Goal: Task Accomplishment & Management: Complete application form

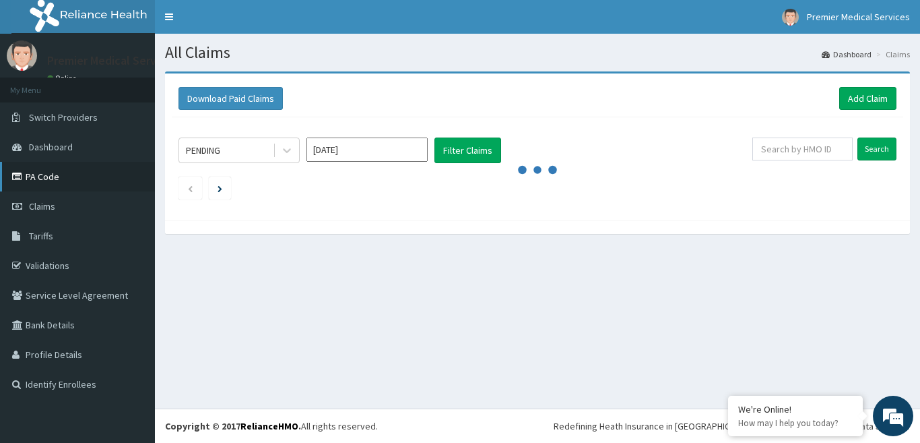
click at [39, 173] on link "PA Code" at bounding box center [77, 177] width 155 height 30
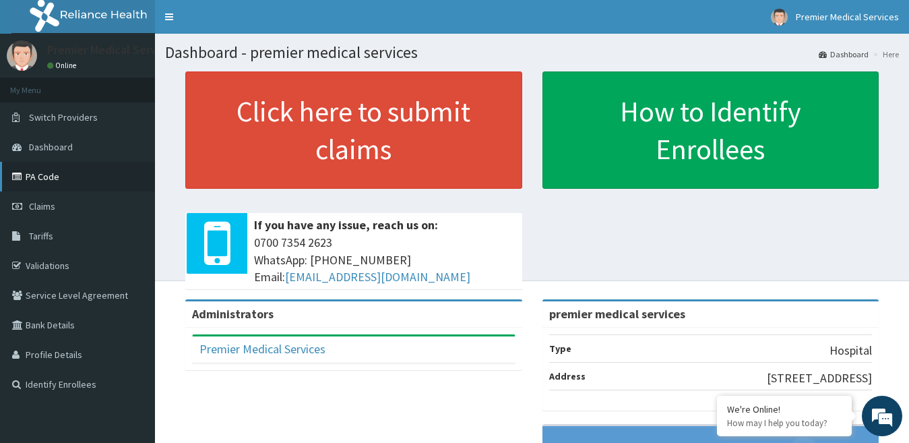
click at [26, 172] on link "PA Code" at bounding box center [77, 177] width 155 height 30
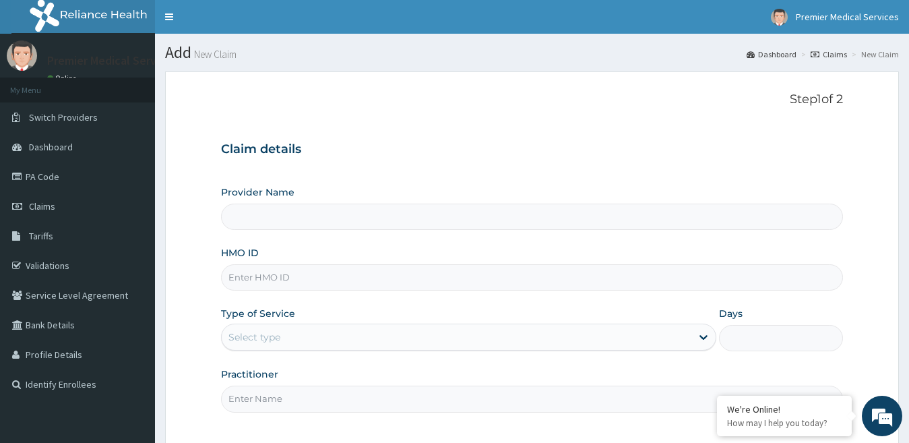
type input "premier medical services"
click at [330, 216] on input "premier medical services" at bounding box center [532, 216] width 623 height 26
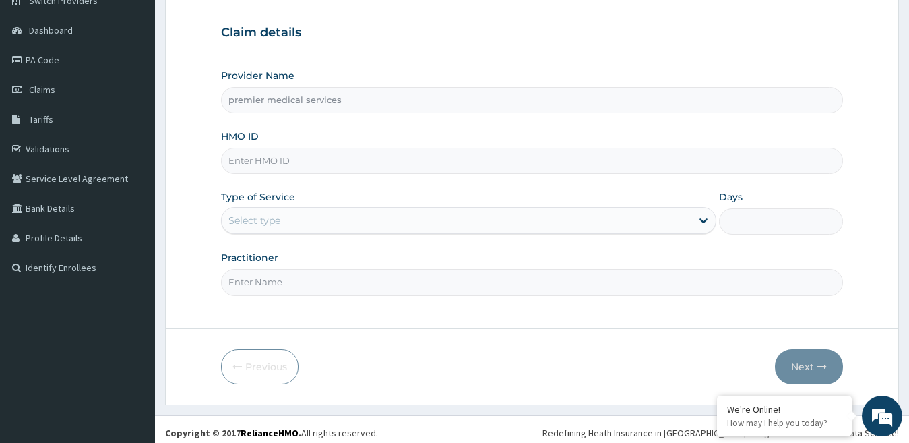
scroll to position [123, 0]
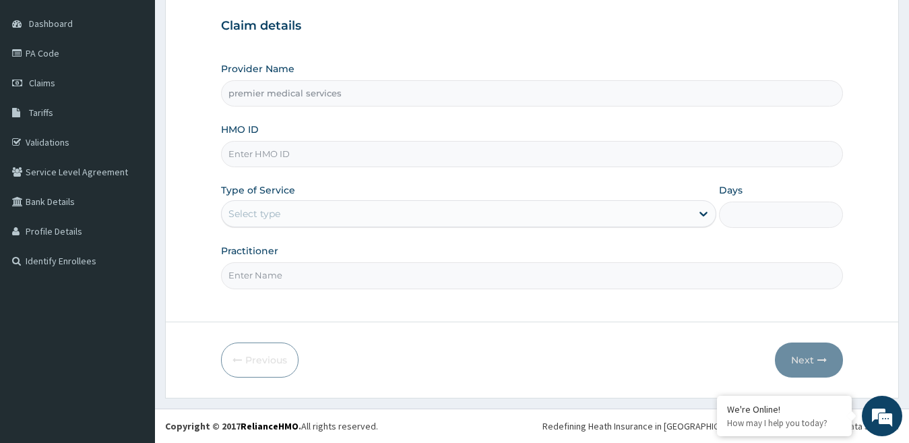
click at [319, 150] on input "HMO ID" at bounding box center [532, 154] width 623 height 26
paste input "ENP/12057/E"
type input "ENP/12057/E"
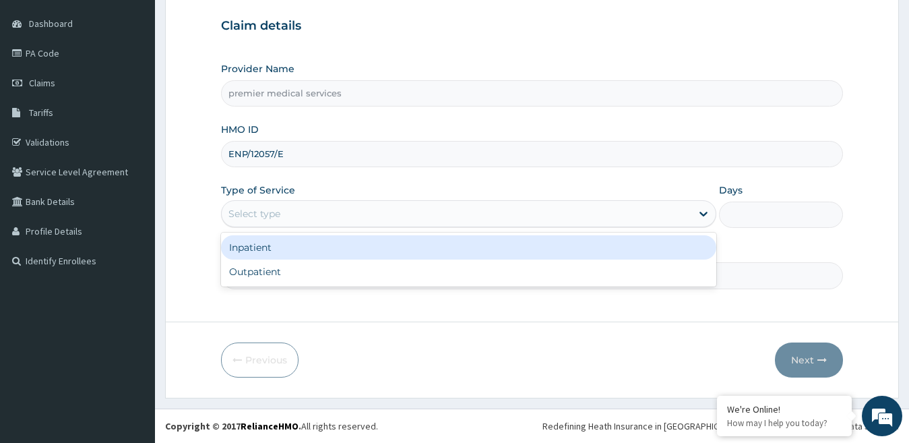
click at [418, 214] on div "Select type" at bounding box center [457, 214] width 470 height 22
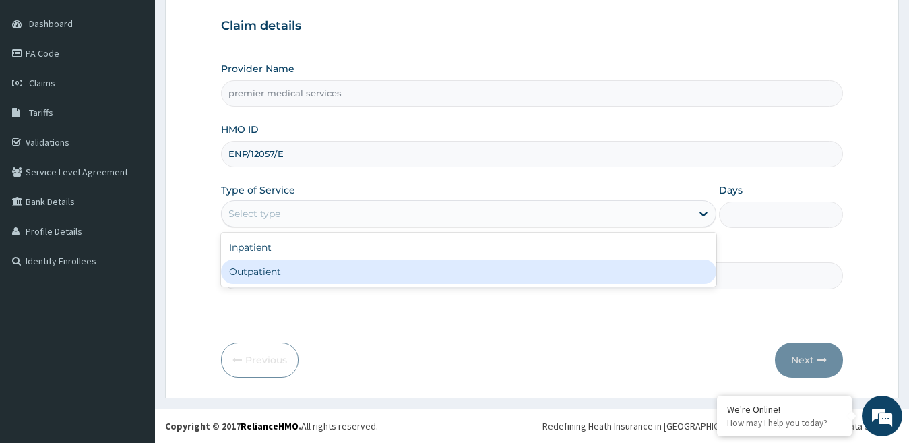
click at [281, 271] on div "Outpatient" at bounding box center [469, 271] width 496 height 24
type input "1"
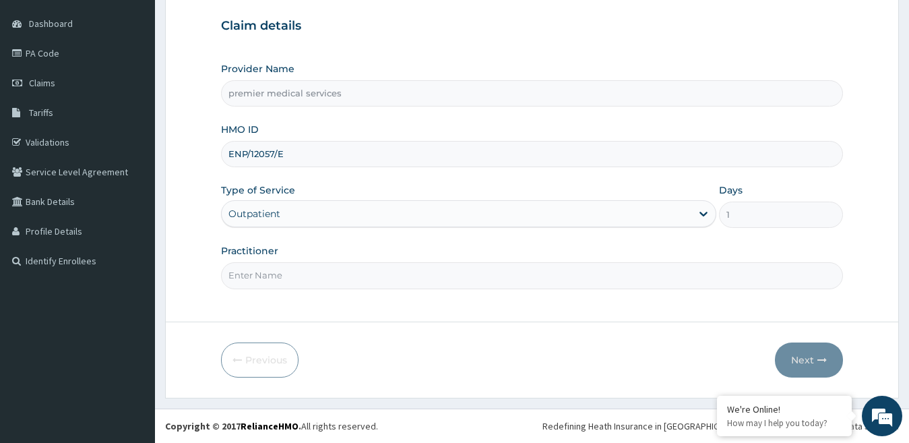
click at [295, 275] on input "Practitioner" at bounding box center [532, 275] width 623 height 26
type input "DOCTOR NSIKAK UDOKANG"
click at [790, 348] on button "Next" at bounding box center [809, 359] width 68 height 35
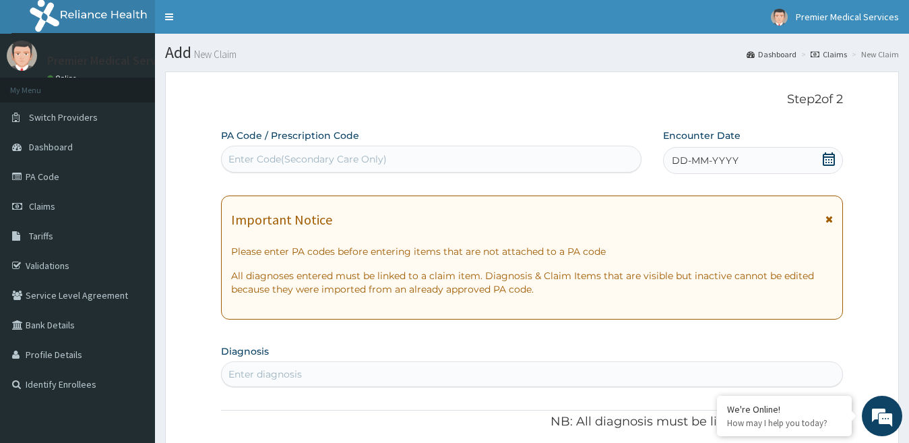
click at [330, 162] on div "Enter Code(Secondary Care Only)" at bounding box center [307, 158] width 158 height 13
click at [828, 154] on icon at bounding box center [829, 158] width 12 height 13
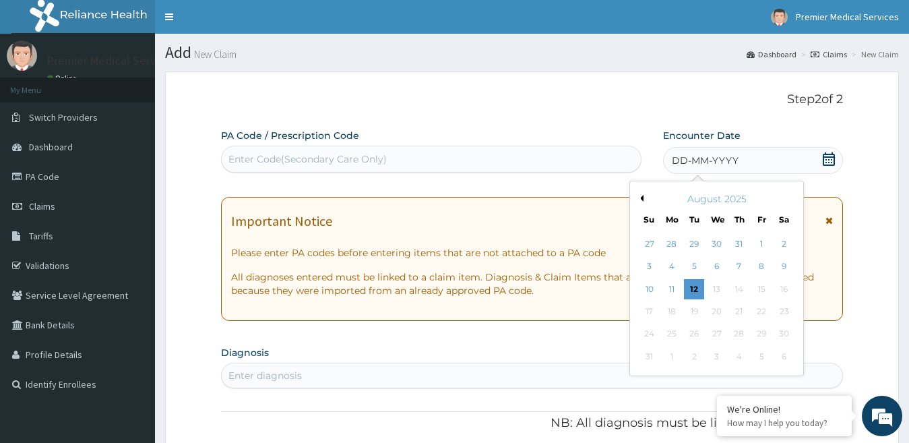
click at [641, 196] on button "Previous Month" at bounding box center [640, 198] width 7 height 7
click at [695, 284] on div "15" at bounding box center [694, 289] width 20 height 20
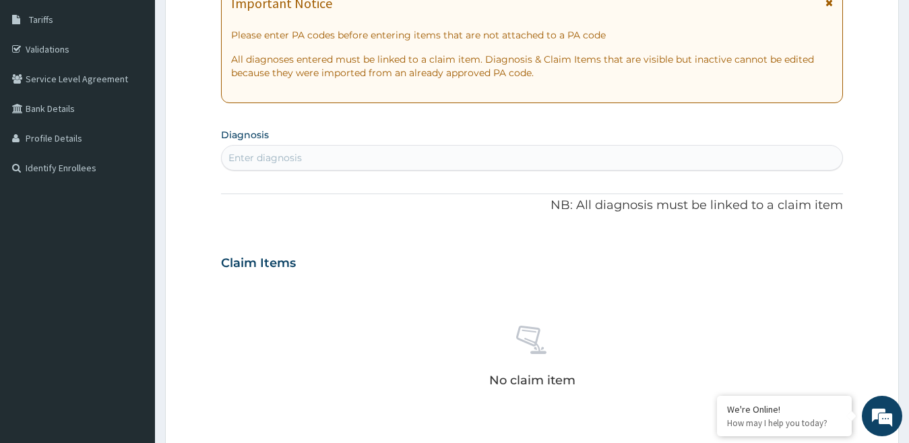
scroll to position [269, 0]
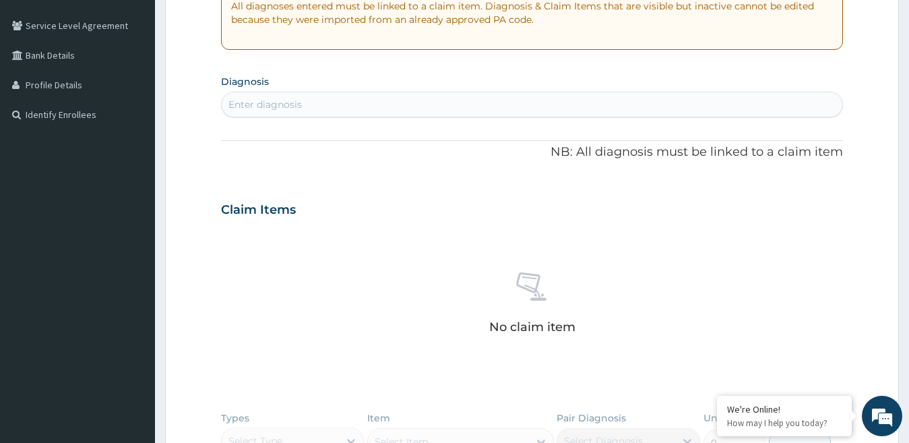
click at [324, 102] on div "Enter diagnosis" at bounding box center [532, 105] width 621 height 22
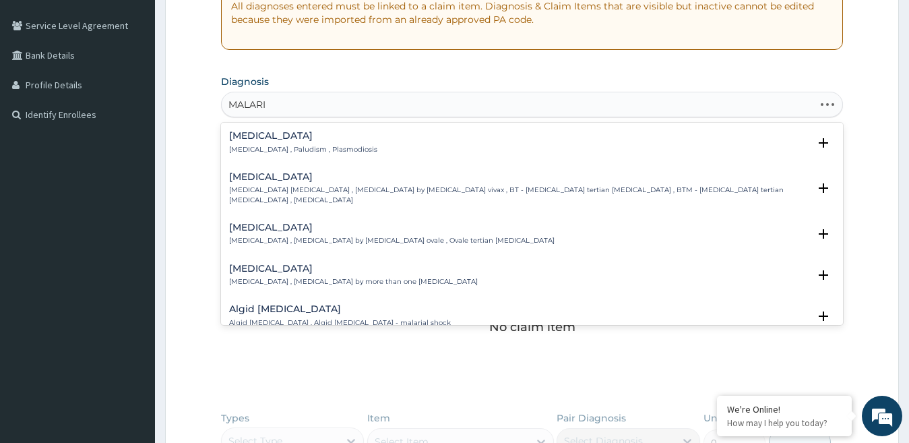
type input "MALARIA"
click at [320, 156] on div "Malaria Malaria , Paludism , Plasmodiosis Select Status Query Query covers susp…" at bounding box center [532, 146] width 606 height 30
click at [304, 145] on p "Malaria , Paludism , Plasmodiosis" at bounding box center [303, 149] width 148 height 9
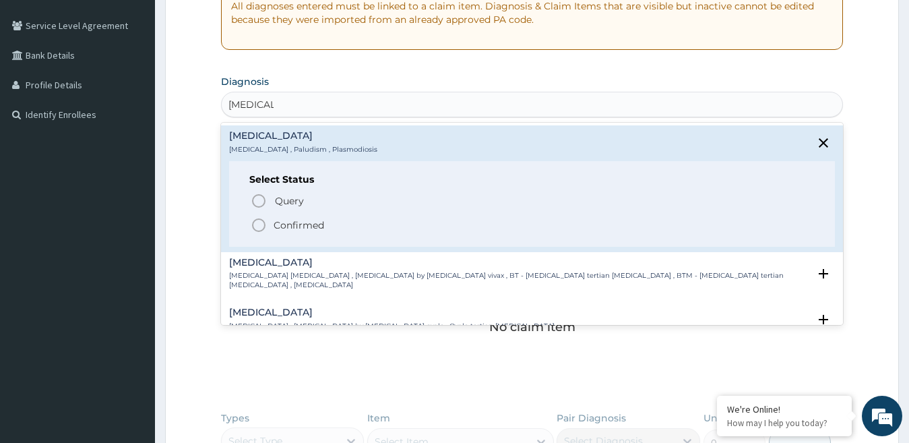
click at [260, 225] on icon "status option filled" at bounding box center [259, 225] width 16 height 16
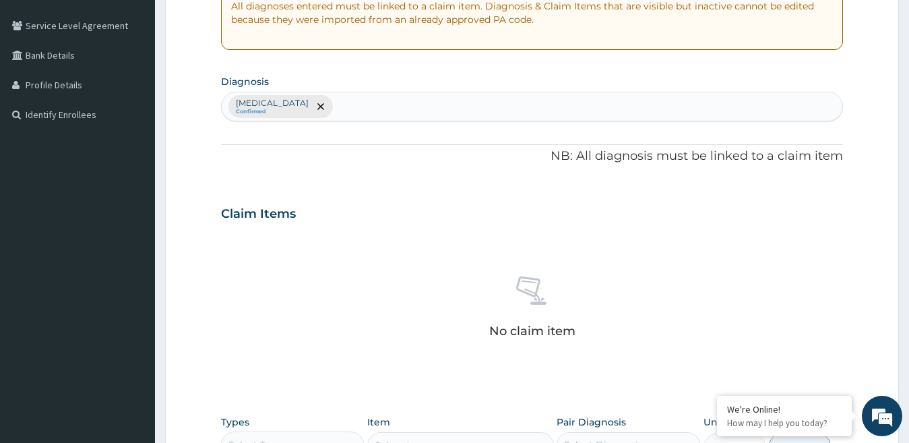
click at [321, 104] on div "Malaria Confirmed" at bounding box center [532, 106] width 621 height 28
type input "GASTRI"
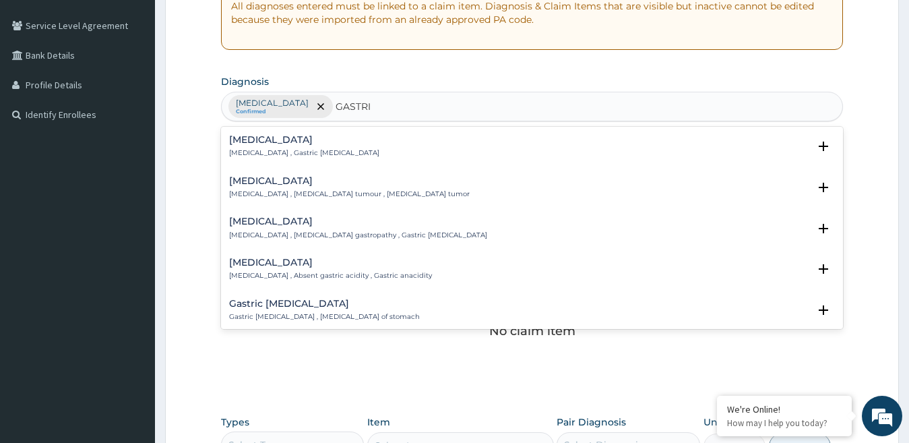
click at [261, 140] on h4 "Gastritis" at bounding box center [304, 140] width 150 height 10
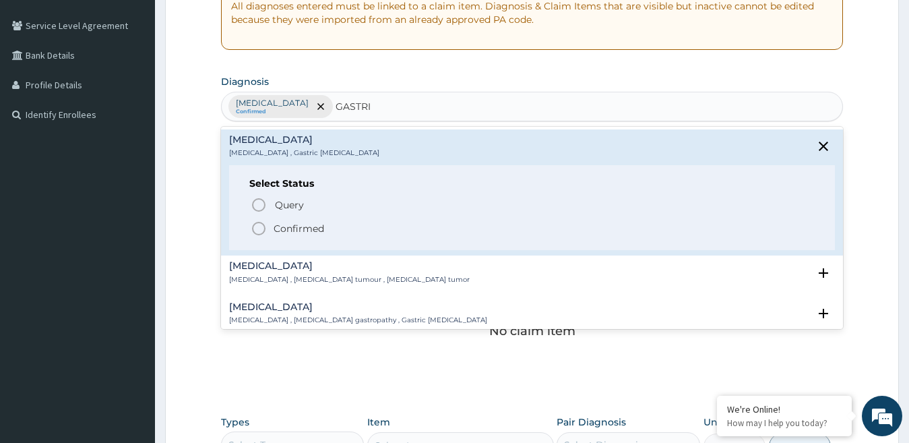
click at [266, 232] on icon "status option filled" at bounding box center [259, 228] width 16 height 16
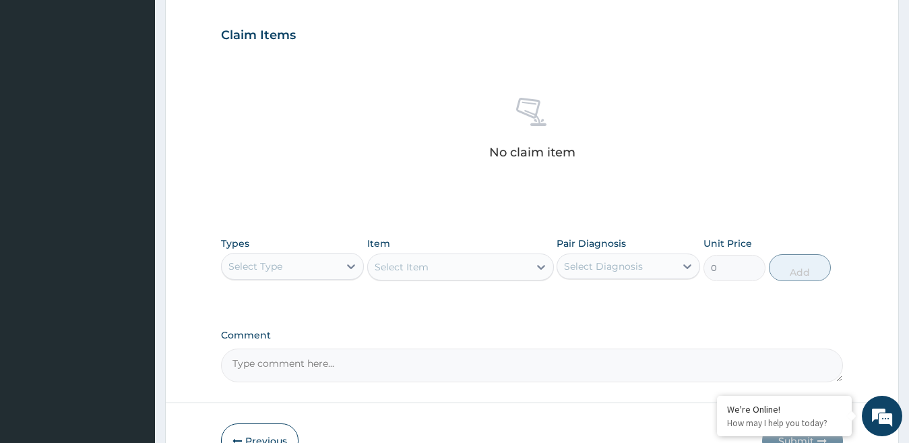
scroll to position [472, 0]
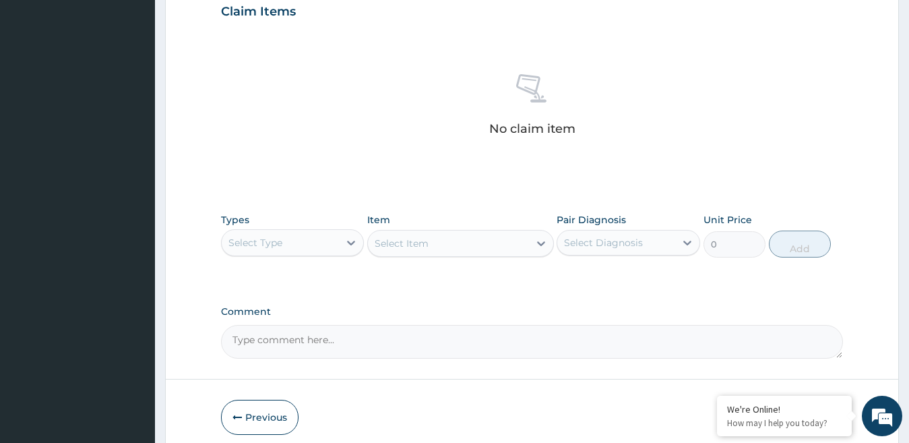
click at [320, 233] on div "Select Type" at bounding box center [281, 243] width 118 height 22
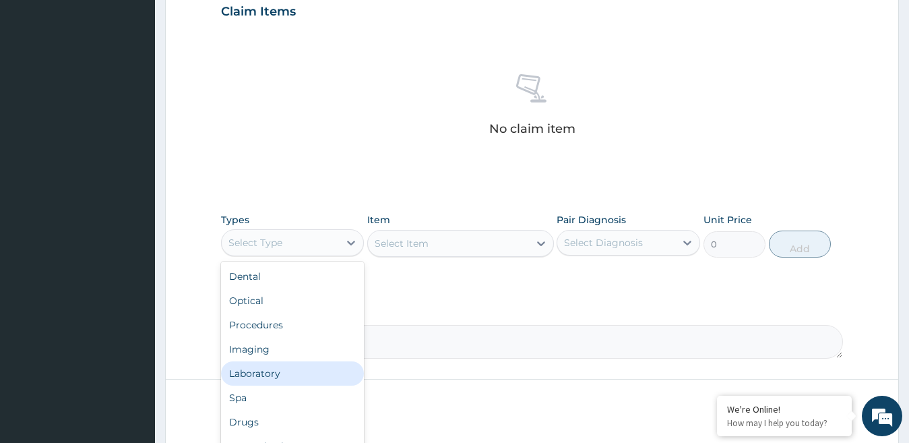
scroll to position [46, 0]
click at [260, 382] on div "Drugs" at bounding box center [293, 376] width 144 height 24
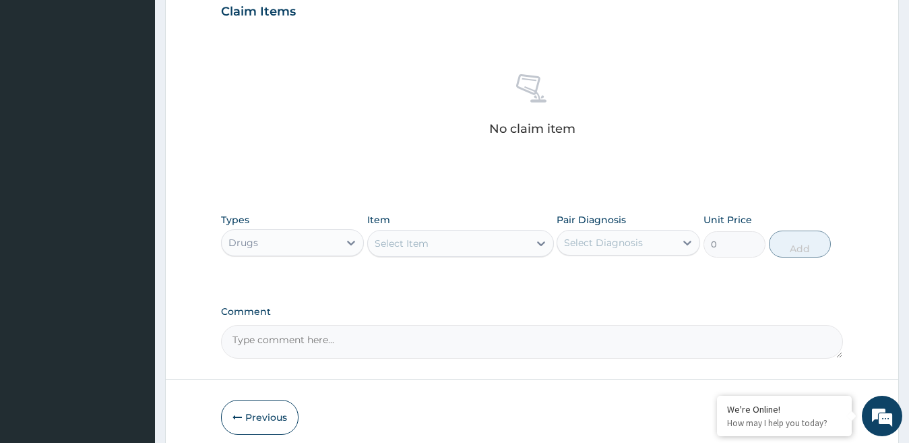
click at [469, 246] on div "Select Item" at bounding box center [448, 243] width 161 height 22
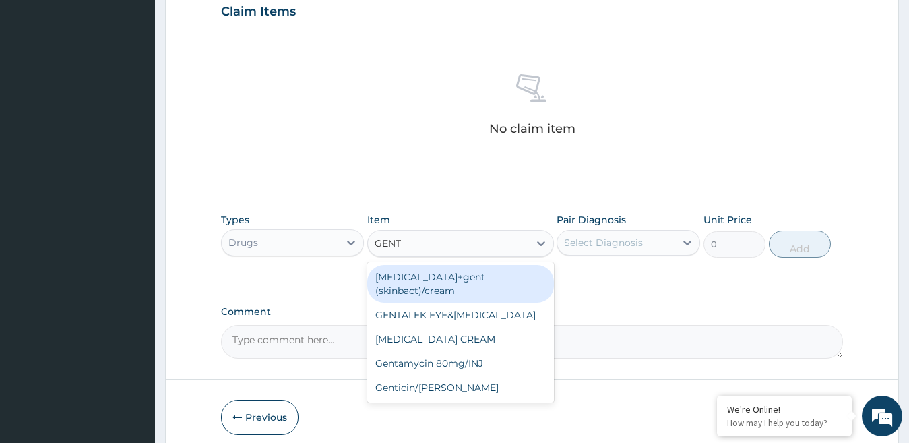
type input "GENTA"
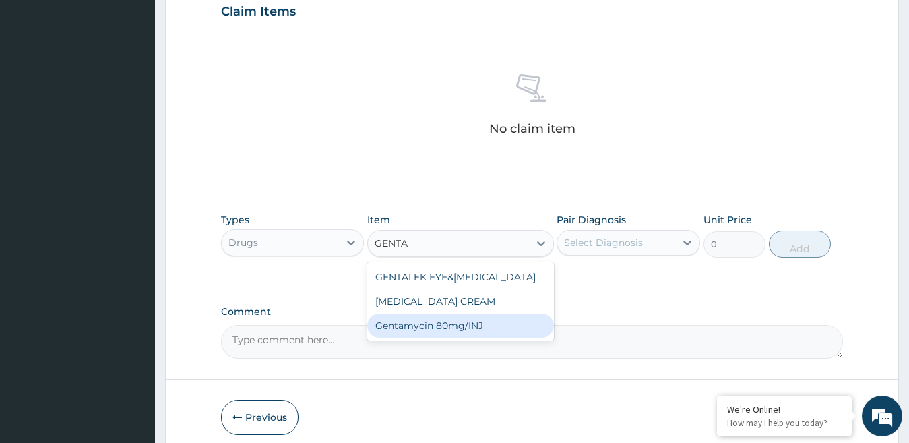
click at [449, 325] on div "Gentamycin 80mg/INJ" at bounding box center [460, 325] width 187 height 24
type input "160"
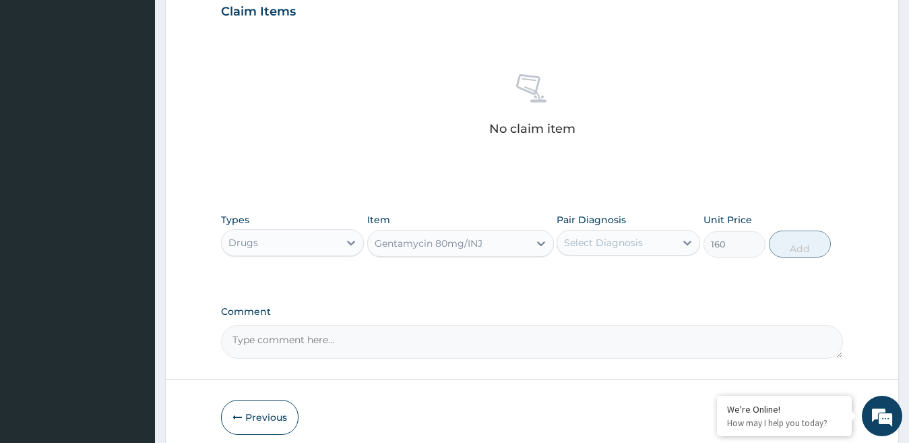
click at [632, 247] on div "Select Diagnosis" at bounding box center [603, 242] width 79 height 13
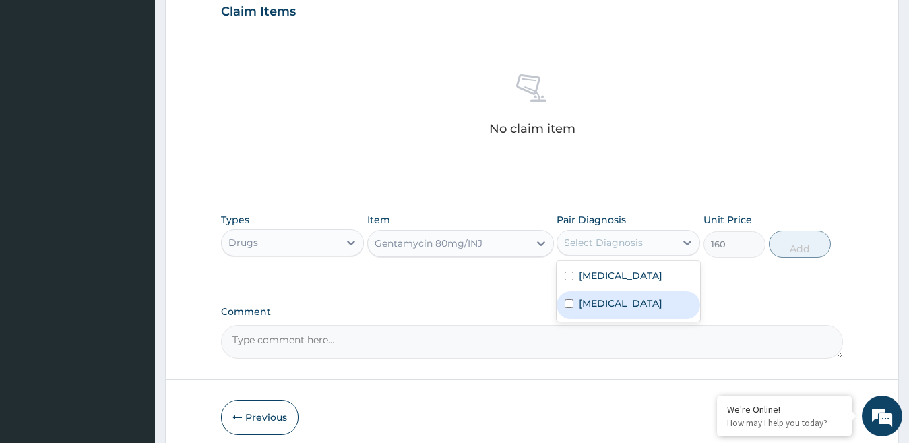
click at [593, 301] on label "Gastritis" at bounding box center [621, 302] width 84 height 13
checkbox input "true"
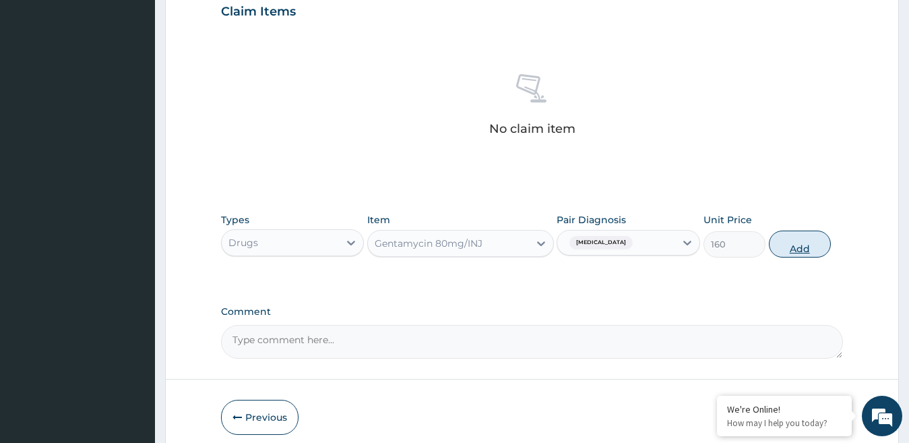
click at [783, 244] on button "Add" at bounding box center [800, 243] width 62 height 27
type input "0"
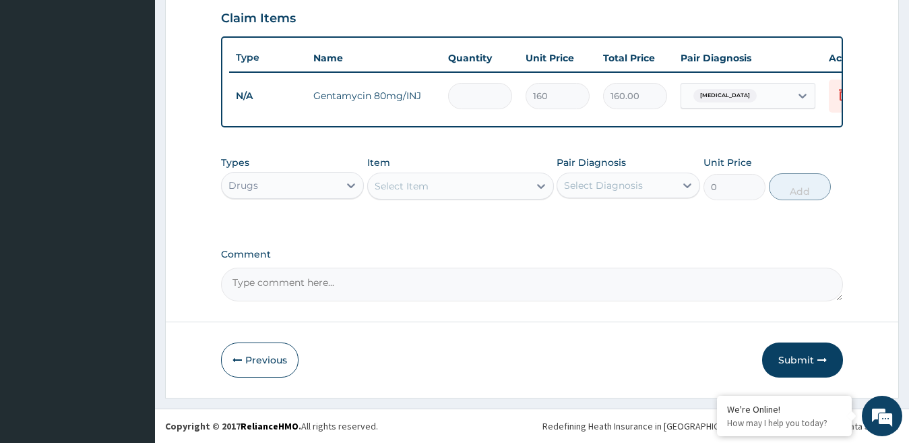
type input "0.00"
type input "6"
type input "960.00"
type input "6"
click at [439, 192] on div "Select Item" at bounding box center [448, 186] width 161 height 22
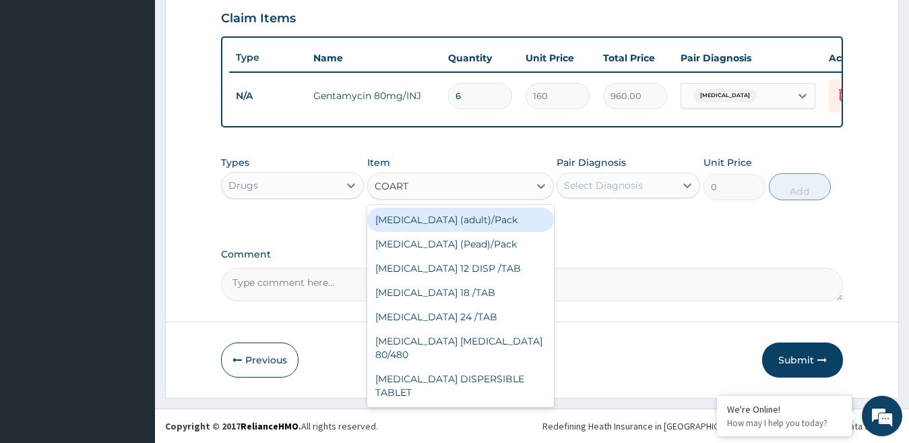
type input "COARTE"
click at [463, 224] on div "Coartem (adult)/Pack" at bounding box center [460, 220] width 187 height 24
type input "360"
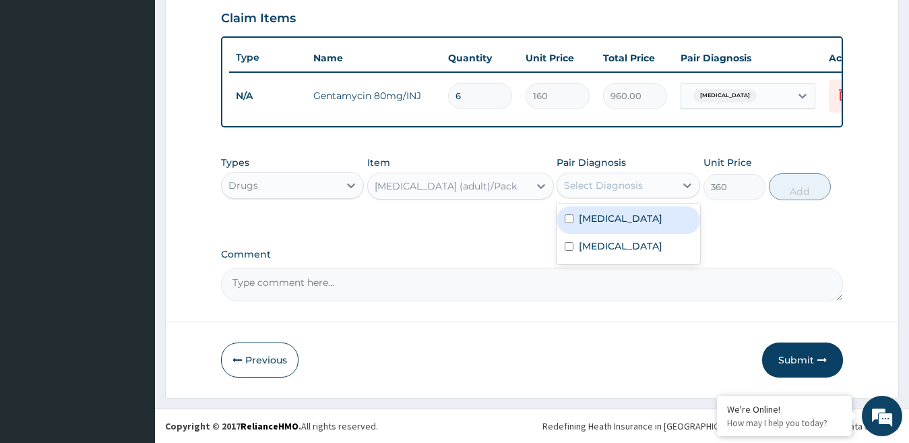
click at [658, 191] on div "Select Diagnosis" at bounding box center [616, 186] width 118 height 22
click at [596, 224] on label "Malaria" at bounding box center [621, 218] width 84 height 13
checkbox input "true"
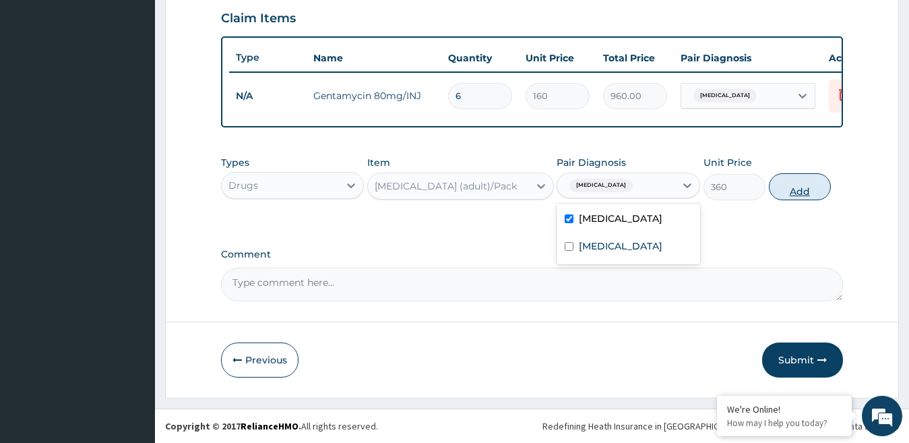
click at [787, 195] on button "Add" at bounding box center [800, 186] width 62 height 27
type input "0"
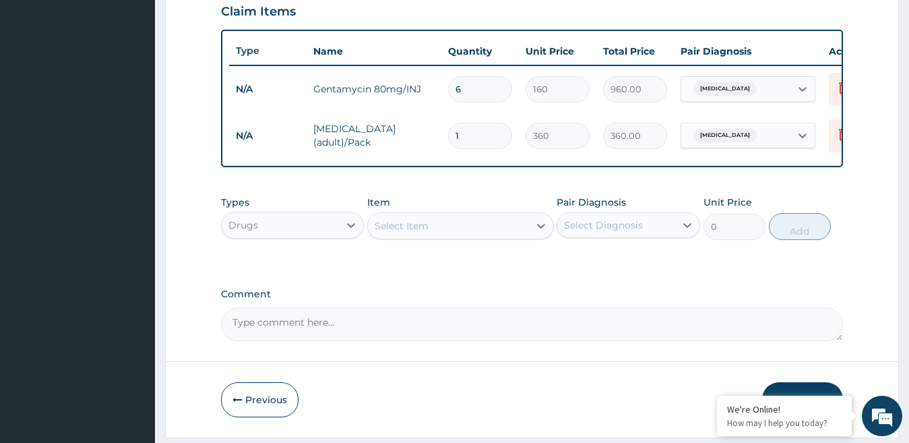
type input "0.00"
type input "6"
type input "2160.00"
type input "0.00"
type input "9"
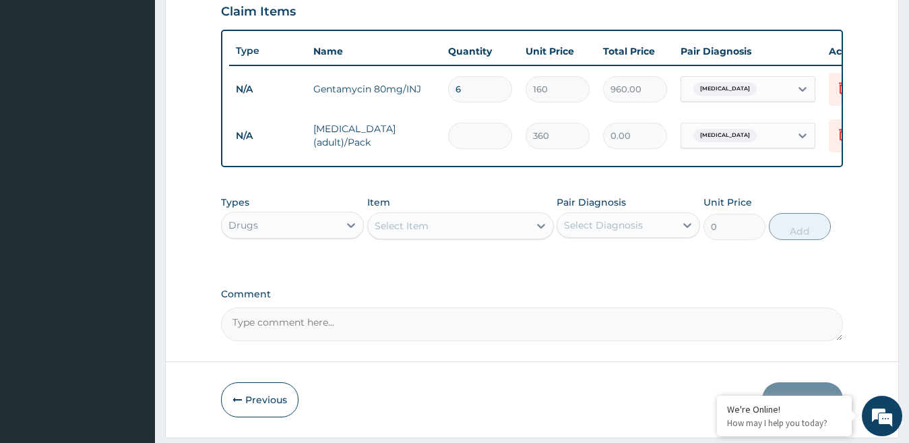
type input "3240.00"
type input "9"
click at [414, 232] on div "Select Item" at bounding box center [402, 225] width 54 height 13
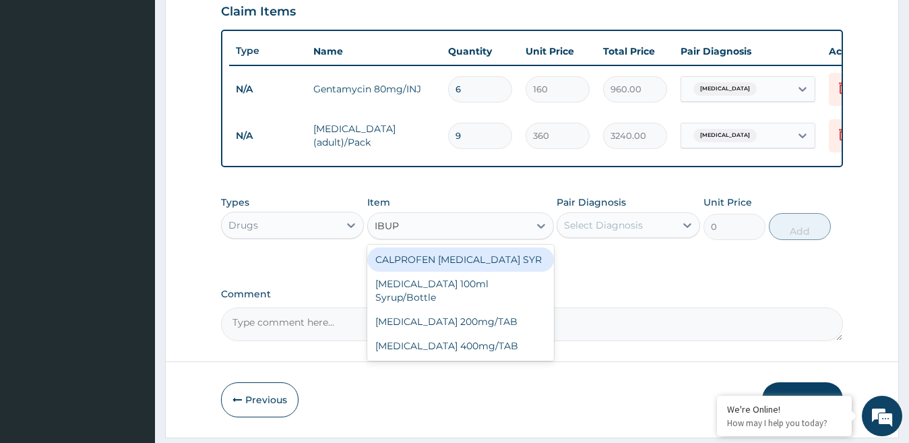
type input "IBUPR"
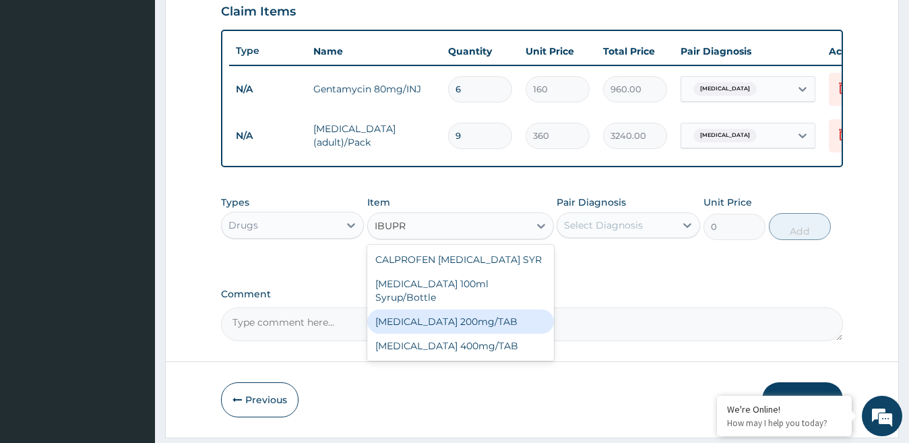
click at [468, 319] on div "IBUPROFEN 200mg/TAB" at bounding box center [460, 321] width 187 height 24
type input "80"
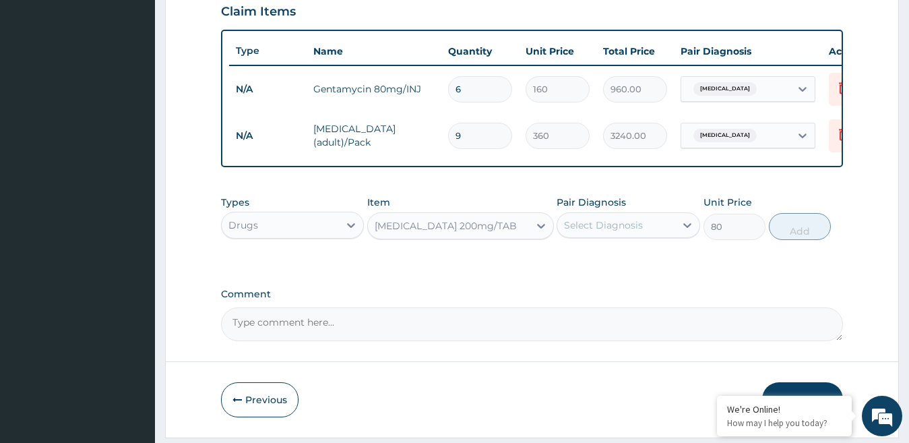
click at [650, 236] on div "Select Diagnosis" at bounding box center [616, 225] width 118 height 22
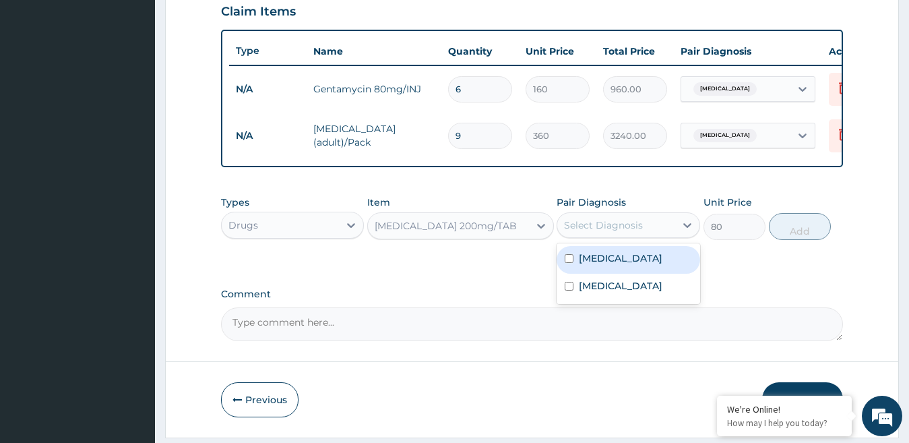
click at [601, 265] on label "Malaria" at bounding box center [621, 257] width 84 height 13
checkbox input "true"
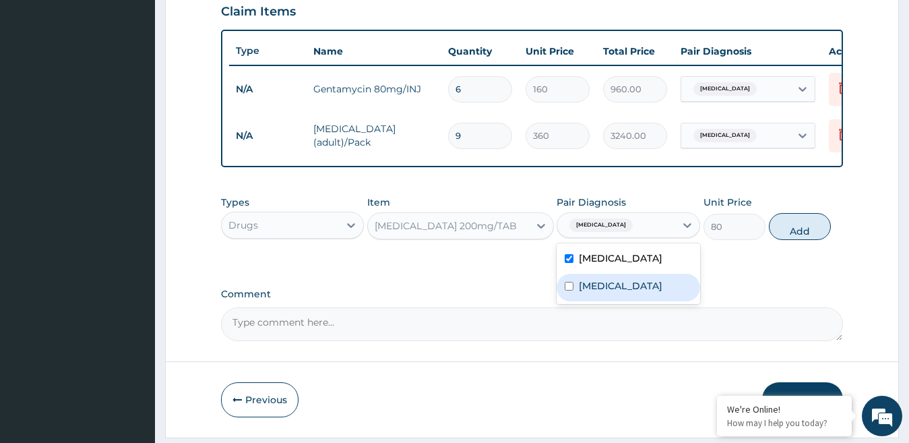
drag, startPoint x: 596, startPoint y: 299, endPoint x: 658, endPoint y: 278, distance: 66.0
click at [607, 292] on label "Gastritis" at bounding box center [621, 285] width 84 height 13
checkbox input "true"
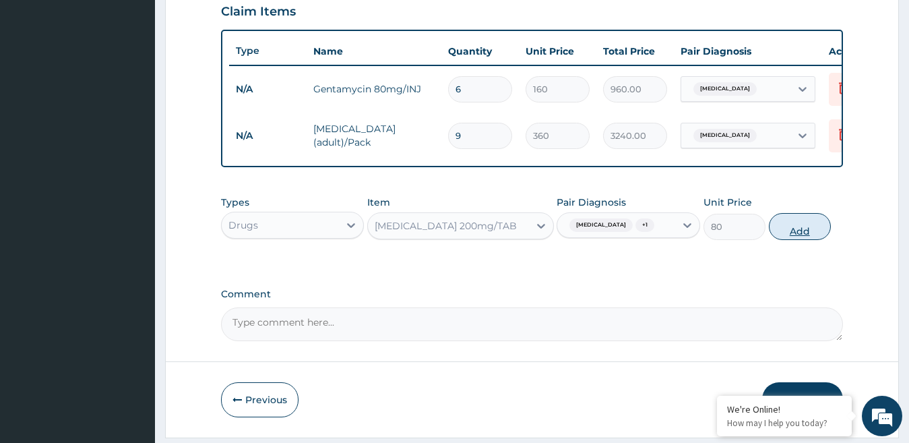
click at [815, 232] on button "Add" at bounding box center [800, 226] width 62 height 27
type input "0"
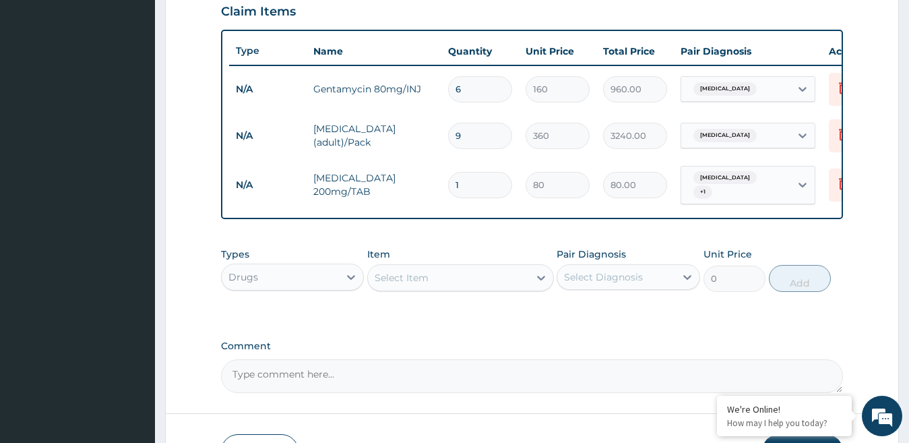
click at [484, 181] on input "1" at bounding box center [480, 185] width 64 height 26
type input "0.00"
type input "2"
type input "160.00"
type input "21"
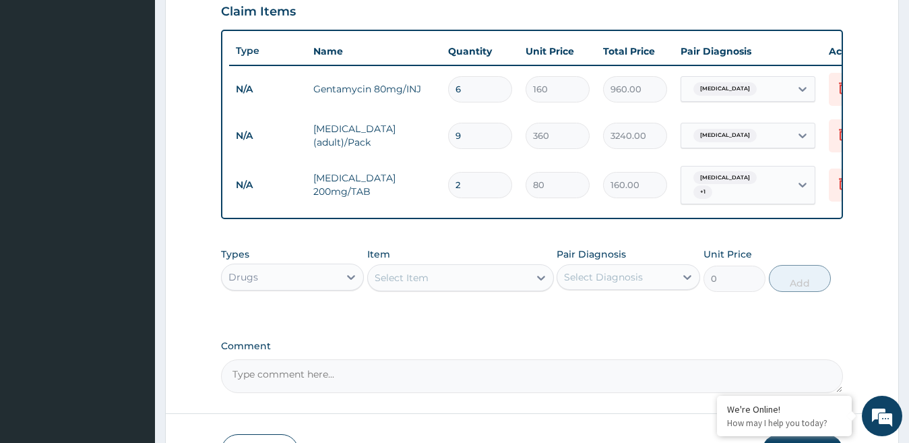
type input "1680.00"
type input "21"
click at [482, 288] on div "Select Item" at bounding box center [448, 278] width 161 height 22
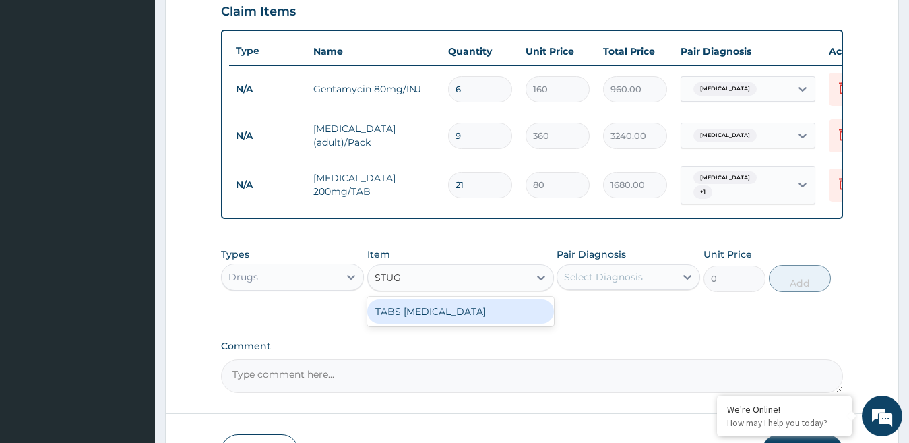
type input "STUGE"
click at [453, 321] on div "TABS STUGERON" at bounding box center [460, 311] width 187 height 24
type input "120"
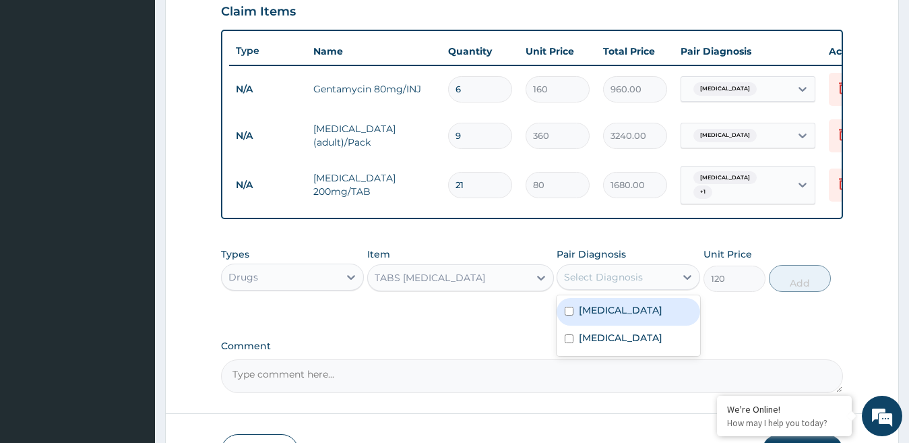
click at [641, 282] on div "Select Diagnosis" at bounding box center [603, 276] width 79 height 13
click at [597, 316] on label "Malaria" at bounding box center [621, 309] width 84 height 13
checkbox input "true"
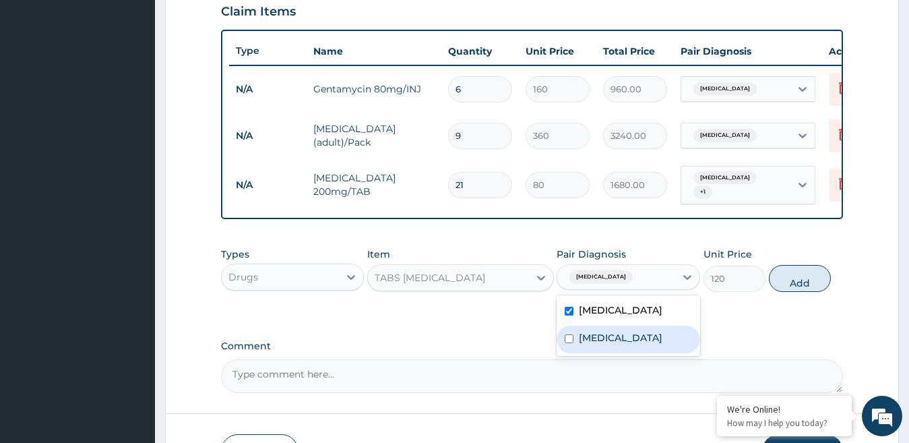
click at [596, 344] on label "Gastritis" at bounding box center [621, 337] width 84 height 13
checkbox input "true"
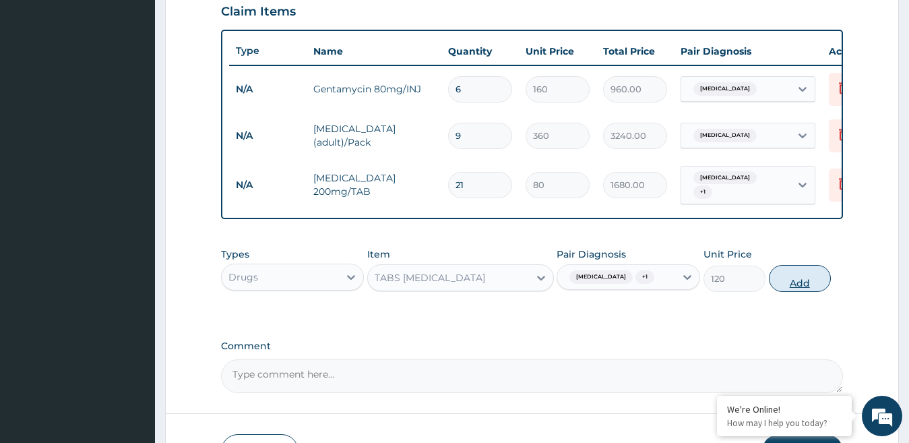
click at [786, 292] on button "Add" at bounding box center [800, 278] width 62 height 27
type input "0"
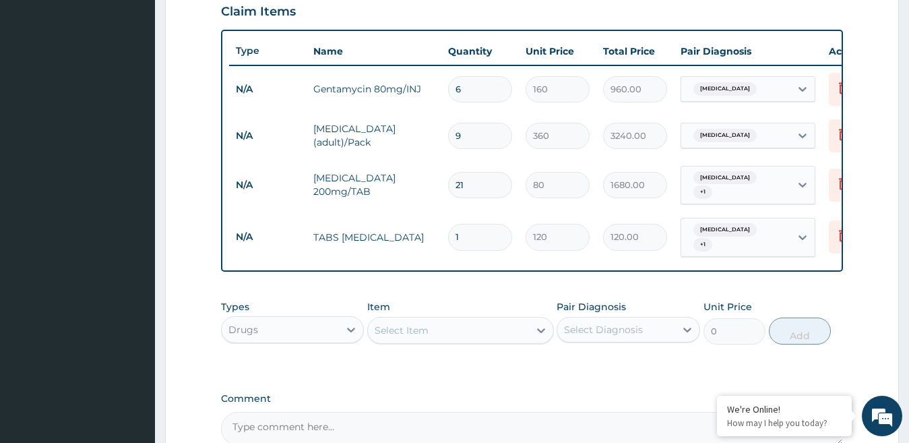
click at [476, 228] on input "1" at bounding box center [480, 237] width 64 height 26
type input "10"
type input "1200.00"
type input "10"
click at [338, 326] on div "Drugs" at bounding box center [281, 330] width 118 height 22
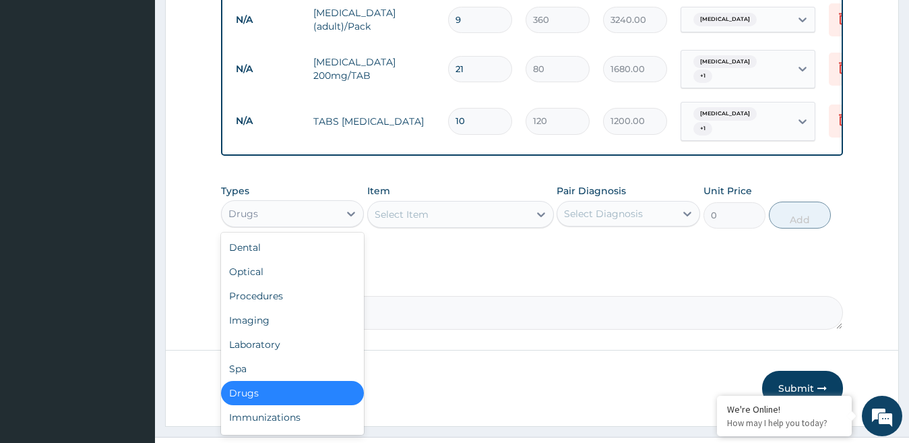
scroll to position [606, 0]
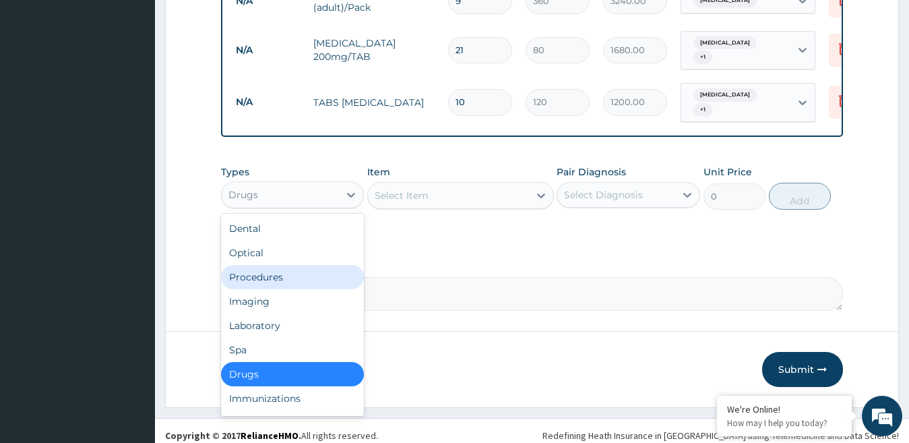
click at [284, 278] on div "Procedures" at bounding box center [293, 277] width 144 height 24
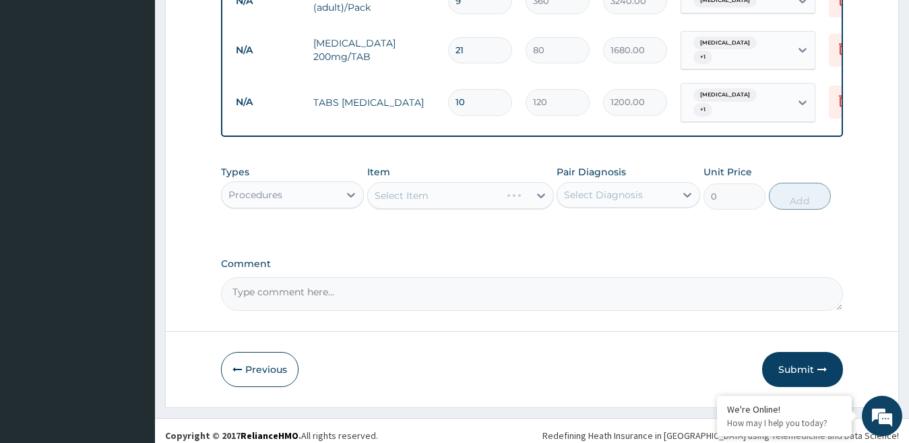
click at [458, 196] on div "Select Item" at bounding box center [460, 195] width 187 height 27
click at [459, 195] on div "Select Item" at bounding box center [448, 196] width 161 height 22
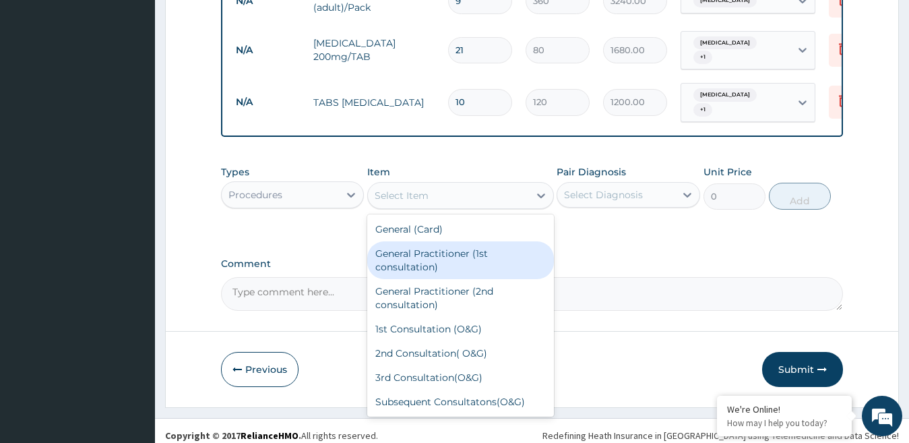
click at [437, 265] on div "General Practitioner (1st consultation)" at bounding box center [460, 260] width 187 height 38
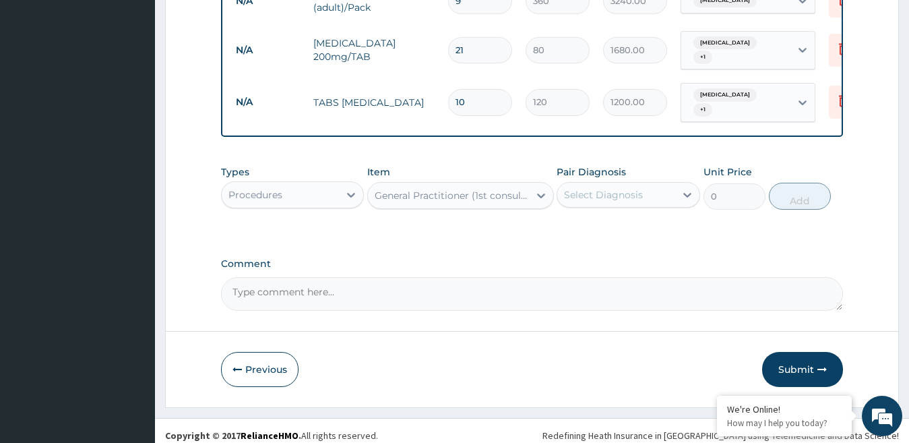
type input "1500"
click at [695, 195] on div at bounding box center [687, 195] width 24 height 24
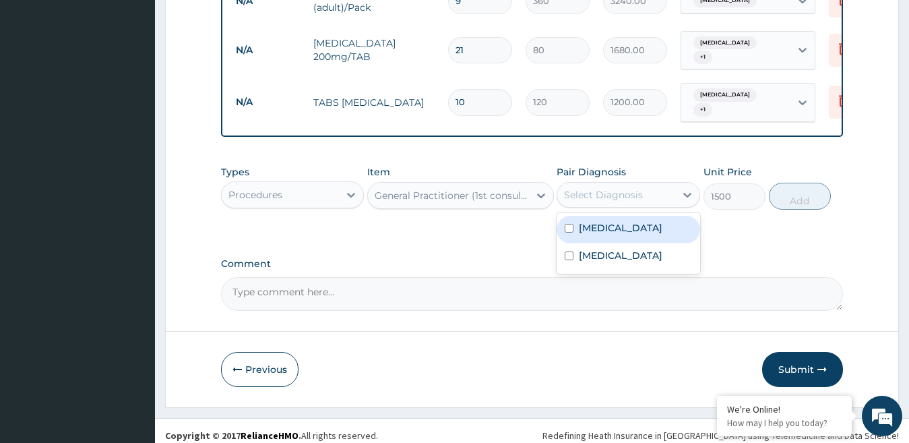
click at [616, 230] on div "[MEDICAL_DATA]" at bounding box center [629, 230] width 144 height 28
checkbox input "true"
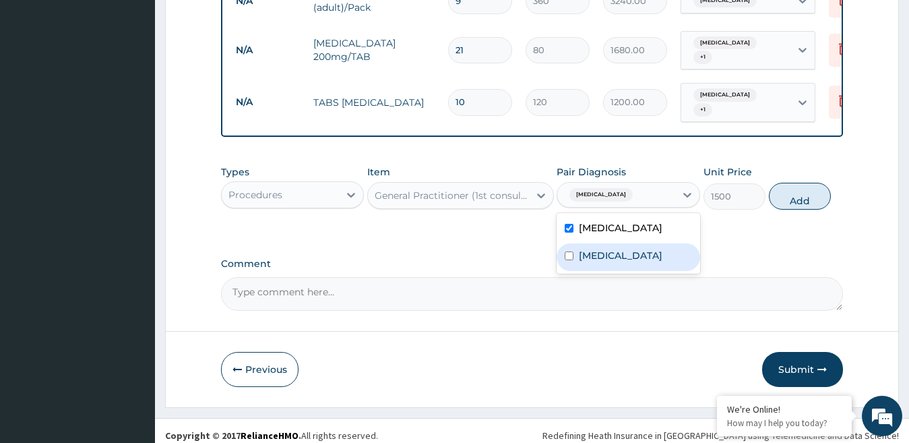
click at [602, 256] on label "Gastritis" at bounding box center [621, 255] width 84 height 13
checkbox input "true"
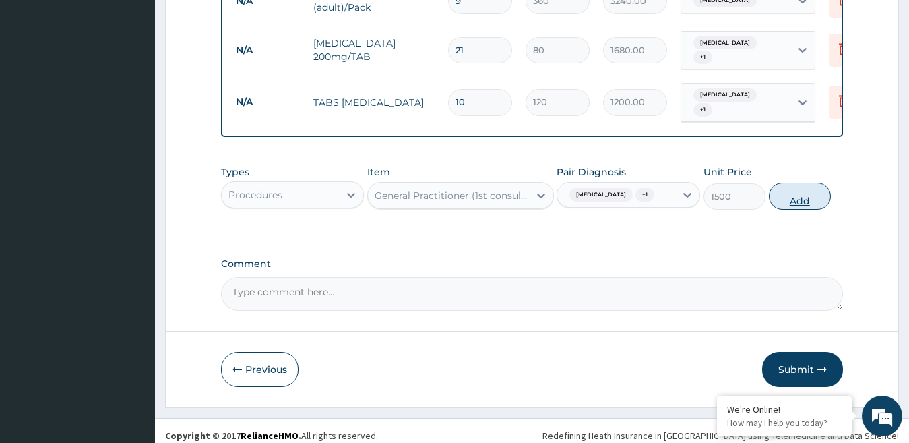
click at [803, 197] on button "Add" at bounding box center [800, 196] width 62 height 27
type input "0"
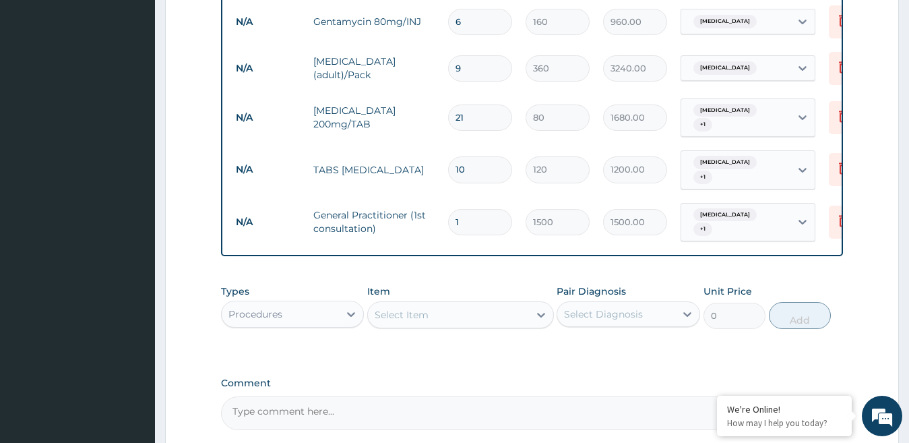
scroll to position [662, 0]
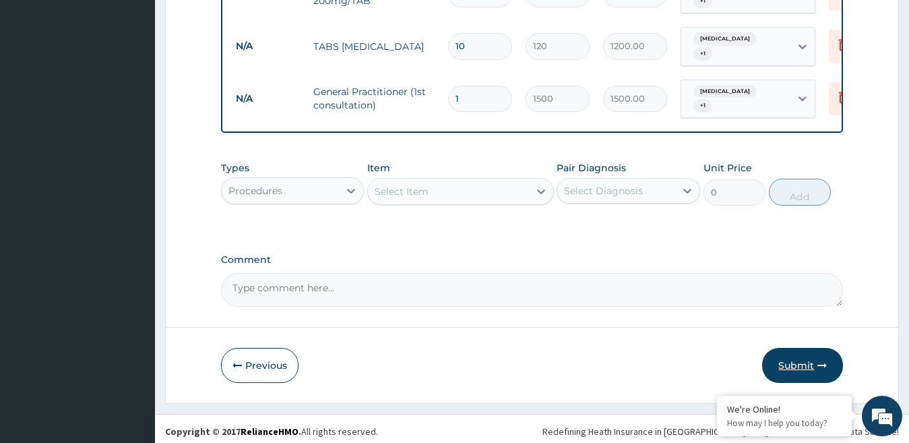
click at [802, 354] on button "Submit" at bounding box center [802, 365] width 81 height 35
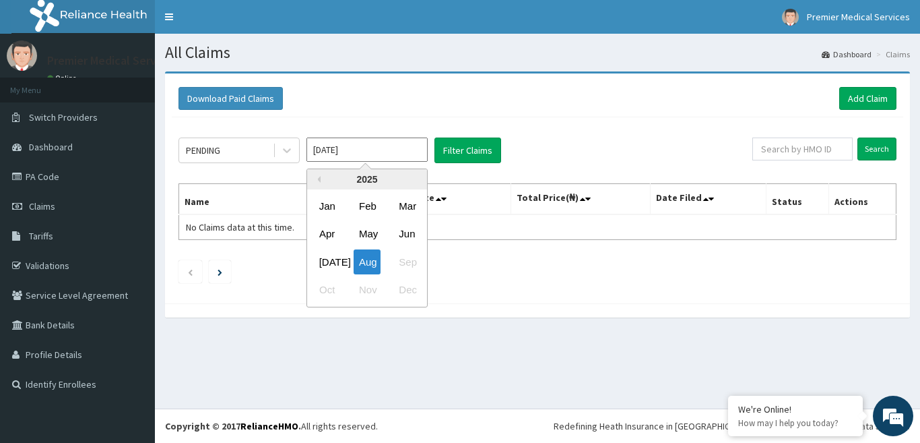
click at [358, 150] on input "Aug 2025" at bounding box center [367, 149] width 121 height 24
click at [331, 262] on div "Jul" at bounding box center [327, 261] width 27 height 25
type input "Jul 2025"
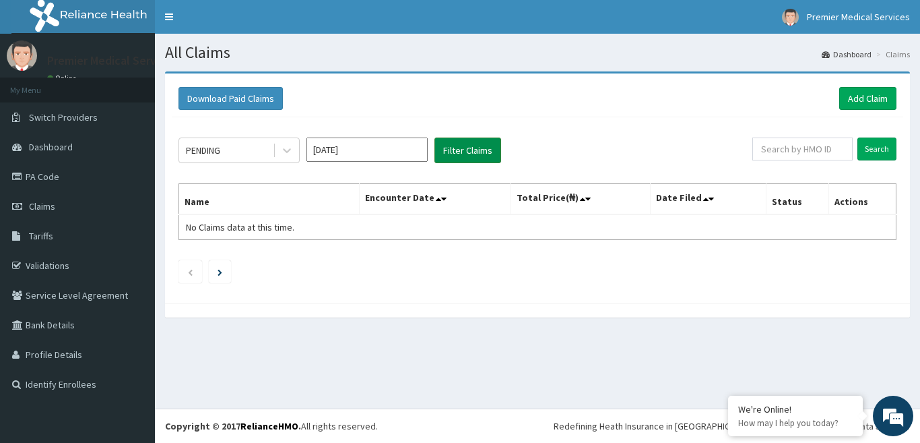
click at [468, 151] on button "Filter Claims" at bounding box center [468, 150] width 67 height 26
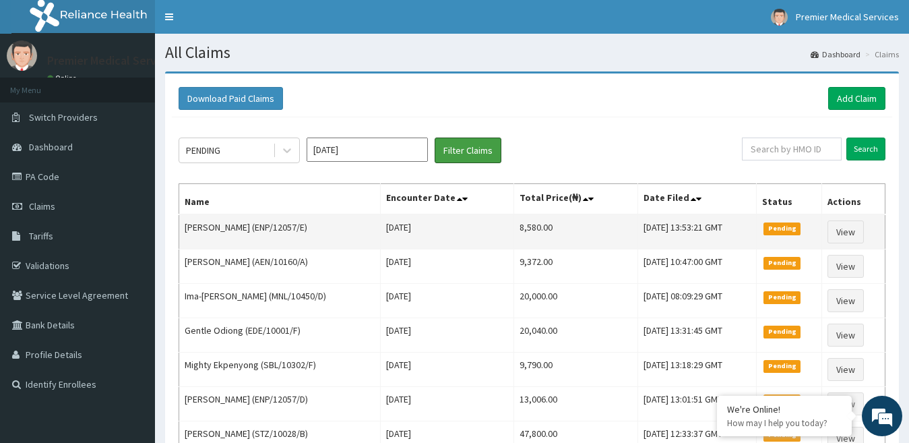
click at [435, 137] on button "Filter Claims" at bounding box center [468, 150] width 67 height 26
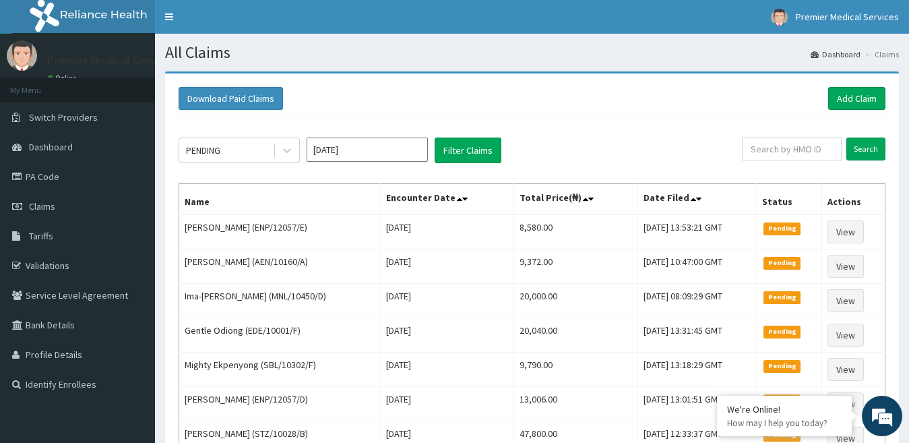
click at [457, 189] on span at bounding box center [466, 198] width 19 height 19
click at [57, 179] on link "PA Code" at bounding box center [77, 177] width 155 height 30
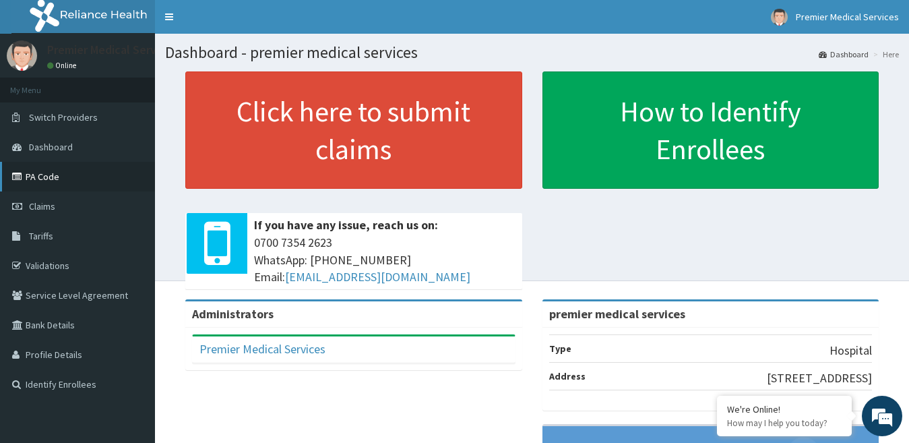
click at [48, 179] on link "PA Code" at bounding box center [77, 177] width 155 height 30
click at [44, 210] on span "Claims" at bounding box center [42, 206] width 26 height 12
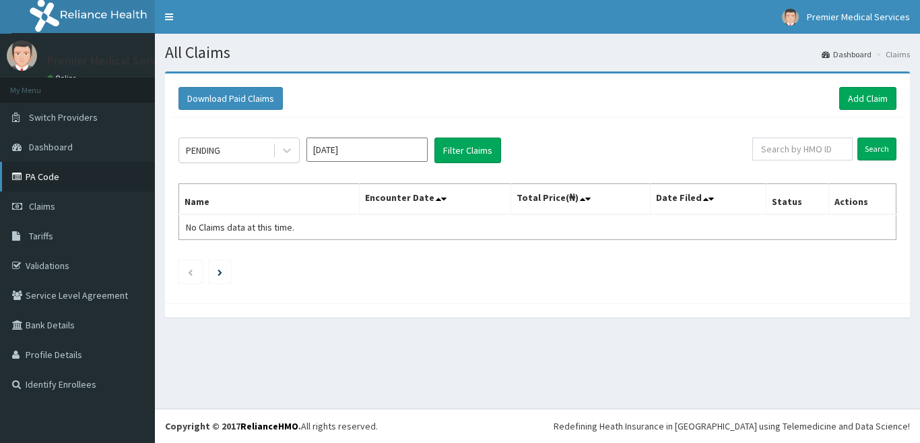
click at [48, 173] on link "PA Code" at bounding box center [77, 177] width 155 height 30
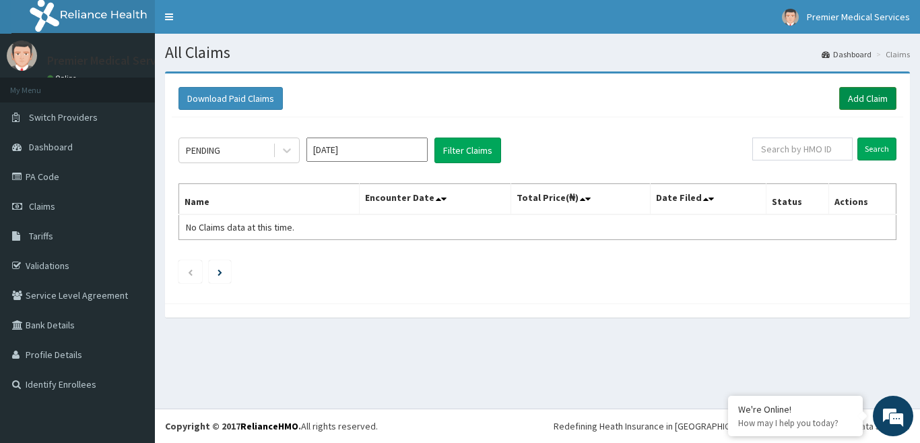
click at [864, 98] on link "Add Claim" at bounding box center [867, 98] width 57 height 23
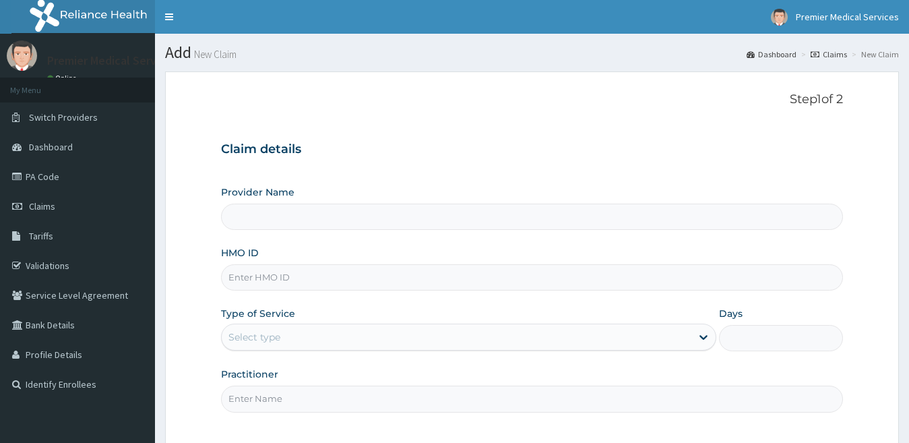
type input "premier medical services"
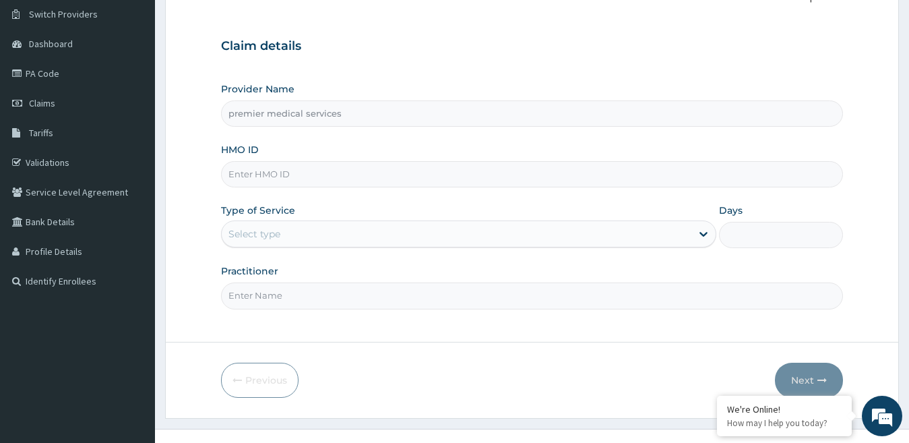
scroll to position [123, 0]
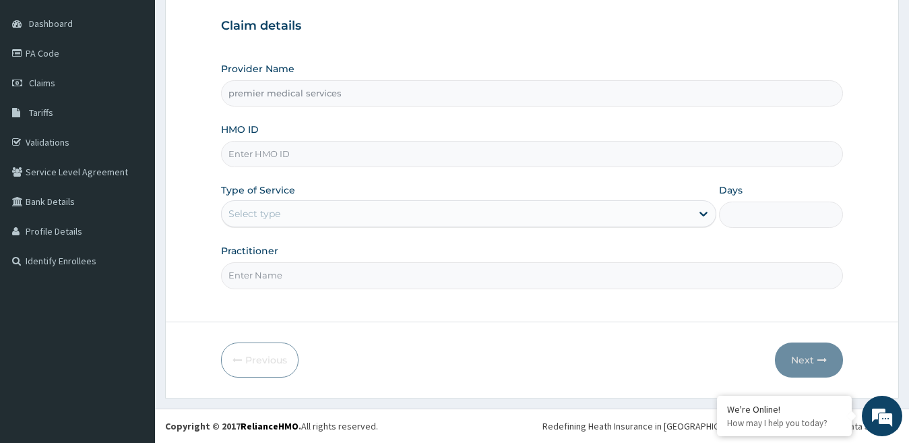
click at [308, 158] on input "HMO ID" at bounding box center [532, 154] width 623 height 26
click at [298, 153] on input "HMO ID" at bounding box center [532, 154] width 623 height 26
type input "KSB/10950/A"
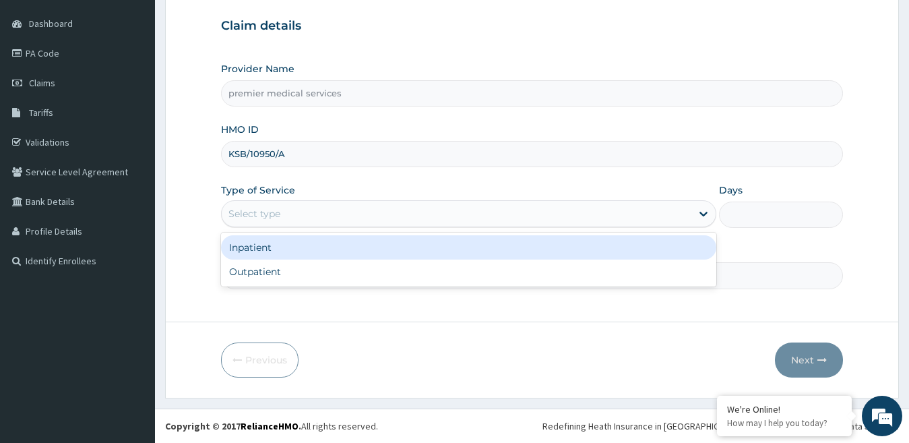
click at [319, 209] on div "Select type" at bounding box center [457, 214] width 470 height 22
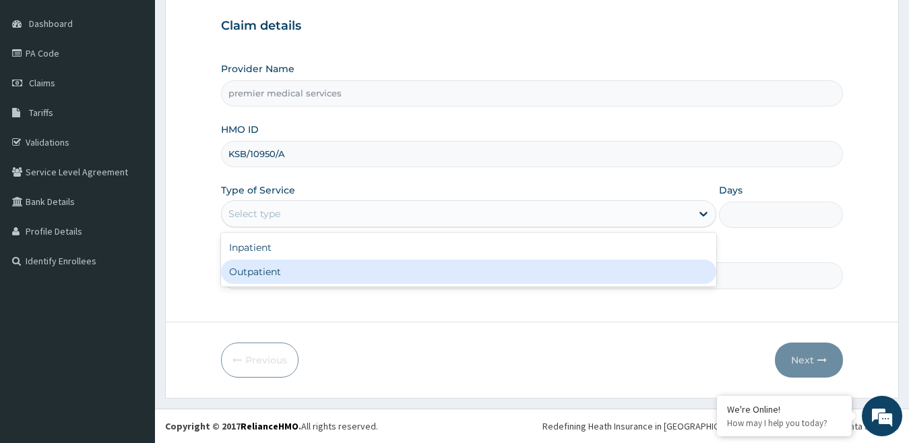
click at [262, 276] on div "Outpatient" at bounding box center [469, 271] width 496 height 24
type input "1"
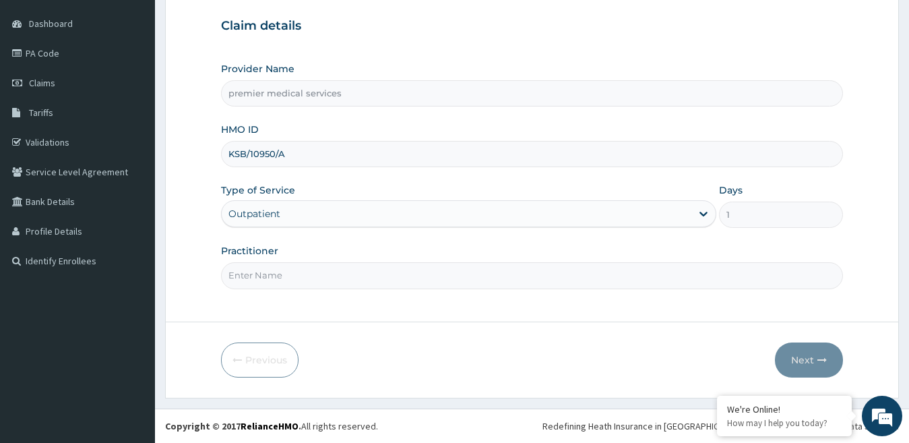
click at [307, 276] on input "Practitioner" at bounding box center [532, 275] width 623 height 26
type input "DOCTOR NSIKAK UDOKANG"
click at [813, 356] on button "Next" at bounding box center [809, 359] width 68 height 35
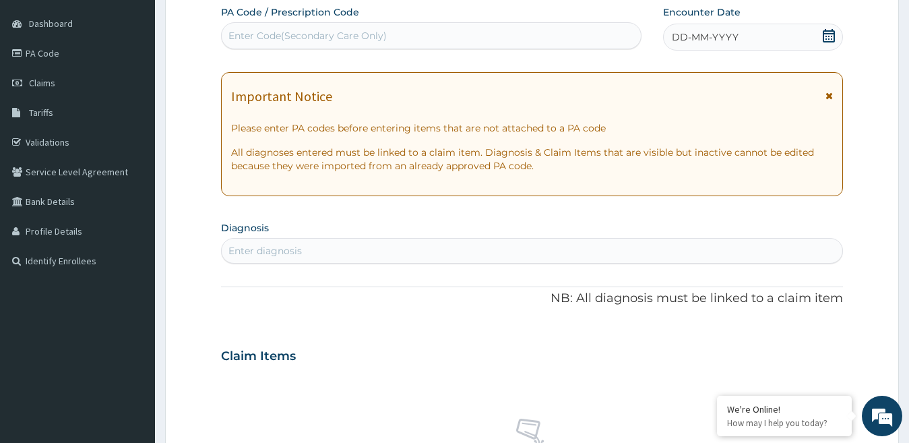
click at [369, 33] on div "Enter Code(Secondary Care Only)" at bounding box center [307, 35] width 158 height 13
paste input "PA/E7ED8E"
type input "PA/E7ED8E"
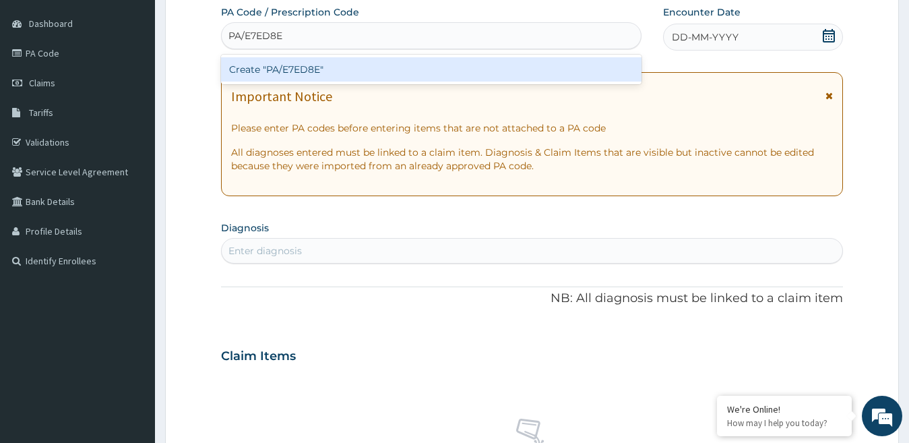
click at [333, 63] on div "Create "PA/E7ED8E"" at bounding box center [431, 69] width 420 height 24
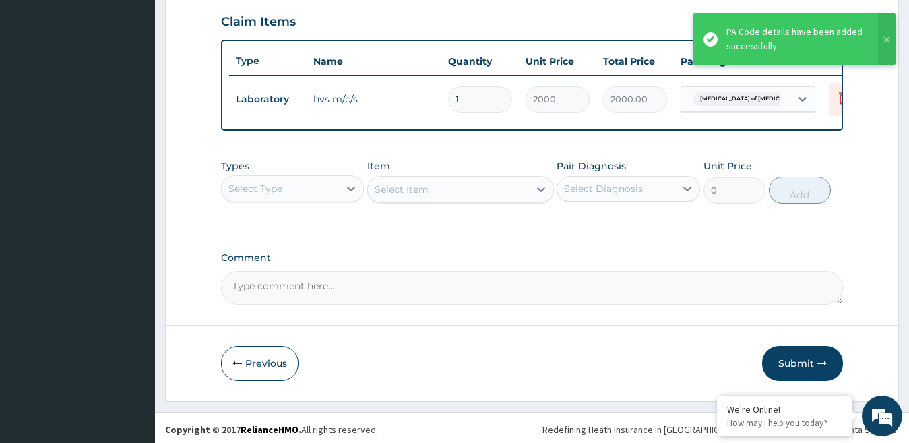
scroll to position [474, 0]
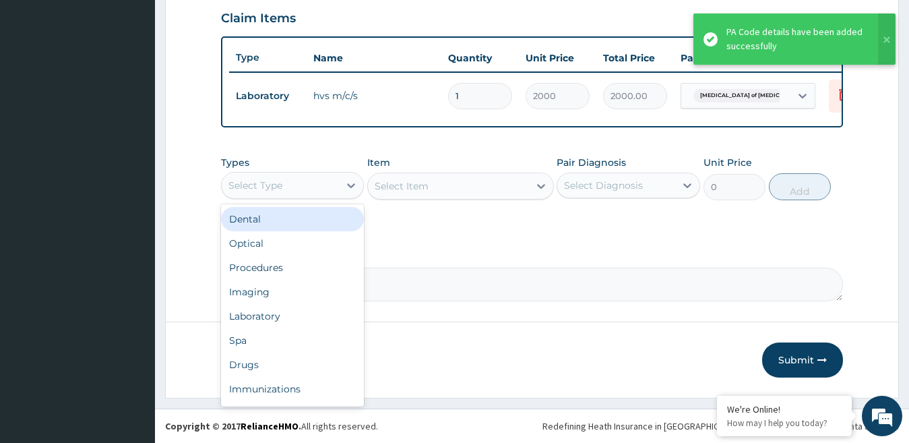
click at [276, 192] on div "Select Type" at bounding box center [255, 185] width 54 height 13
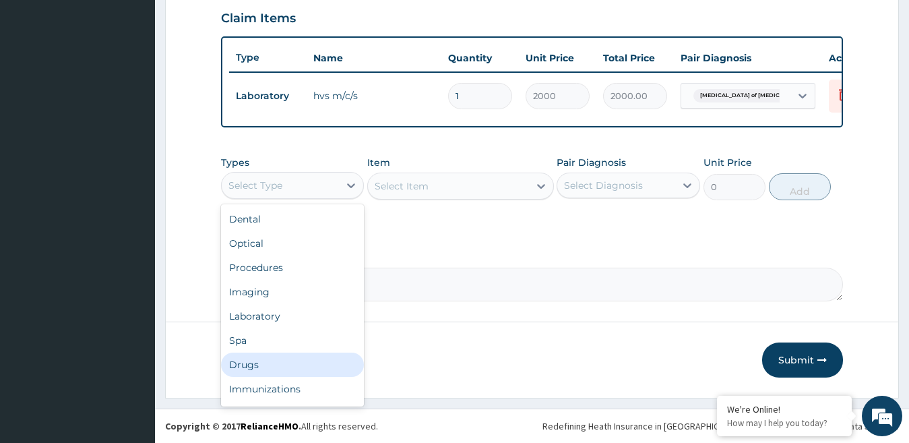
click at [250, 364] on div "Drugs" at bounding box center [293, 364] width 144 height 24
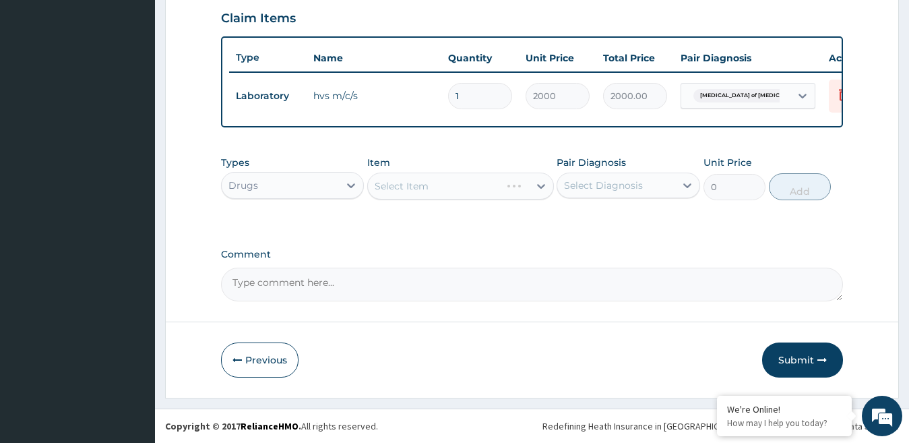
click at [431, 181] on div "Select Item" at bounding box center [460, 185] width 187 height 27
click at [426, 188] on div "Select Item" at bounding box center [402, 185] width 54 height 13
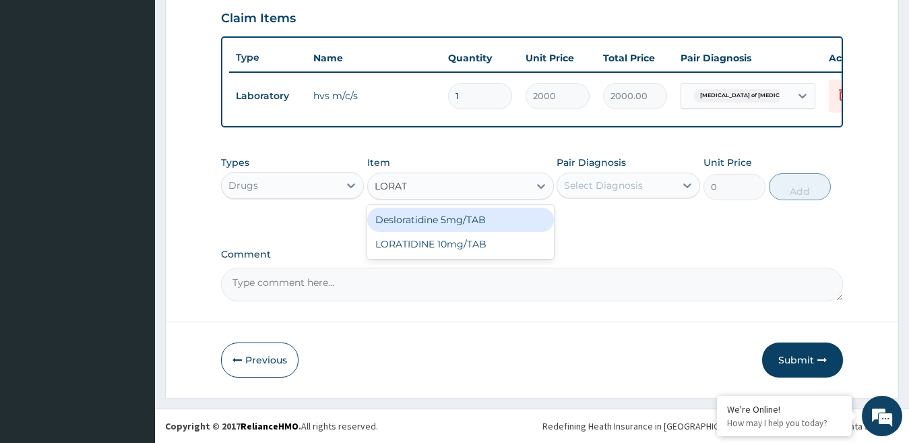
type input "LORATI"
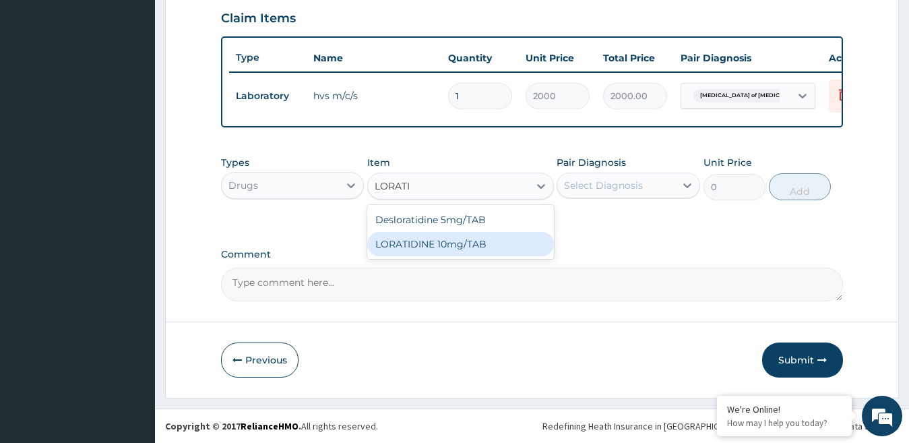
click at [437, 243] on div "LORATIDINE 10mg/TAB" at bounding box center [460, 244] width 187 height 24
type input "40"
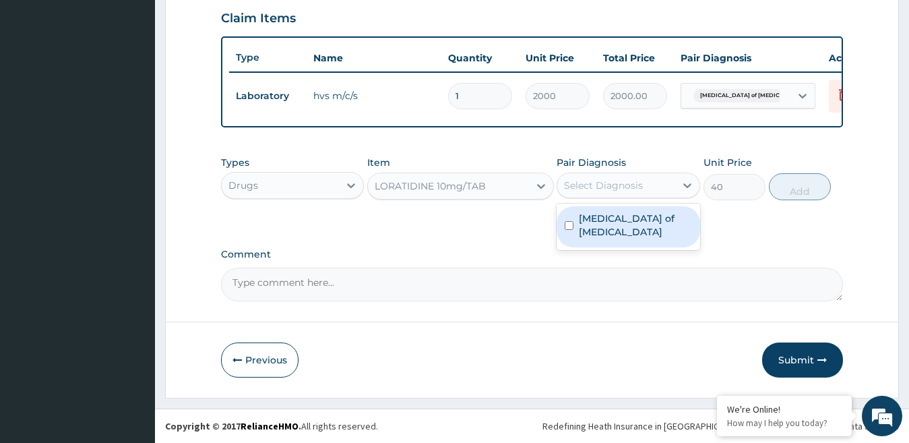
click at [656, 179] on div "Select Diagnosis" at bounding box center [616, 186] width 118 height 22
click at [588, 219] on label "Candidiasis of vulva" at bounding box center [635, 225] width 113 height 27
checkbox input "true"
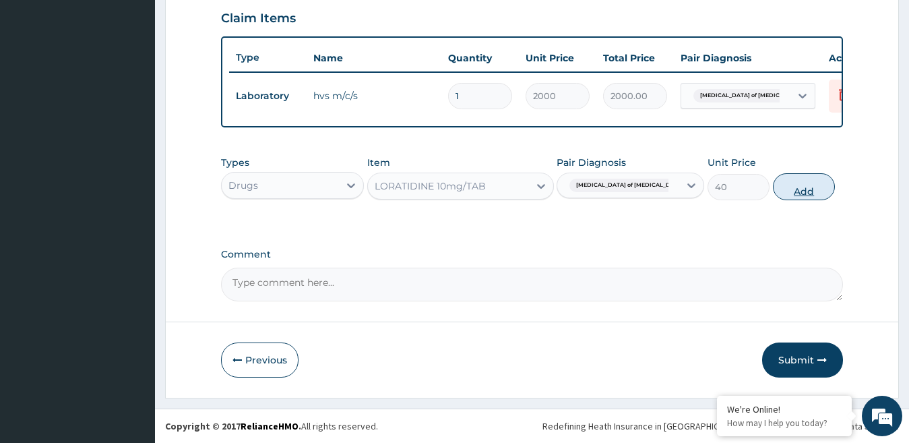
click at [804, 192] on button "Add" at bounding box center [804, 186] width 62 height 27
type input "0"
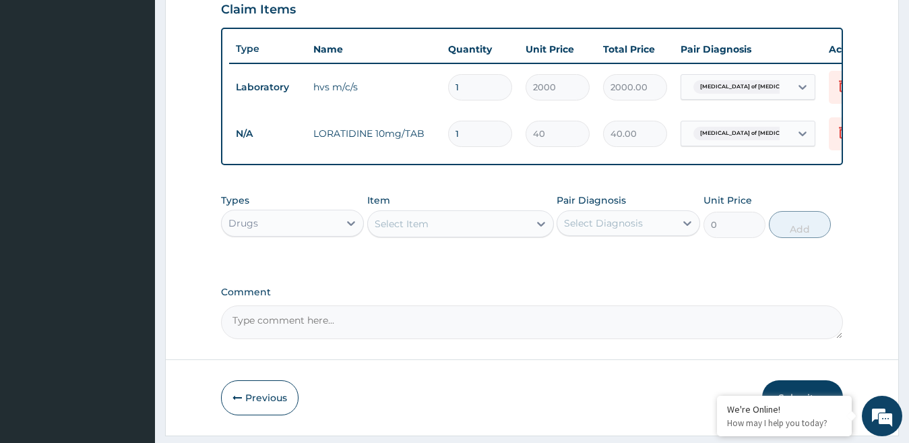
click at [466, 133] on input "1" at bounding box center [480, 134] width 64 height 26
type input "10"
type input "400.00"
type input "10"
click at [338, 234] on div "Drugs" at bounding box center [281, 223] width 118 height 22
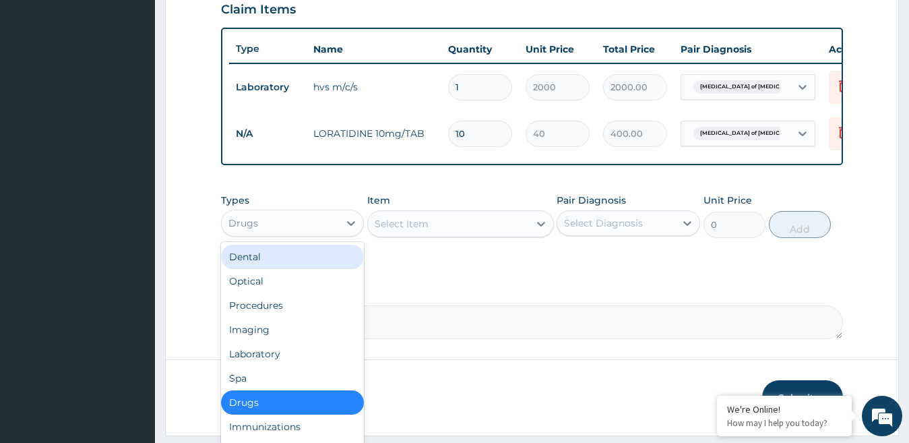
click at [409, 230] on div "Select Item" at bounding box center [402, 223] width 54 height 13
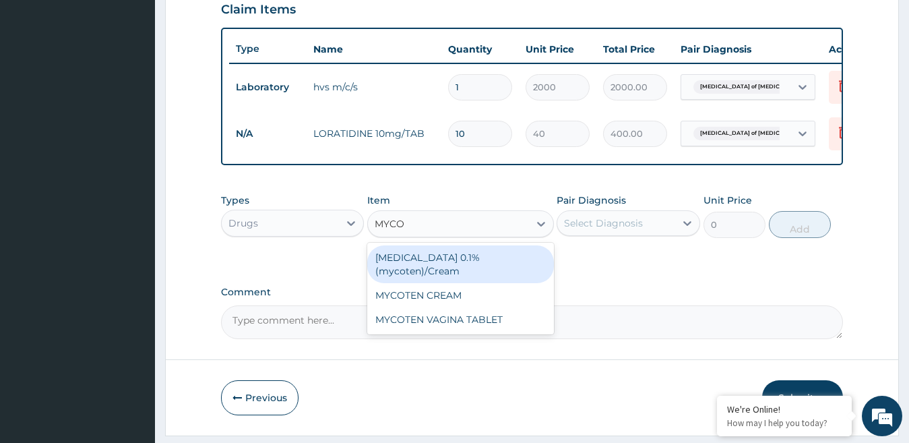
type input "MYCOT"
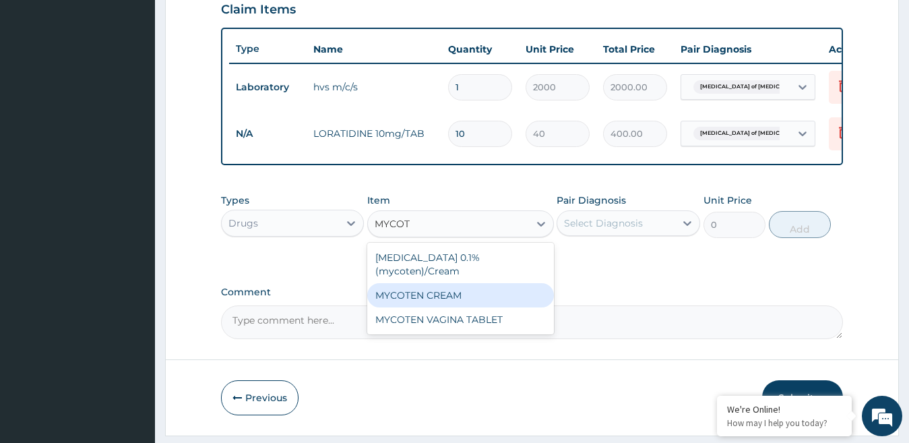
click at [431, 307] on div "MYCOTEN CREAM" at bounding box center [460, 295] width 187 height 24
type input "320"
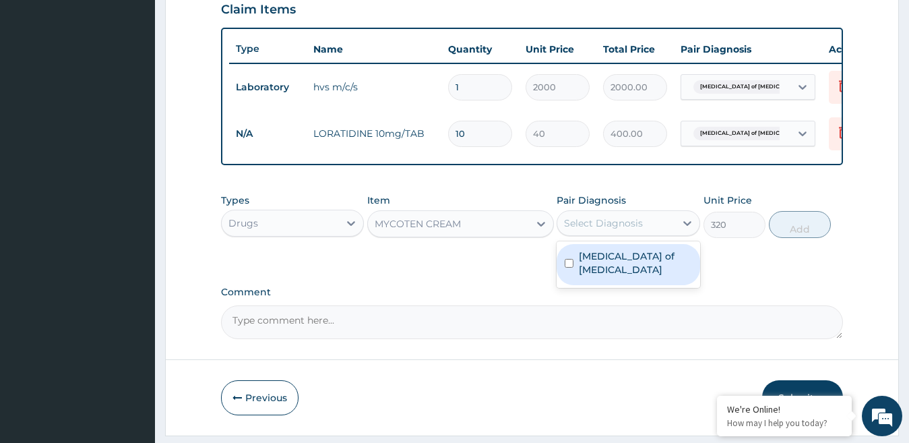
click at [645, 232] on div "Select Diagnosis" at bounding box center [616, 223] width 118 height 22
click at [606, 264] on label "Candidiasis of vulva" at bounding box center [635, 262] width 113 height 27
checkbox input "true"
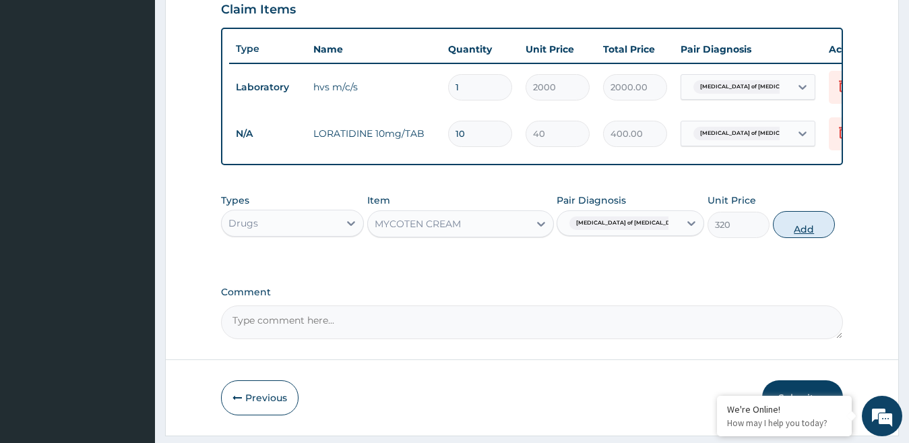
click at [820, 235] on button "Add" at bounding box center [804, 224] width 62 height 27
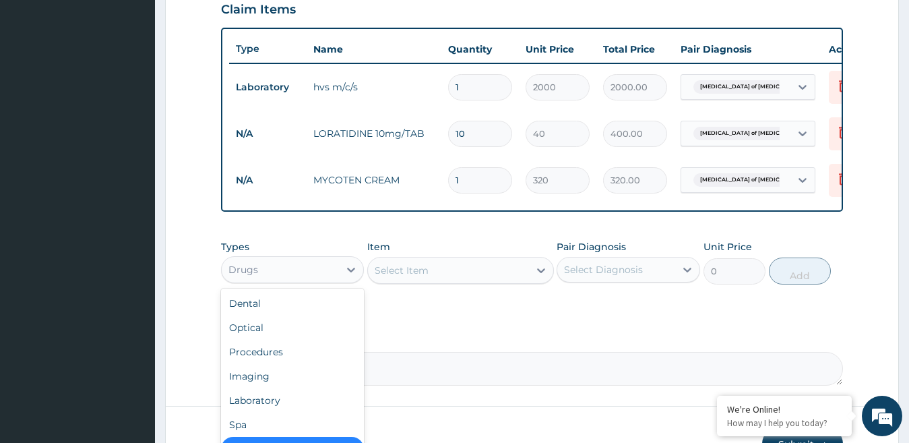
click at [318, 280] on div "Drugs" at bounding box center [281, 270] width 118 height 22
click at [261, 360] on div "Procedures" at bounding box center [293, 352] width 144 height 24
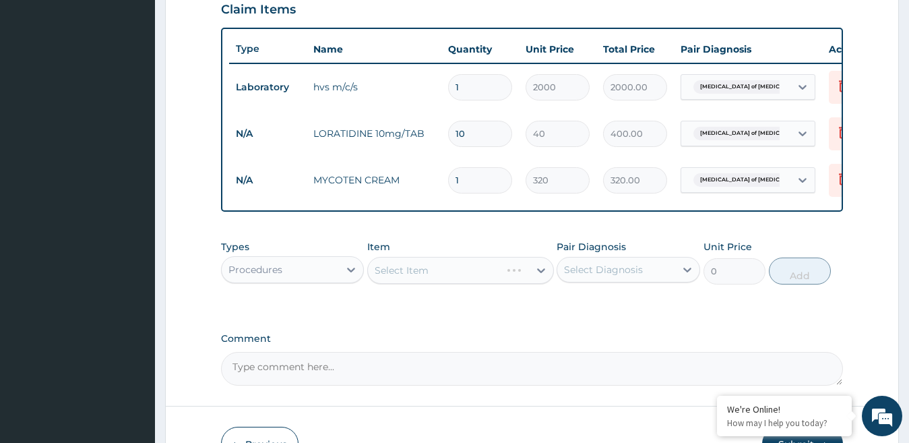
click at [414, 284] on div "Select Item" at bounding box center [460, 270] width 187 height 27
click at [418, 280] on div "Select Item" at bounding box center [460, 270] width 187 height 27
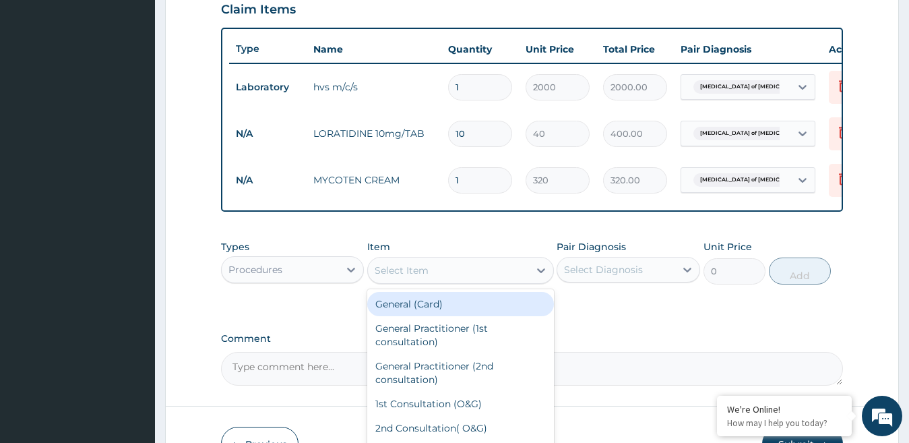
click at [418, 277] on div "Select Item" at bounding box center [402, 269] width 54 height 13
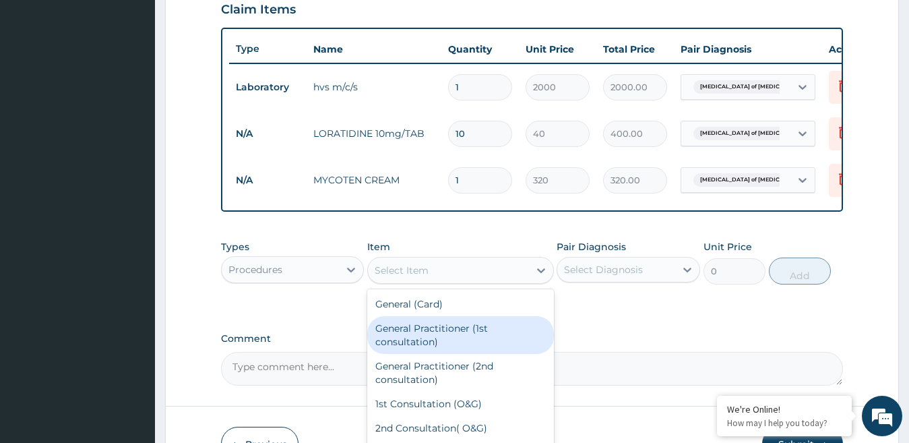
click at [418, 345] on div "General Practitioner (1st consultation)" at bounding box center [460, 335] width 187 height 38
type input "1500"
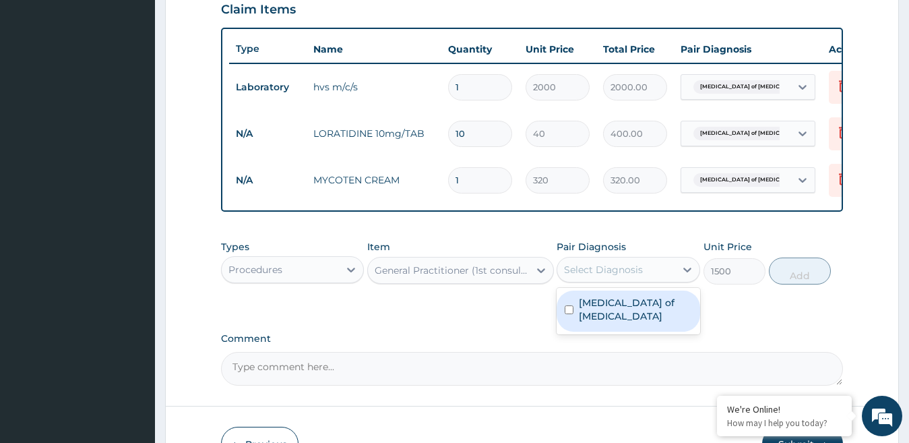
click at [650, 280] on div "Select Diagnosis" at bounding box center [616, 270] width 118 height 22
click at [619, 308] on label "Candidiasis of vulva" at bounding box center [635, 309] width 113 height 27
checkbox input "true"
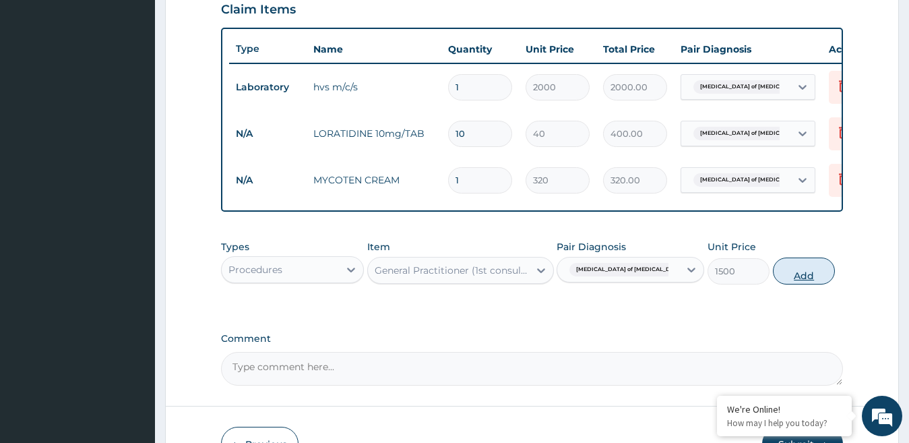
click at [821, 284] on button "Add" at bounding box center [804, 270] width 62 height 27
type input "0"
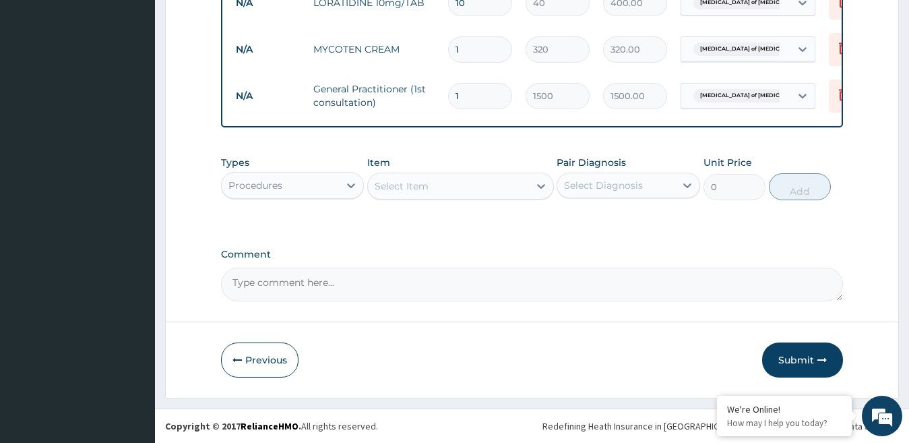
scroll to position [616, 0]
click at [820, 361] on icon "button" at bounding box center [821, 359] width 9 height 9
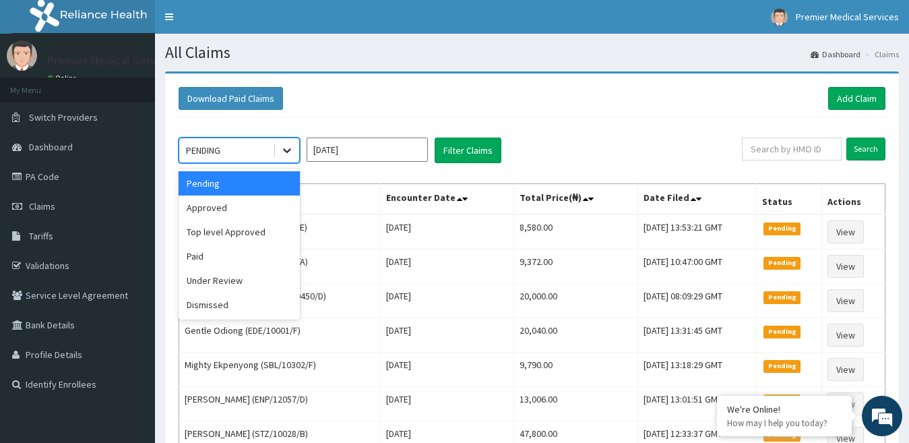
click at [293, 147] on icon at bounding box center [286, 150] width 13 height 13
click at [217, 205] on div "Approved" at bounding box center [239, 207] width 121 height 24
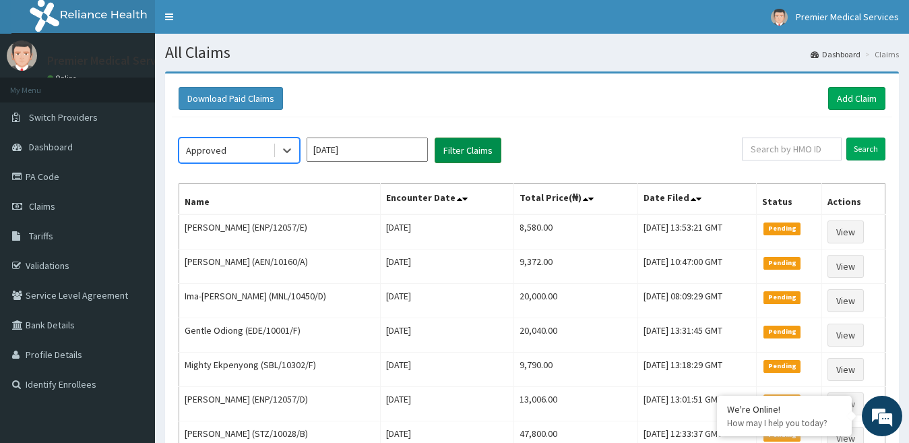
click at [454, 153] on button "Filter Claims" at bounding box center [468, 150] width 67 height 26
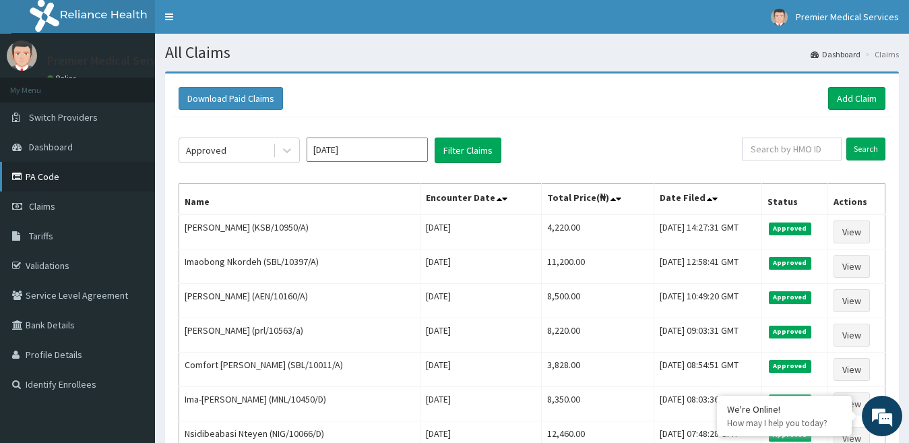
click at [46, 166] on link "PA Code" at bounding box center [77, 177] width 155 height 30
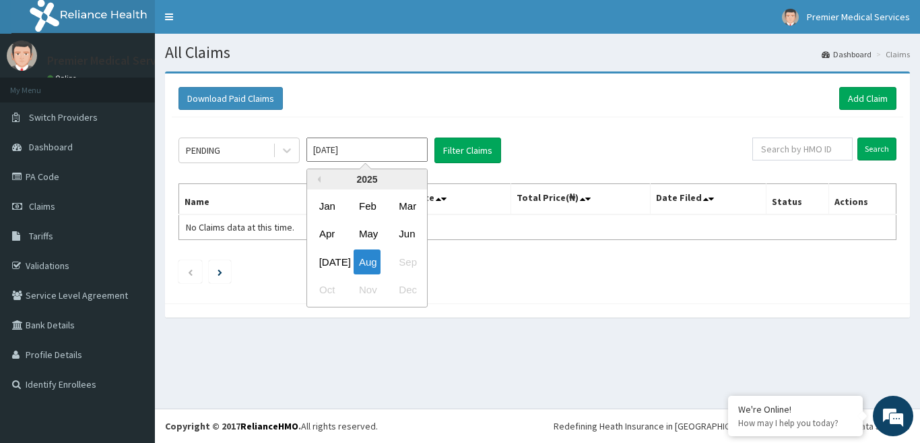
click at [393, 154] on input "[DATE]" at bounding box center [367, 149] width 121 height 24
click at [870, 100] on link "Add Claim" at bounding box center [867, 98] width 57 height 23
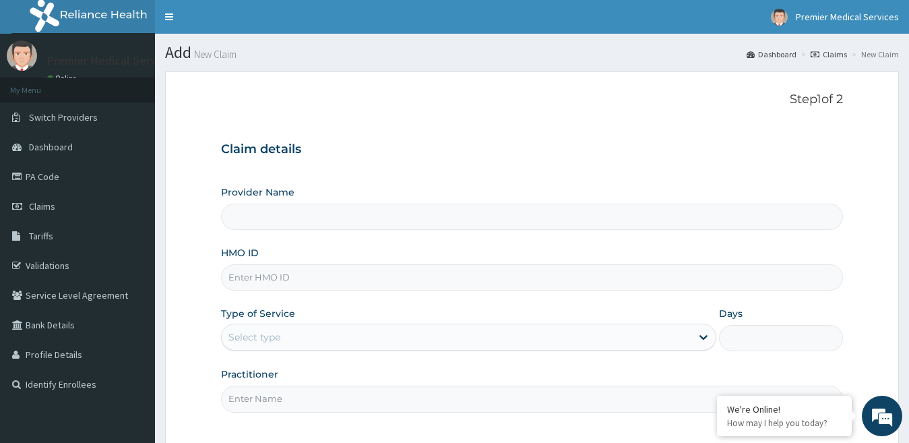
type input "premier medical services"
click at [773, 104] on p "Step 1 of 2" at bounding box center [532, 99] width 623 height 15
click at [752, 127] on div "Step 1 of 2 Claim details Provider Name premier medical services HMO ID Type of…" at bounding box center [532, 258] width 623 height 332
click at [282, 219] on input "Provider Name" at bounding box center [532, 216] width 623 height 26
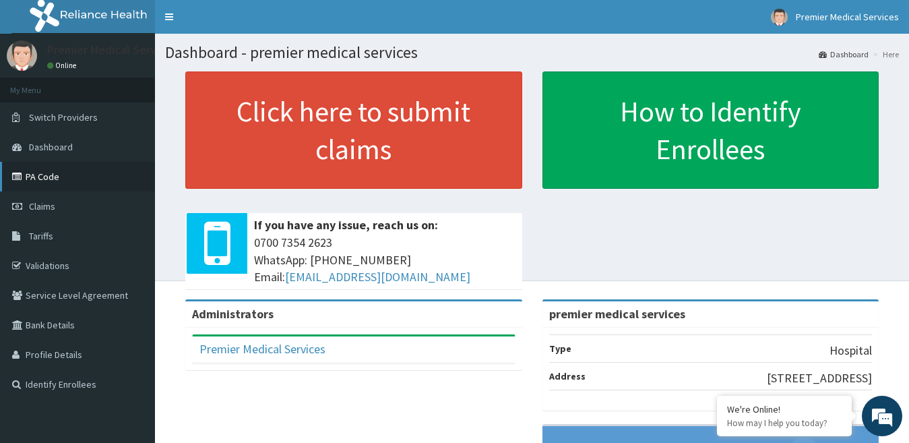
click at [52, 177] on link "PA Code" at bounding box center [77, 177] width 155 height 30
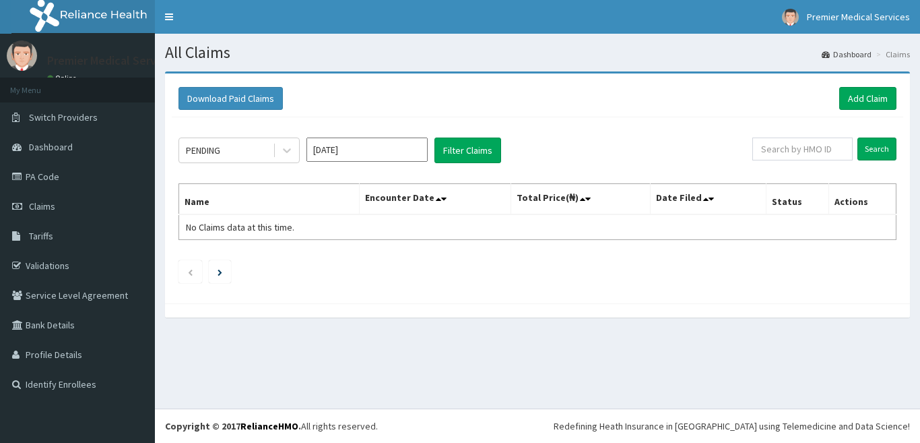
click at [854, 98] on link "Add Claim" at bounding box center [867, 98] width 57 height 23
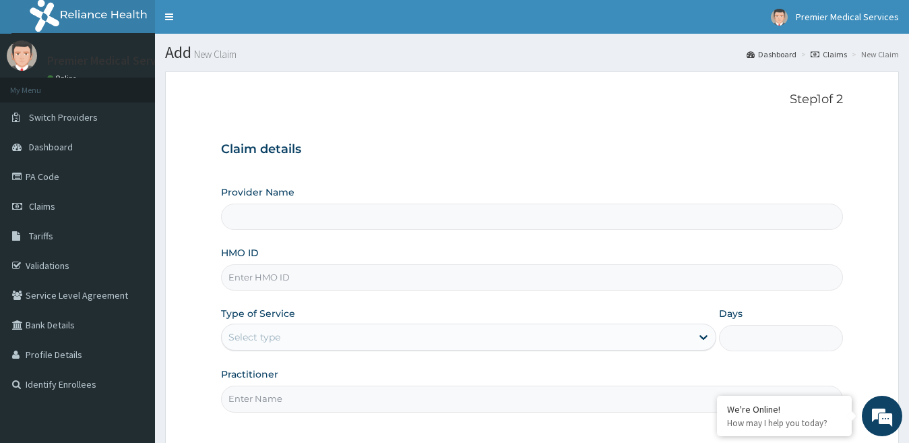
type input "premier medical services"
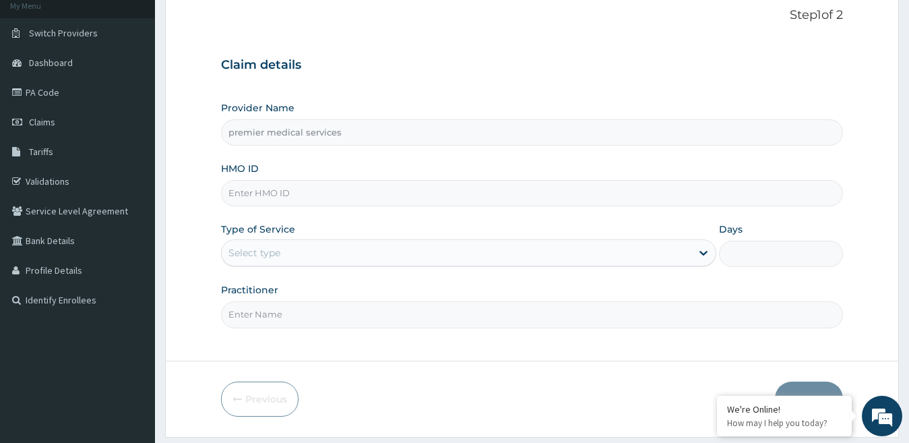
scroll to position [123, 0]
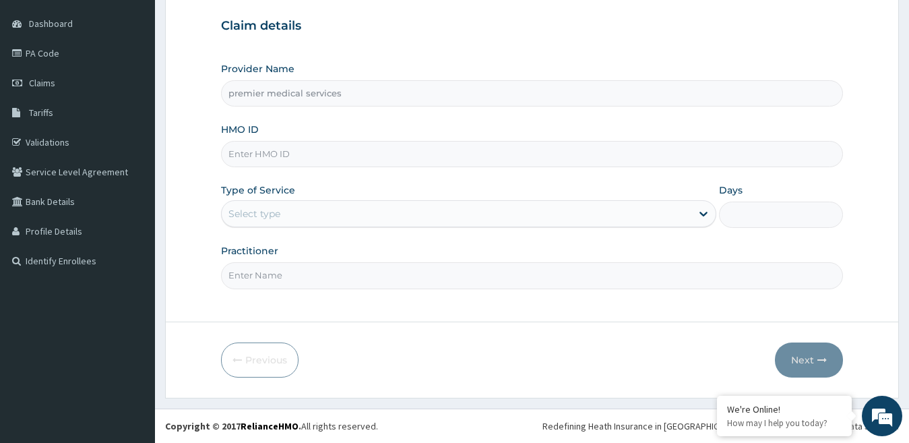
click at [303, 156] on input "HMO ID" at bounding box center [532, 154] width 623 height 26
click at [285, 166] on input "HMO ID" at bounding box center [532, 154] width 623 height 26
click at [288, 158] on input "HMO ID" at bounding box center [532, 154] width 623 height 26
type input "AEN/10188/C"
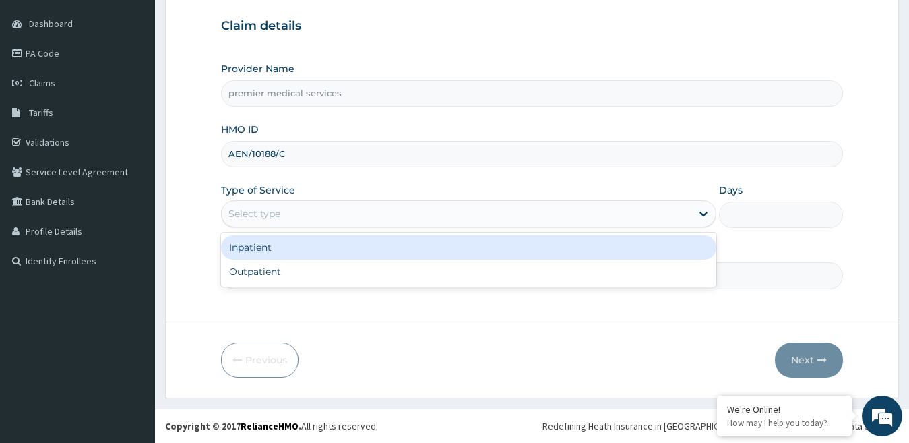
click at [282, 216] on div "Select type" at bounding box center [457, 214] width 470 height 22
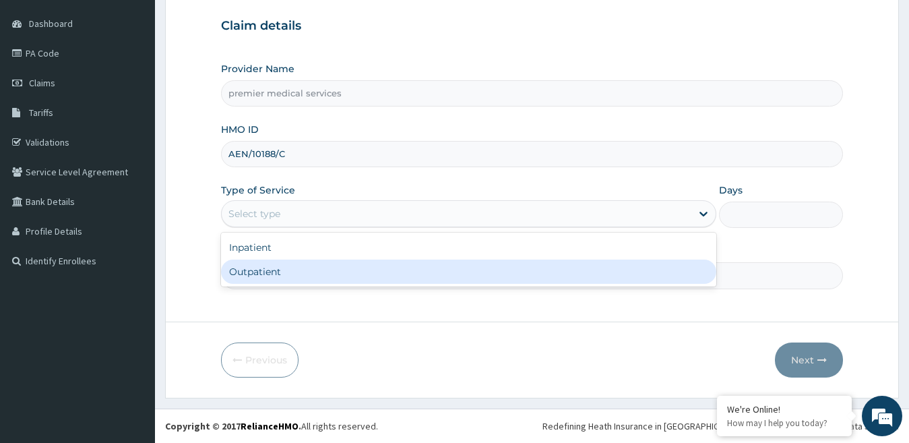
click at [269, 271] on div "Outpatient" at bounding box center [469, 271] width 496 height 24
type input "1"
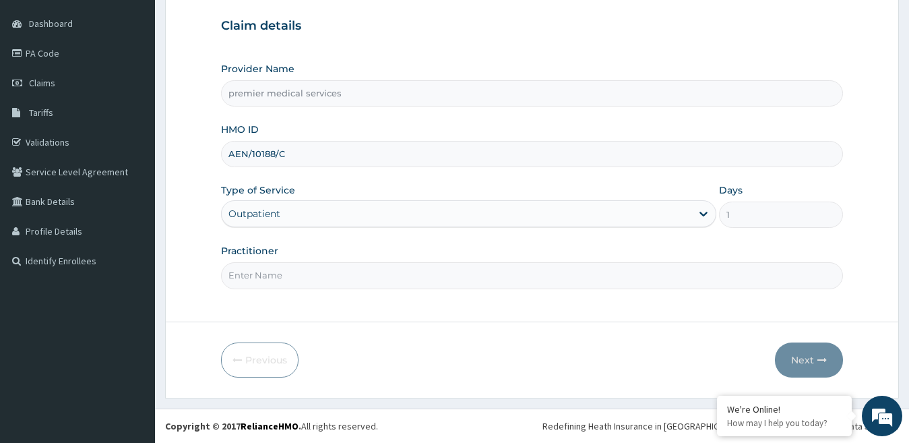
click at [264, 293] on div "Step 1 of 2 Claim details Provider Name premier medical services HMO ID AEN/101…" at bounding box center [532, 135] width 623 height 332
click at [261, 276] on input "Practitioner" at bounding box center [532, 275] width 623 height 26
type input "DOCTOR [PERSON_NAME]"
click at [822, 364] on icon "button" at bounding box center [821, 359] width 9 height 9
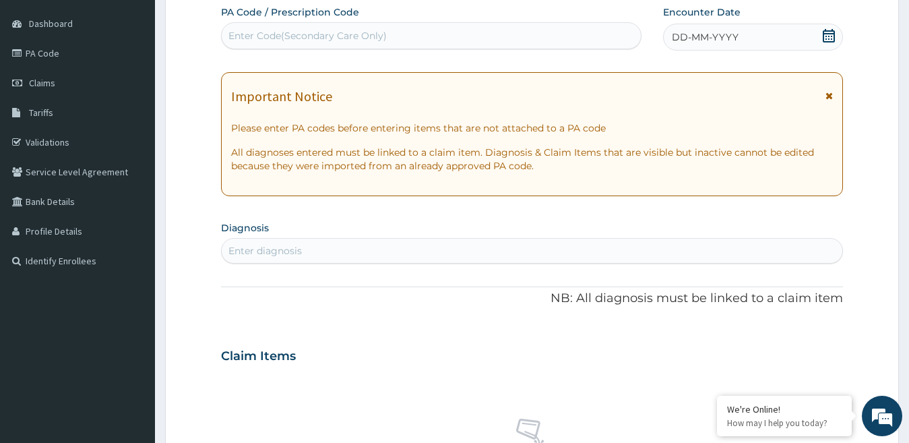
click at [350, 29] on div "Enter Code(Secondary Care Only)" at bounding box center [307, 35] width 158 height 13
click at [826, 32] on icon at bounding box center [828, 35] width 13 height 13
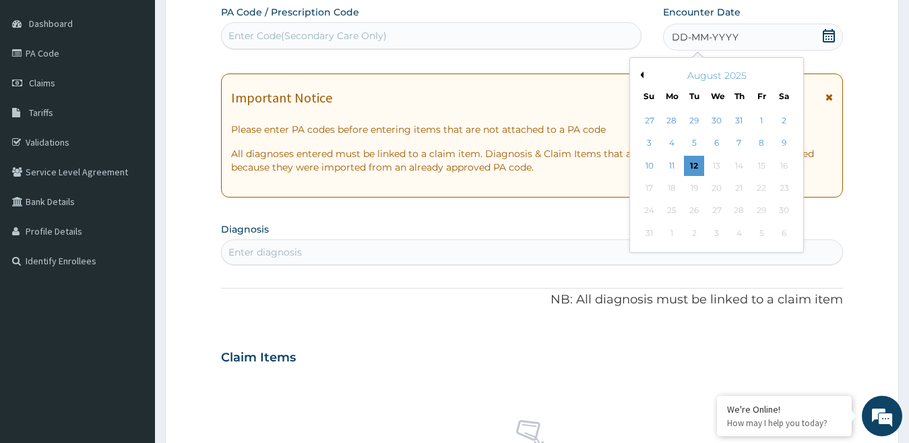
click at [641, 75] on button "Previous Month" at bounding box center [640, 74] width 7 height 7
click at [695, 166] on div "15" at bounding box center [694, 166] width 20 height 20
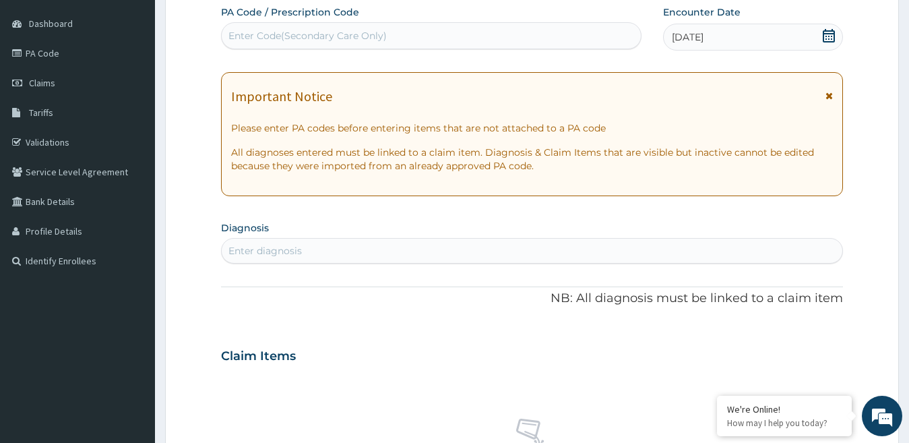
click at [331, 250] on div "Enter diagnosis" at bounding box center [532, 251] width 621 height 22
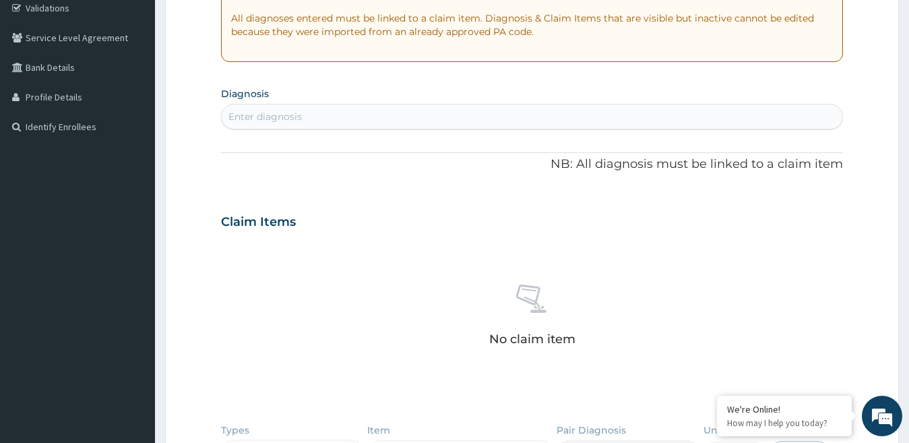
scroll to position [258, 0]
click at [272, 117] on div "Enter diagnosis" at bounding box center [264, 115] width 73 height 13
type input "MALARI"
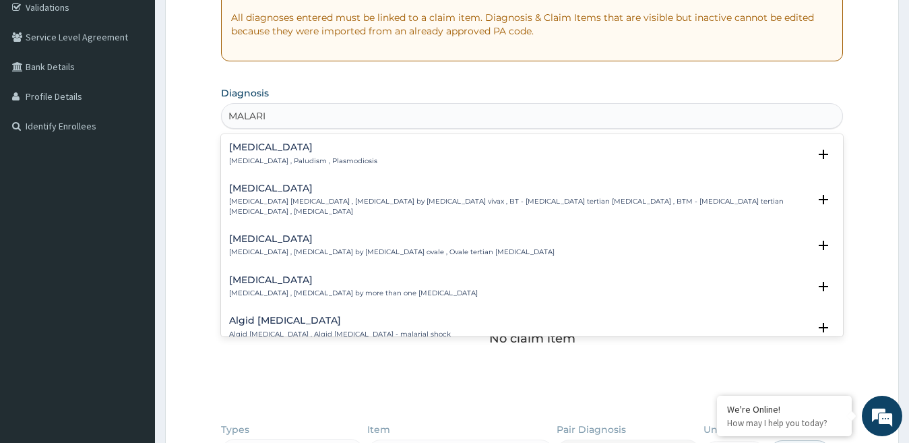
click at [298, 156] on p "[MEDICAL_DATA] , Paludism , Plasmodiosis" at bounding box center [303, 160] width 148 height 9
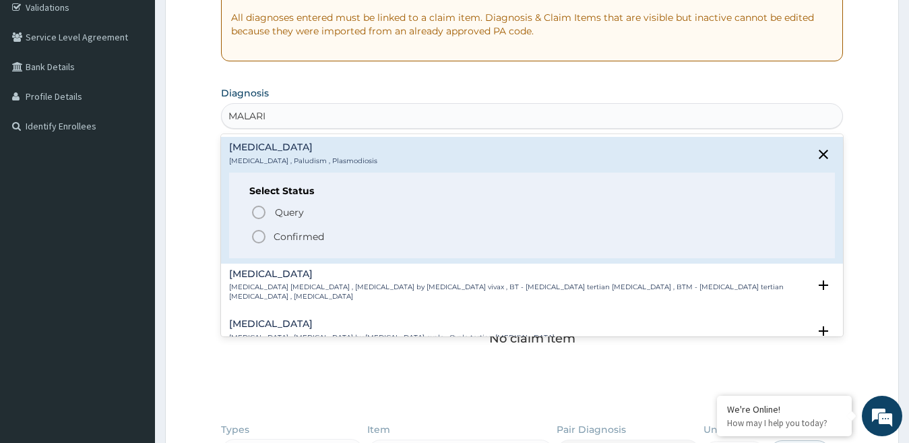
click at [257, 236] on icon "status option filled" at bounding box center [259, 236] width 16 height 16
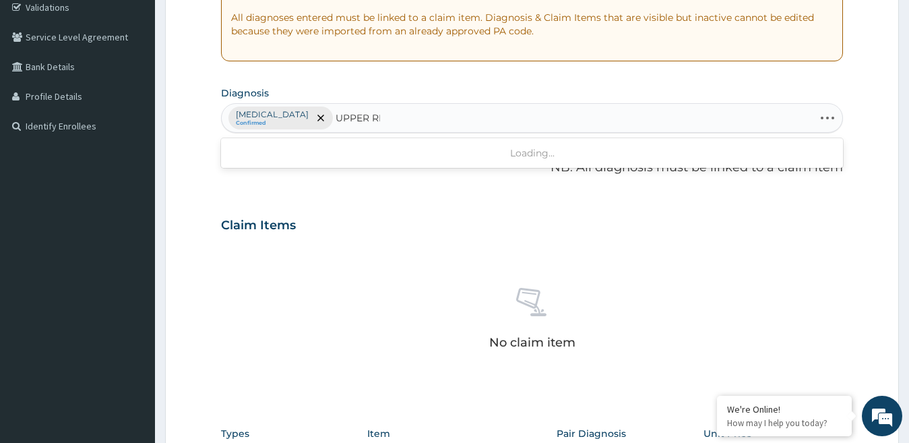
type input "UPPER RES"
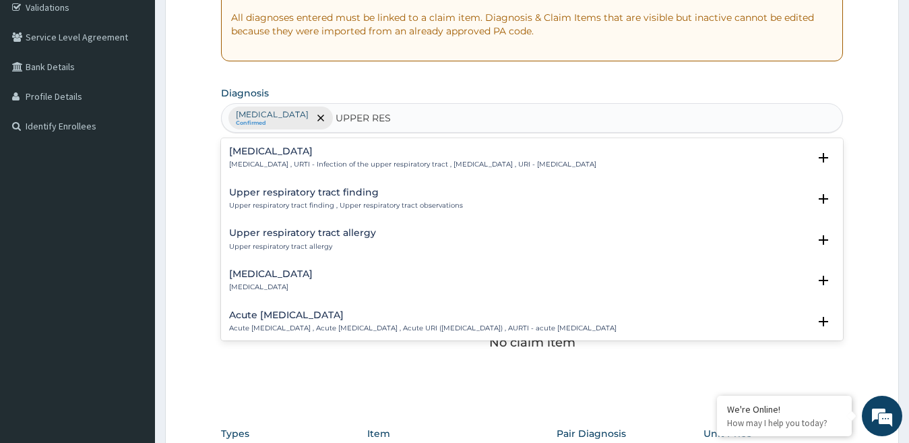
click at [334, 154] on h4 "Upper respiratory infection" at bounding box center [412, 151] width 367 height 10
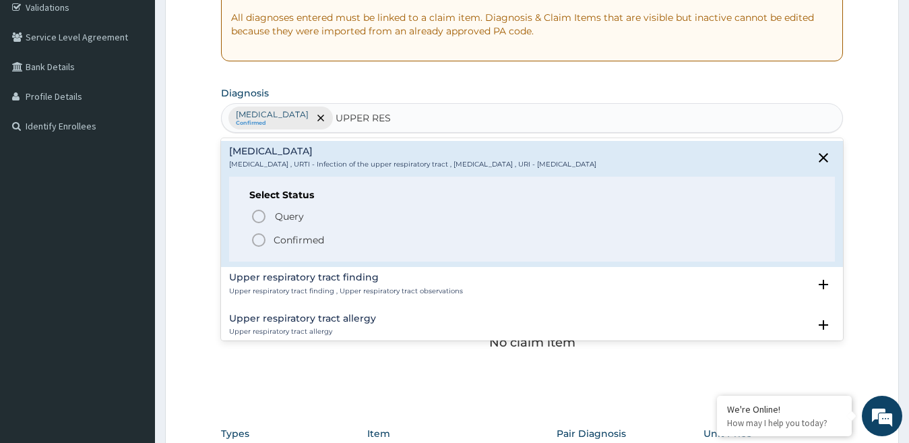
click at [256, 237] on icon "status option filled" at bounding box center [259, 240] width 16 height 16
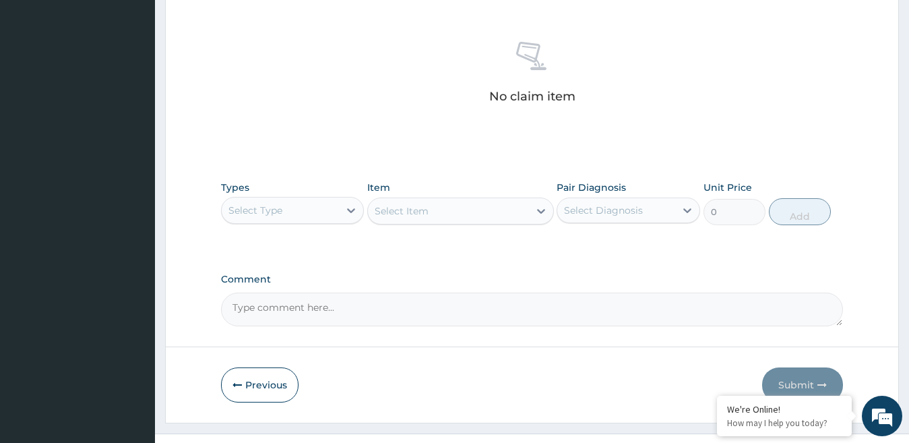
scroll to position [529, 0]
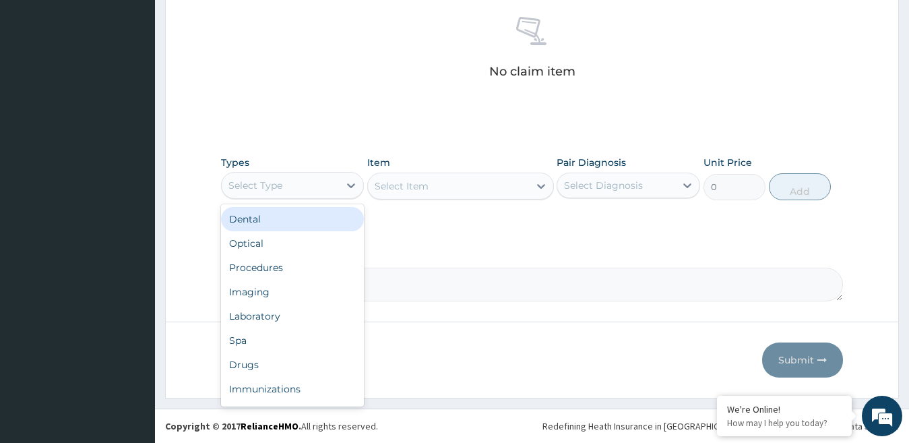
click at [329, 191] on div "Select Type" at bounding box center [281, 186] width 118 height 22
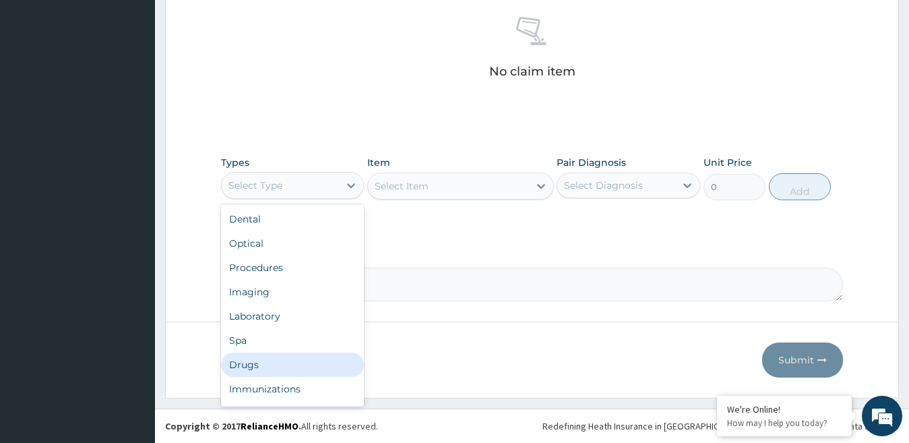
click at [251, 362] on div "Drugs" at bounding box center [293, 364] width 144 height 24
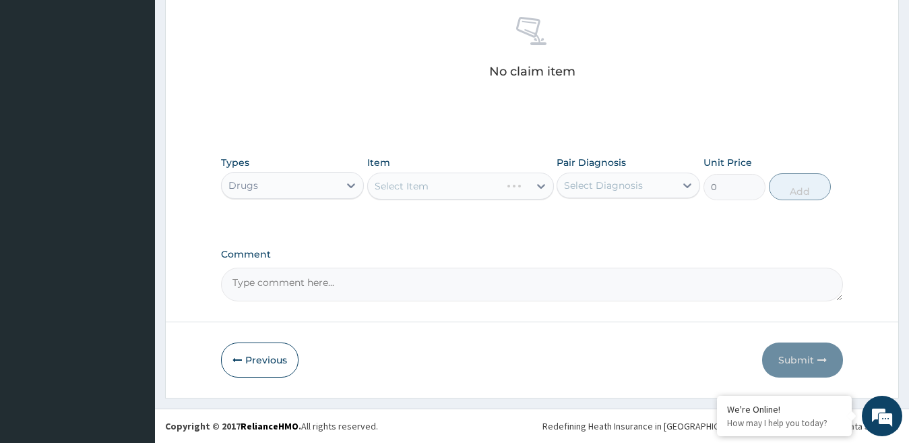
click at [409, 188] on div "Select Item" at bounding box center [460, 185] width 187 height 27
click at [414, 184] on div "Select Item" at bounding box center [460, 185] width 187 height 27
click at [414, 184] on div "Select Item" at bounding box center [402, 185] width 54 height 13
type input "EMAL"
click at [426, 216] on div "EMAL INJECTION" at bounding box center [460, 220] width 187 height 24
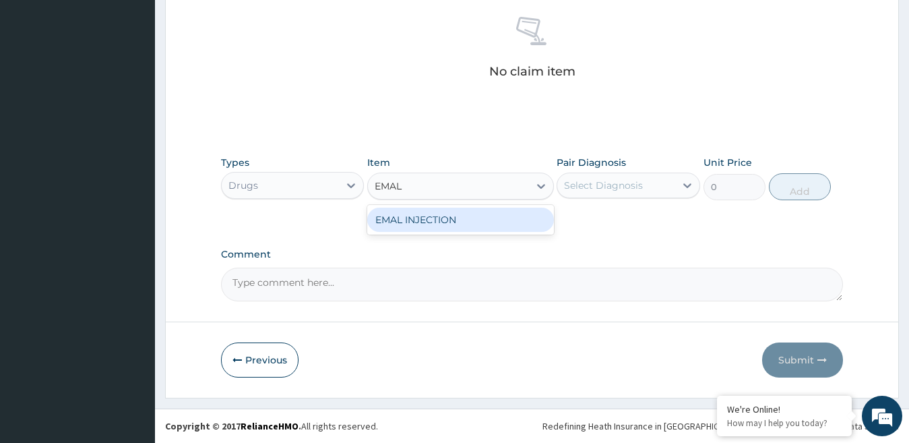
type input "1400"
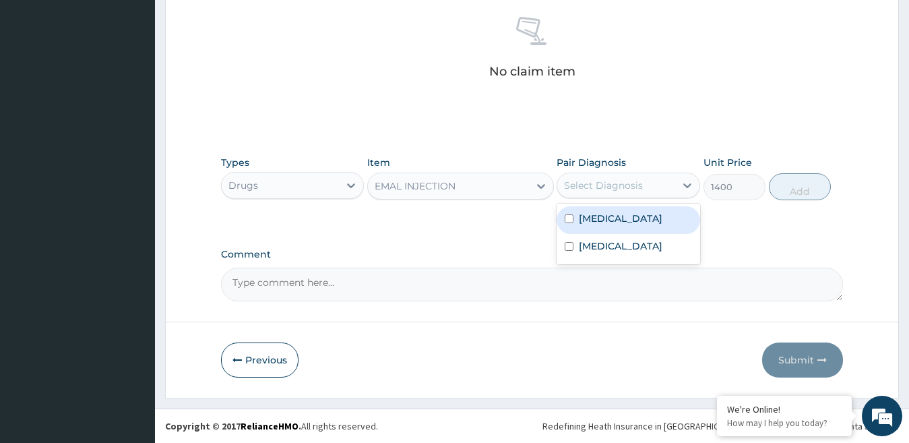
click at [628, 181] on div "Select Diagnosis" at bounding box center [603, 185] width 79 height 13
click at [604, 220] on label "Malaria" at bounding box center [621, 218] width 84 height 13
checkbox input "true"
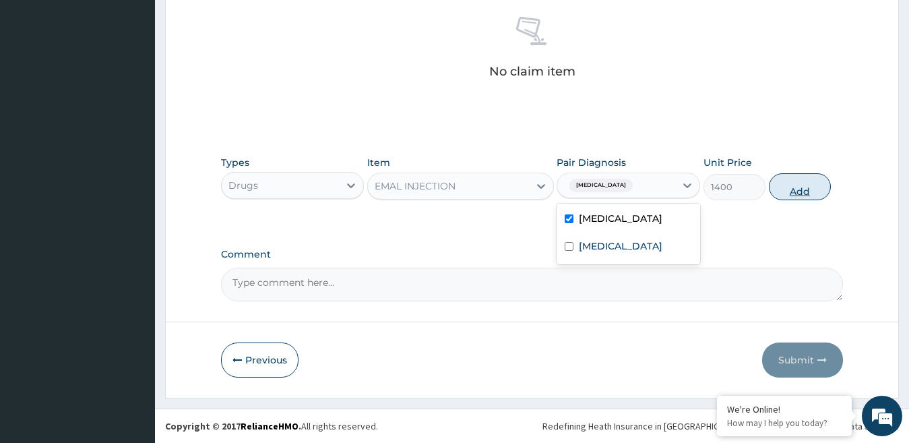
click at [806, 189] on button "Add" at bounding box center [800, 186] width 62 height 27
type input "0"
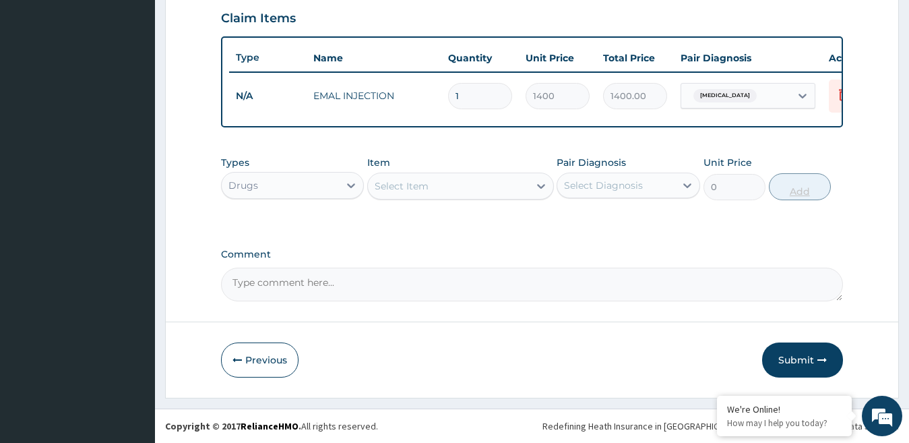
scroll to position [476, 0]
type input "0.00"
type input "3"
type input "4200.00"
type input "3"
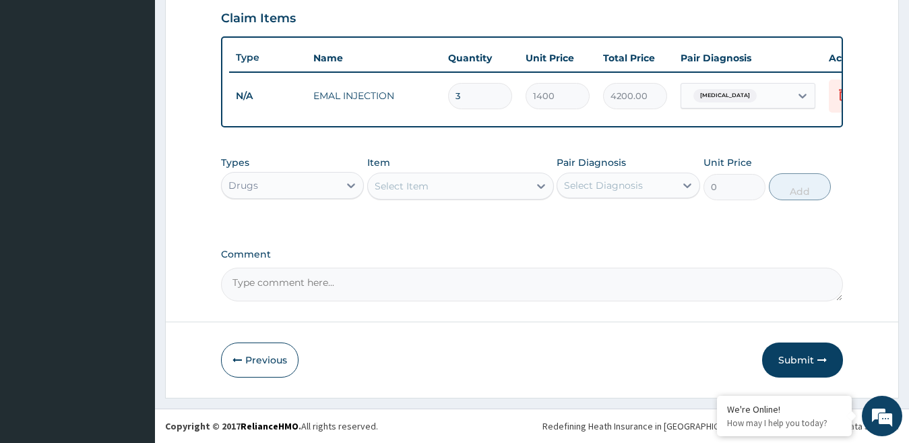
click at [410, 193] on div "Select Item" at bounding box center [448, 186] width 161 height 22
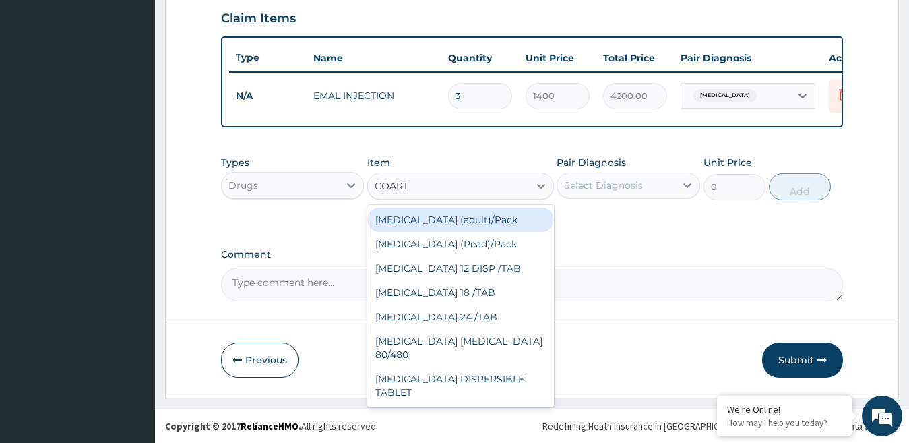
type input "COARTE"
click at [456, 224] on div "Coartem (adult)/Pack" at bounding box center [460, 220] width 187 height 24
type input "360"
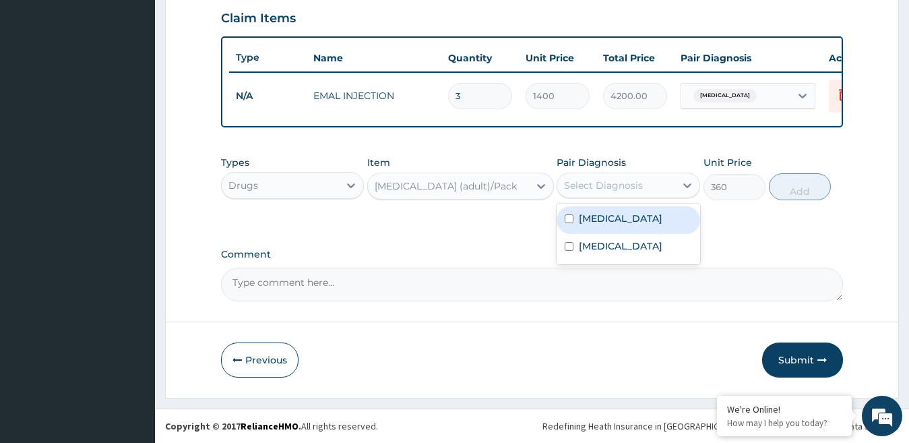
click at [629, 187] on div "Select Diagnosis" at bounding box center [603, 185] width 79 height 13
click at [597, 222] on label "Malaria" at bounding box center [621, 218] width 84 height 13
checkbox input "true"
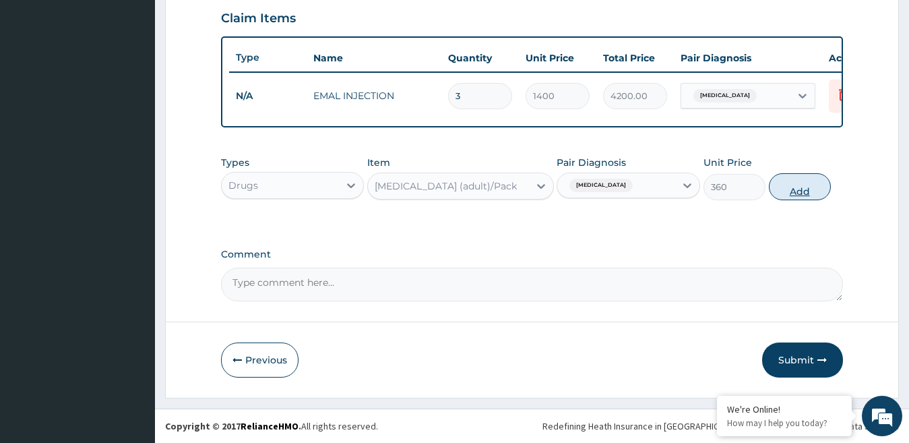
click at [809, 193] on button "Add" at bounding box center [800, 186] width 62 height 27
type input "0"
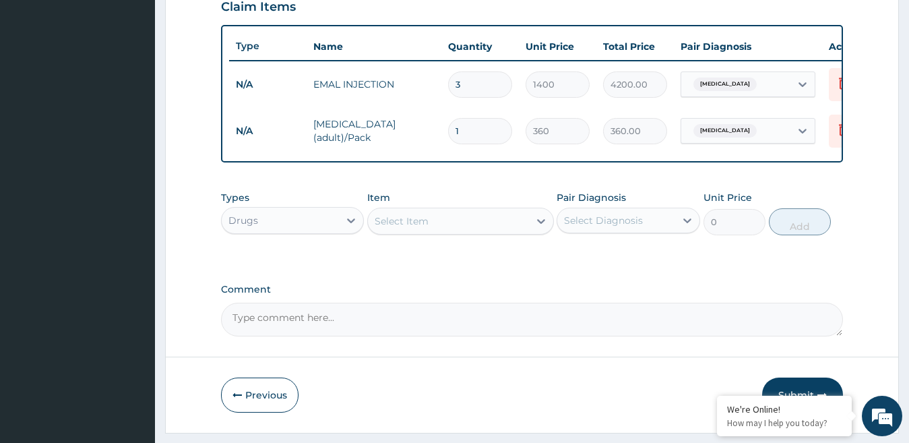
type input "0.00"
type input "9"
type input "3240.00"
type input "9"
click at [391, 228] on div "Select Item" at bounding box center [402, 220] width 54 height 13
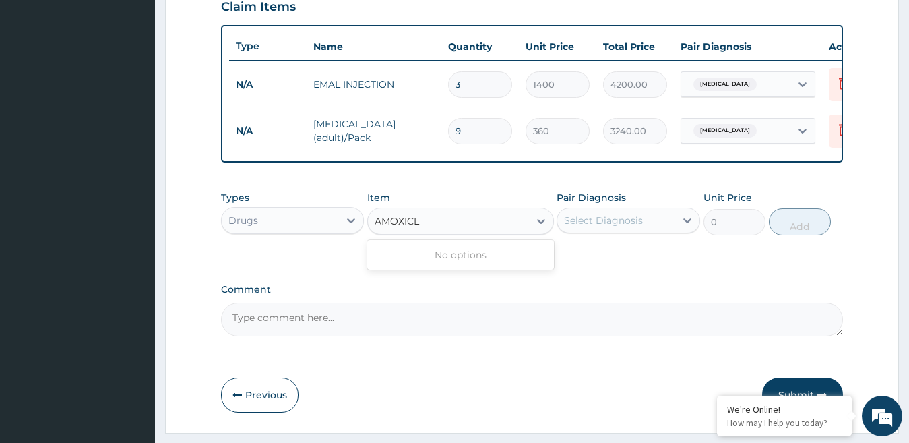
type input "AMOXIC"
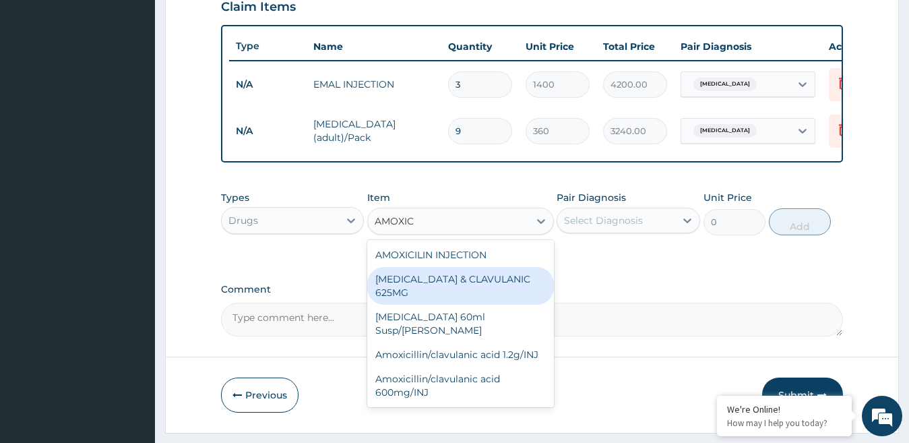
click at [449, 303] on div "AMOXICILLIN & CLAVULANIC 625MG" at bounding box center [460, 286] width 187 height 38
type input "100"
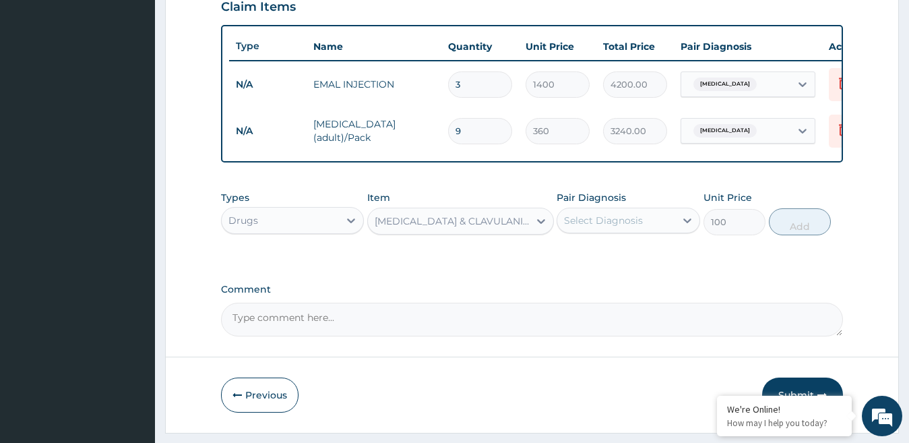
click at [639, 227] on div "Select Diagnosis" at bounding box center [603, 220] width 79 height 13
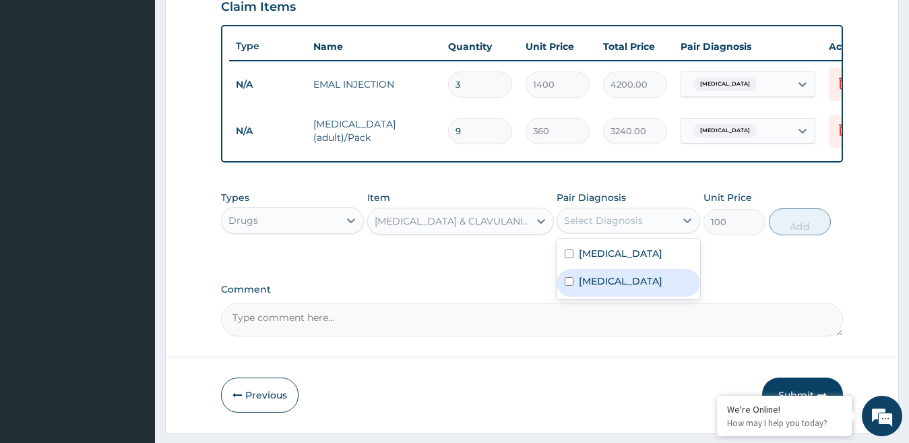
click at [606, 288] on label "Upper respiratory infection" at bounding box center [621, 280] width 84 height 13
checkbox input "true"
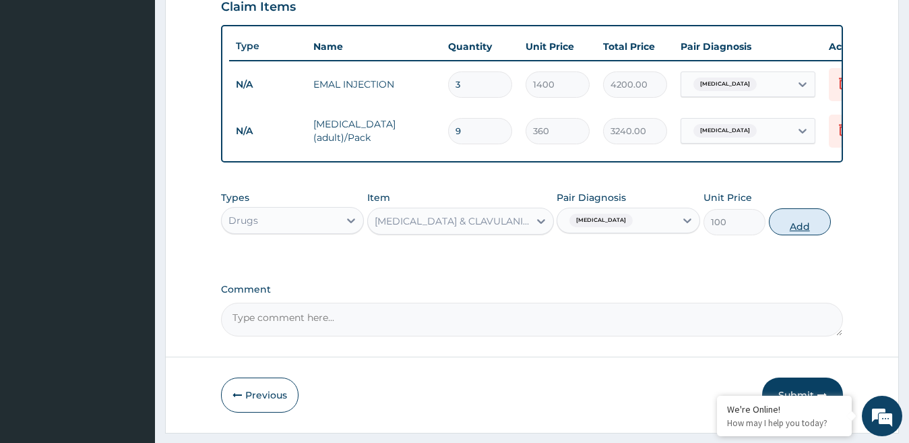
click at [796, 235] on button "Add" at bounding box center [800, 221] width 62 height 27
type input "0"
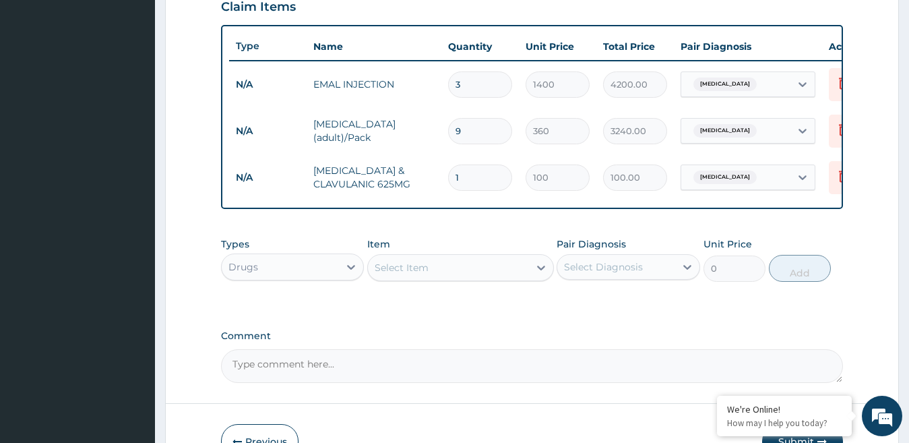
type input "14"
type input "1400.00"
type input "14"
click at [395, 274] on div "Select Item" at bounding box center [402, 267] width 54 height 13
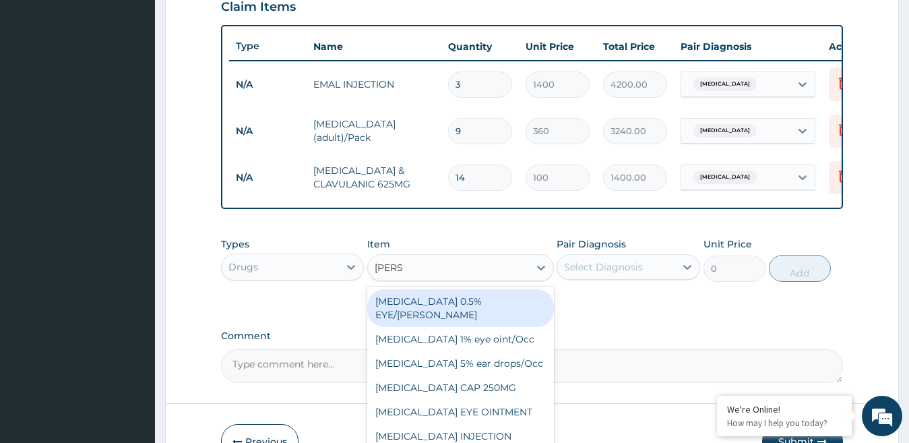
type input "LORAT"
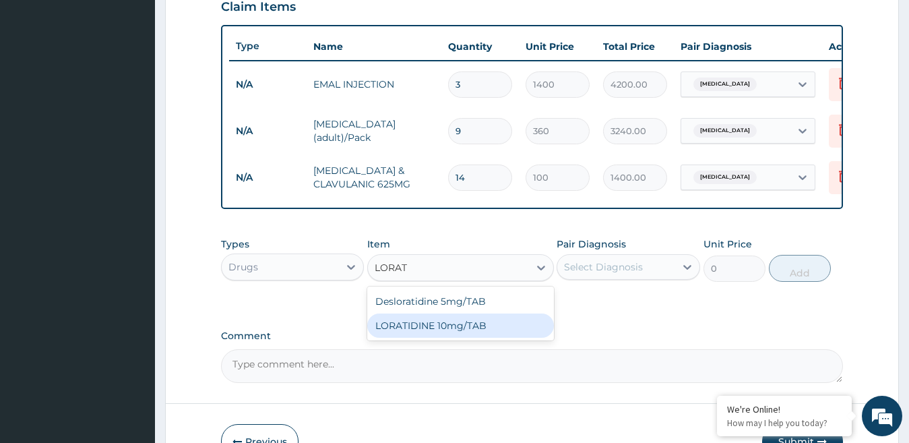
click at [439, 338] on div "LORATIDINE 10mg/TAB" at bounding box center [460, 325] width 187 height 24
type input "40"
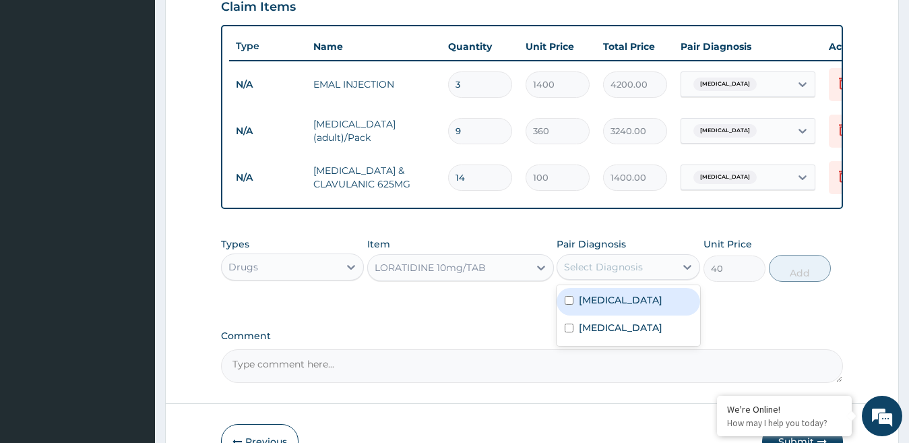
click at [646, 274] on div "Select Diagnosis" at bounding box center [616, 267] width 118 height 22
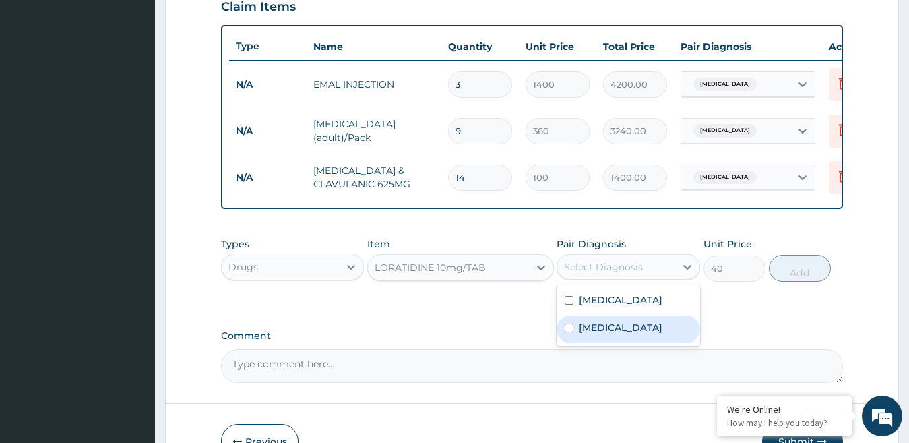
click at [600, 334] on label "Upper respiratory infection" at bounding box center [621, 327] width 84 height 13
checkbox input "true"
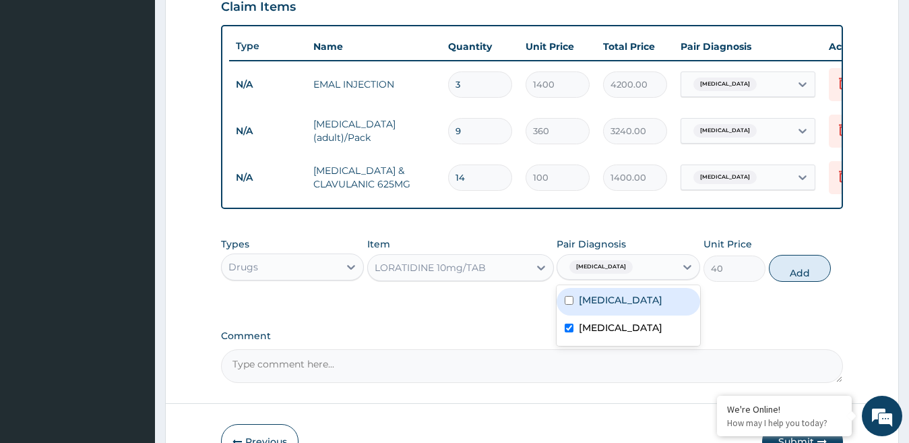
click at [618, 308] on div "Malaria" at bounding box center [629, 302] width 144 height 28
checkbox input "true"
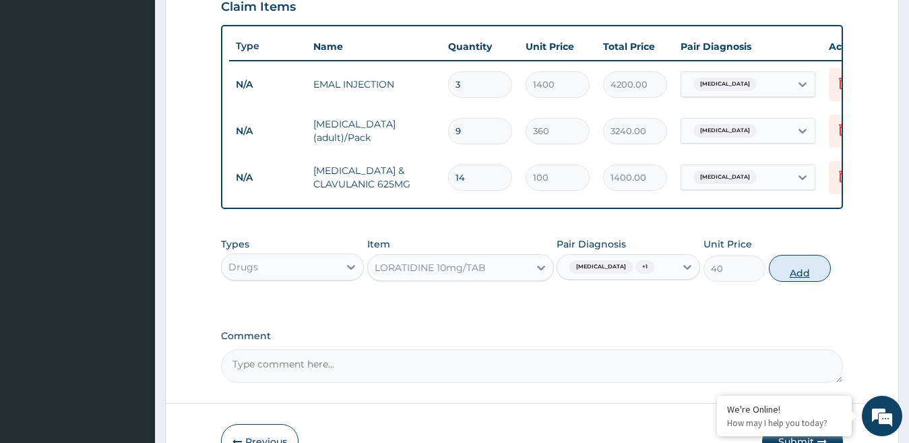
click at [802, 282] on button "Add" at bounding box center [800, 268] width 62 height 27
type input "0"
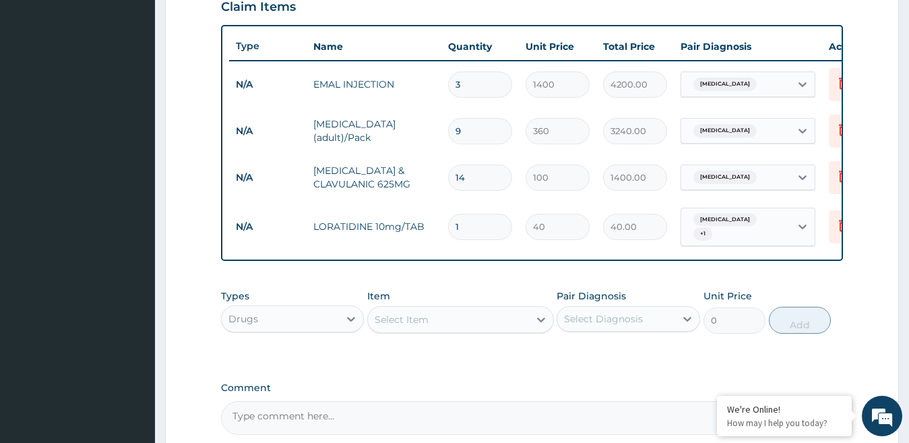
click at [466, 230] on input "1" at bounding box center [480, 227] width 64 height 26
type input "0.00"
type input "5"
type input "200.00"
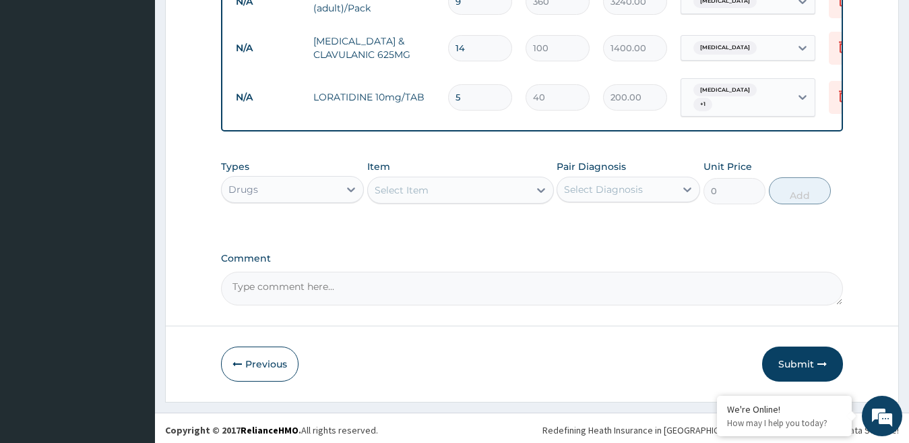
scroll to position [611, 0]
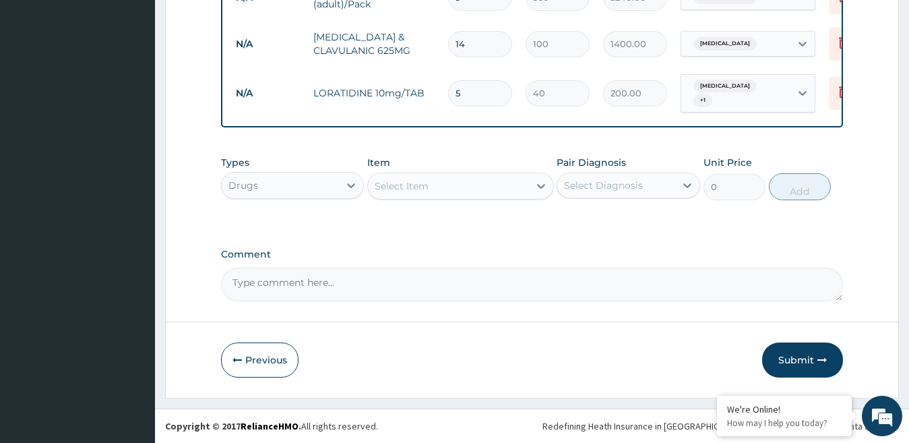
type input "5"
click at [444, 194] on div "Select Item" at bounding box center [448, 186] width 161 height 22
type input "C"
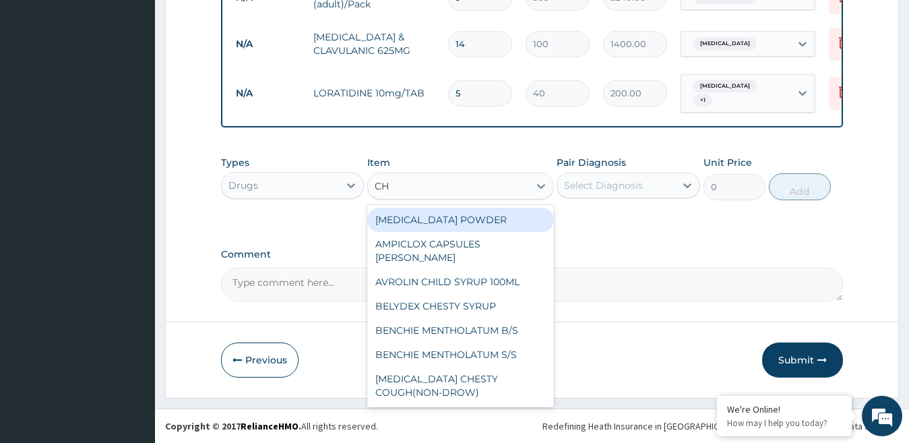
type input "CHY"
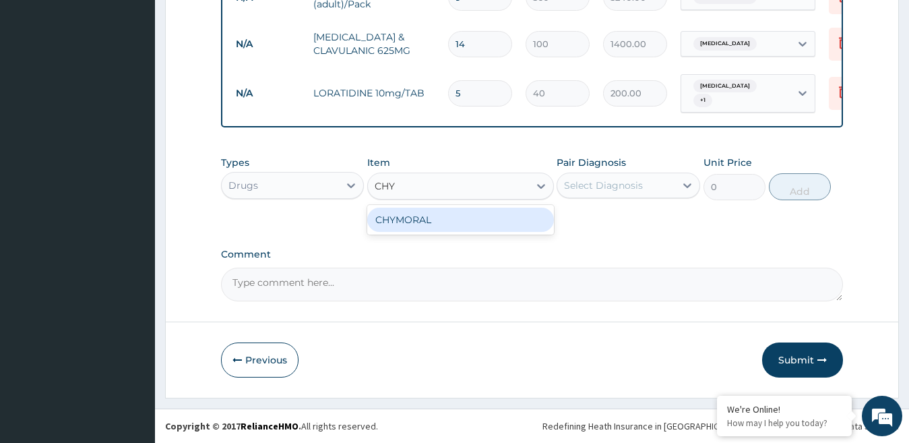
click at [409, 232] on div "CHYMORAL" at bounding box center [460, 220] width 187 height 24
type input "20"
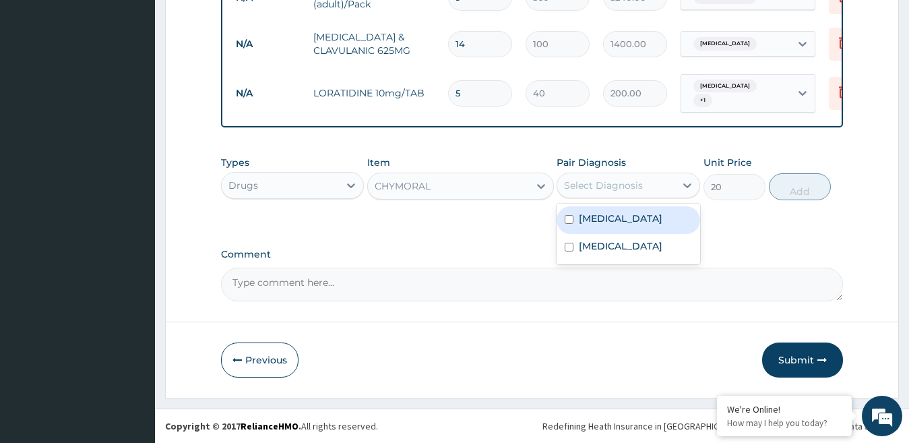
click at [638, 192] on div "Select Diagnosis" at bounding box center [603, 185] width 79 height 13
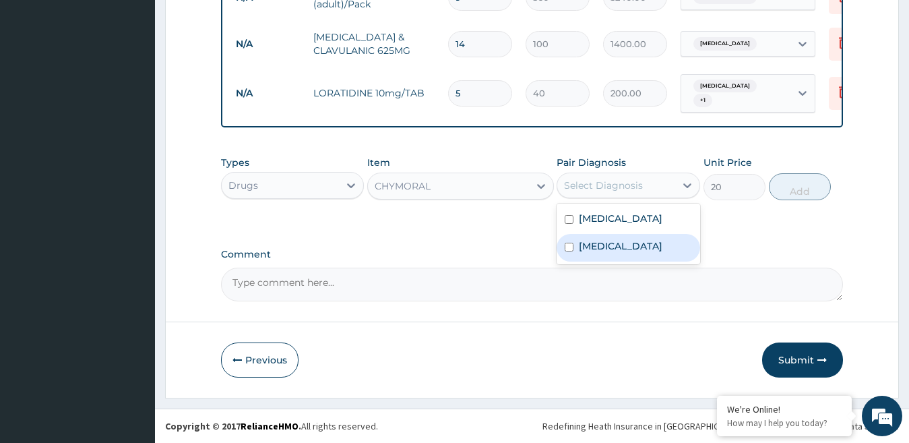
click at [607, 253] on label "Upper respiratory infection" at bounding box center [621, 245] width 84 height 13
checkbox input "true"
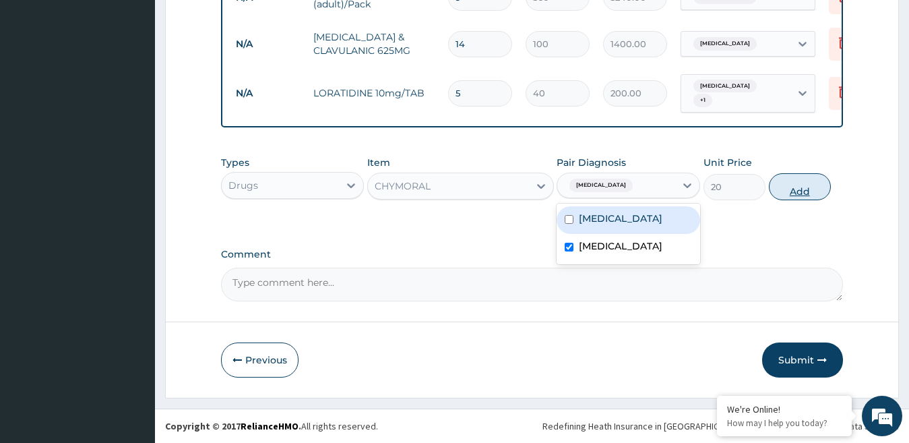
click at [790, 200] on button "Add" at bounding box center [800, 186] width 62 height 27
type input "0"
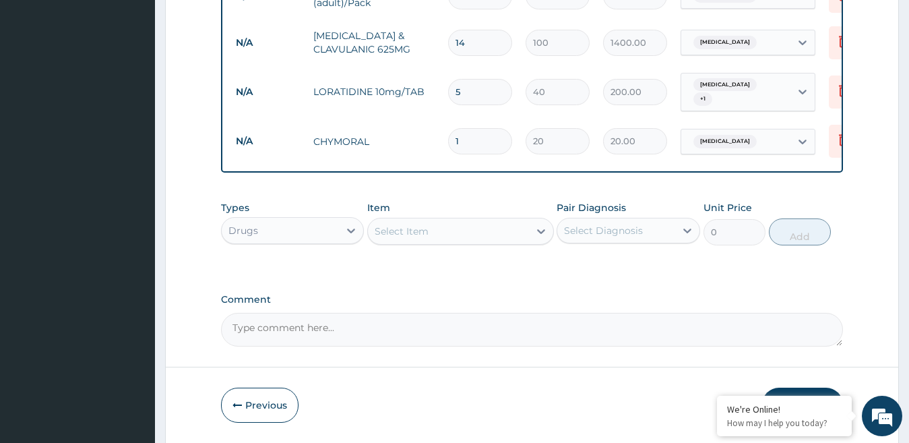
click at [478, 139] on input "1" at bounding box center [480, 141] width 64 height 26
click at [474, 143] on input "1" at bounding box center [480, 141] width 64 height 26
type input "0.00"
type input "3"
type input "60.00"
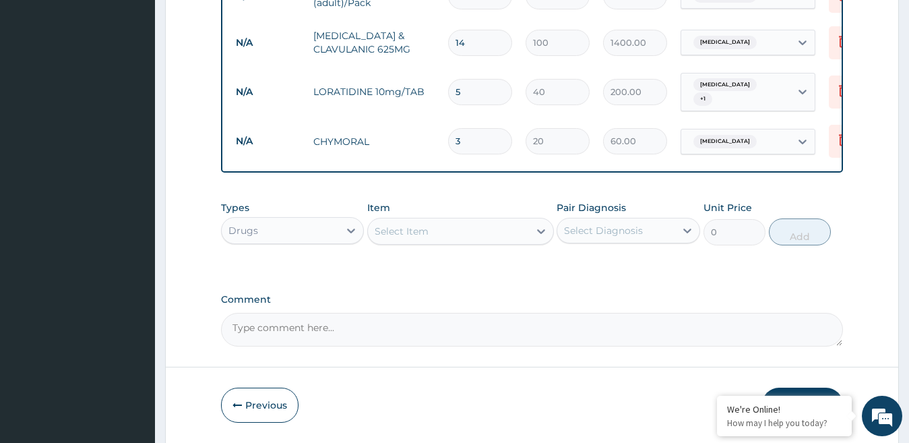
type input "30"
type input "600.00"
type input "30"
click at [400, 238] on div "Select Item" at bounding box center [402, 230] width 54 height 13
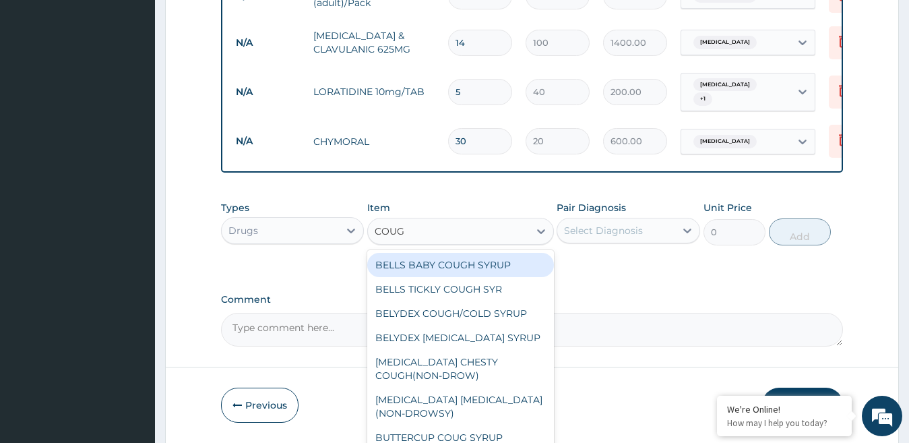
type input "COUGH"
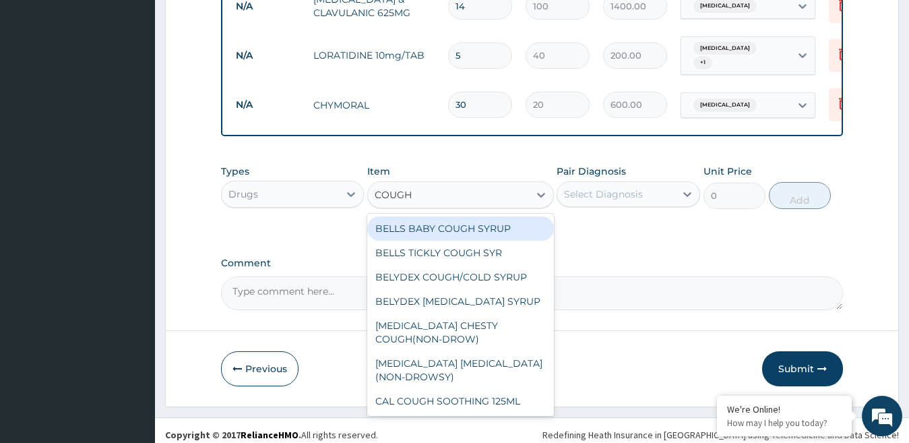
scroll to position [668, 0]
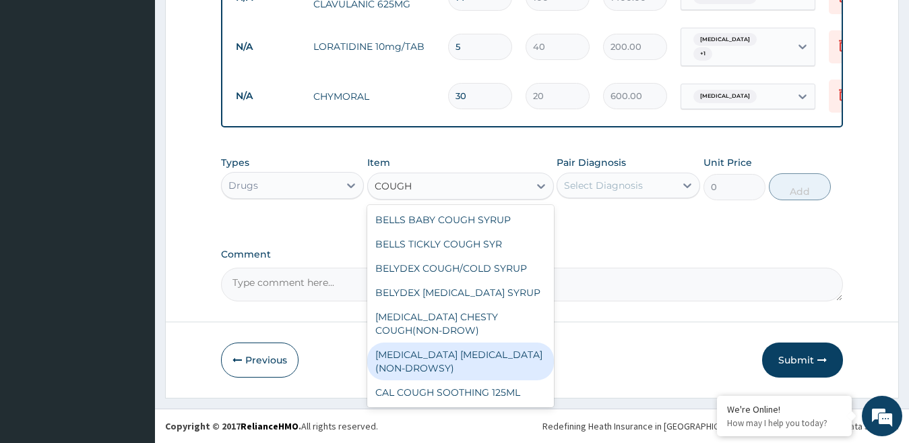
click at [473, 352] on div "BENYLIN DRY COUGH(NON-DROWSY)" at bounding box center [460, 361] width 187 height 38
type input "1400"
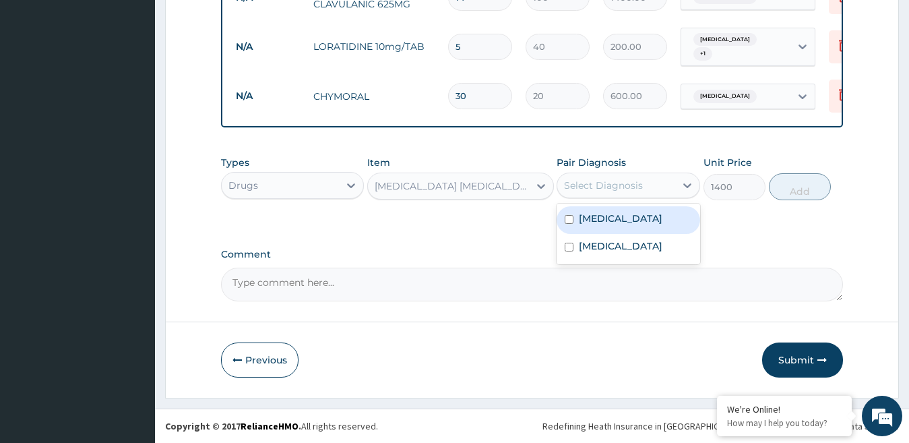
click at [651, 187] on div "Select Diagnosis" at bounding box center [616, 186] width 118 height 22
click at [622, 227] on div "Malaria" at bounding box center [629, 220] width 144 height 28
checkbox input "true"
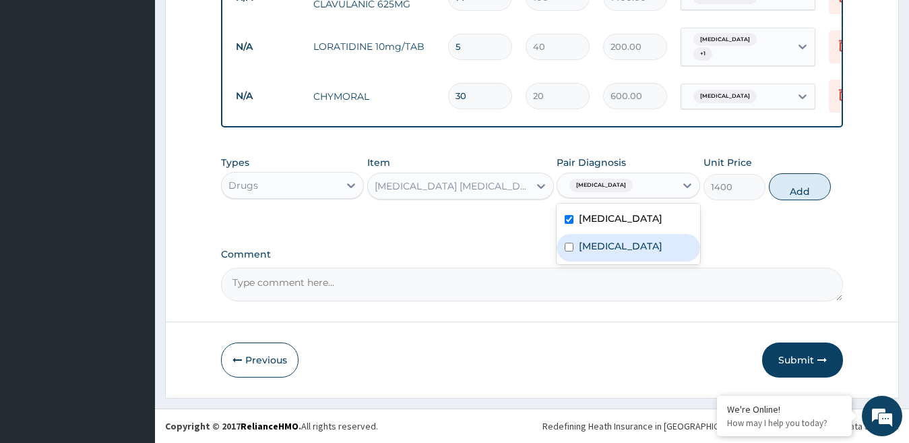
click at [609, 252] on label "Upper respiratory infection" at bounding box center [621, 245] width 84 height 13
checkbox input "true"
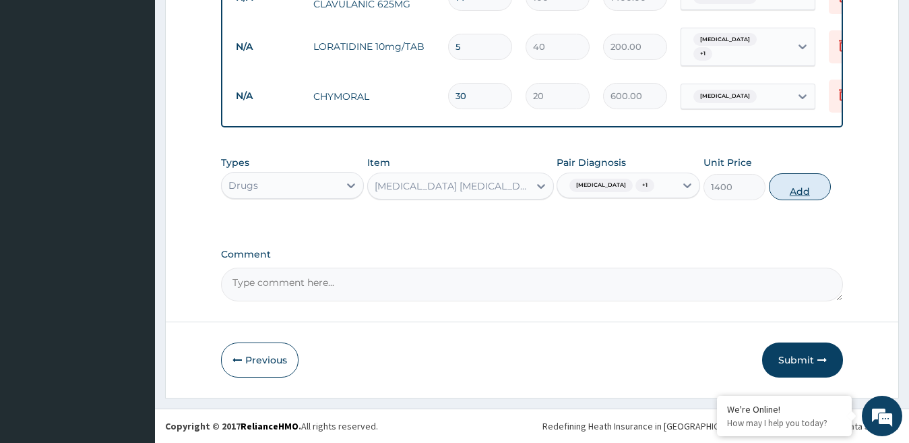
click at [806, 192] on button "Add" at bounding box center [800, 186] width 62 height 27
type input "0"
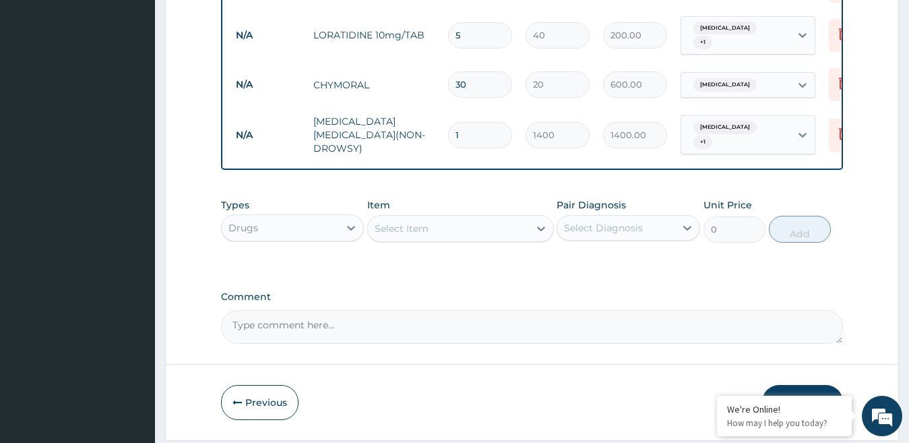
click at [439, 231] on div "Select Item" at bounding box center [448, 229] width 161 height 22
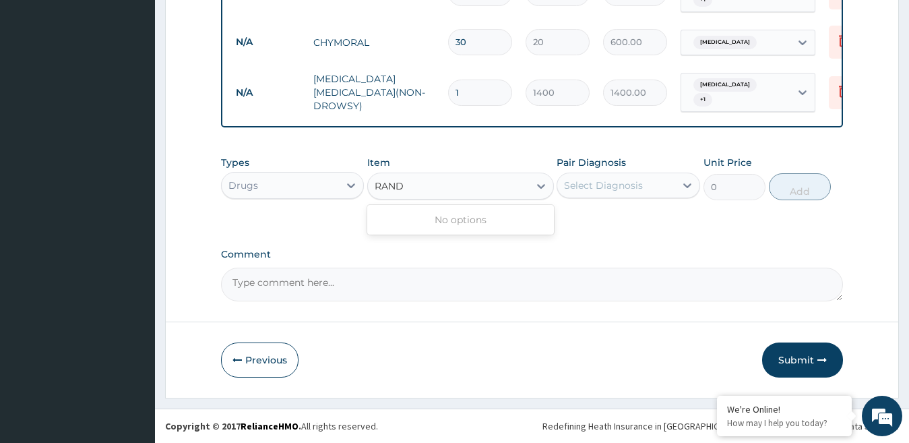
scroll to position [0, 0]
type input "RANDOM"
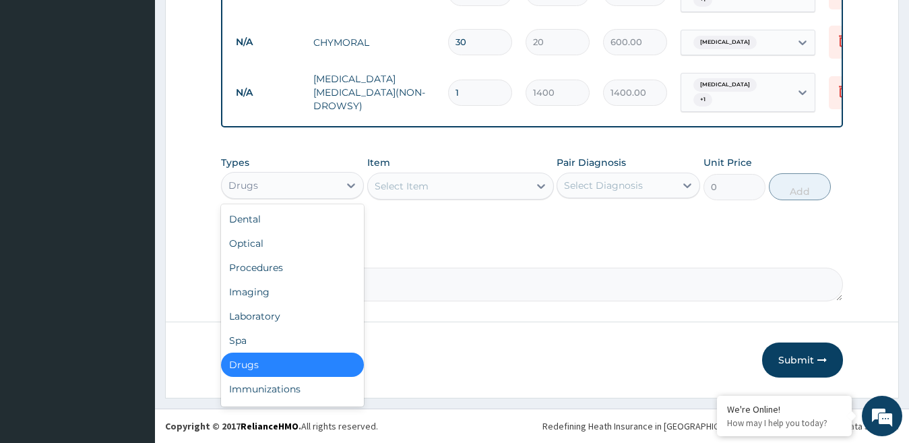
click at [298, 191] on div "Drugs" at bounding box center [281, 186] width 118 height 22
click at [266, 317] on div "Laboratory" at bounding box center [293, 316] width 144 height 24
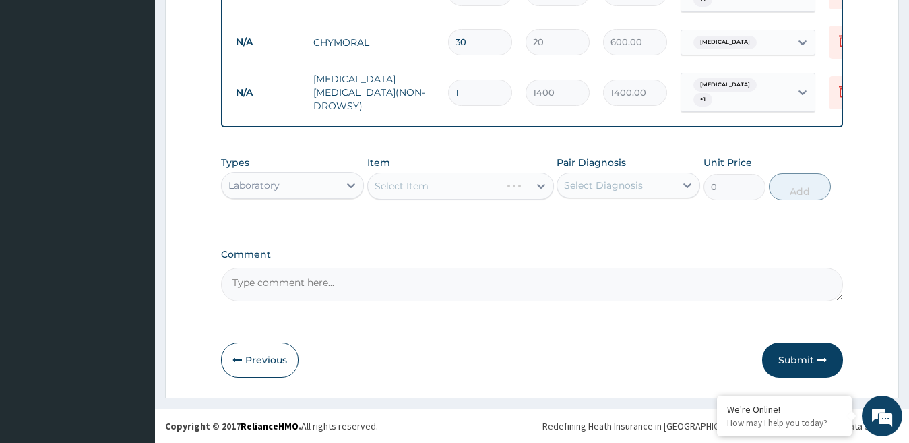
click at [473, 192] on div "Select Item" at bounding box center [460, 185] width 187 height 27
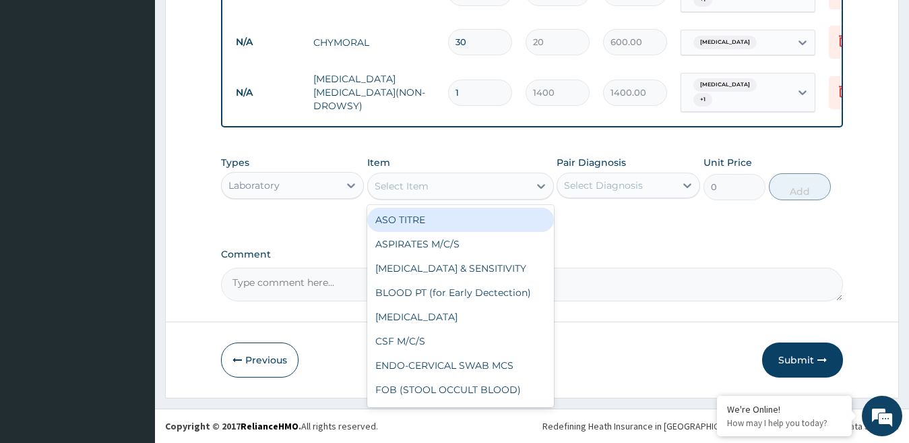
click at [446, 187] on div "Select Item" at bounding box center [448, 186] width 161 height 22
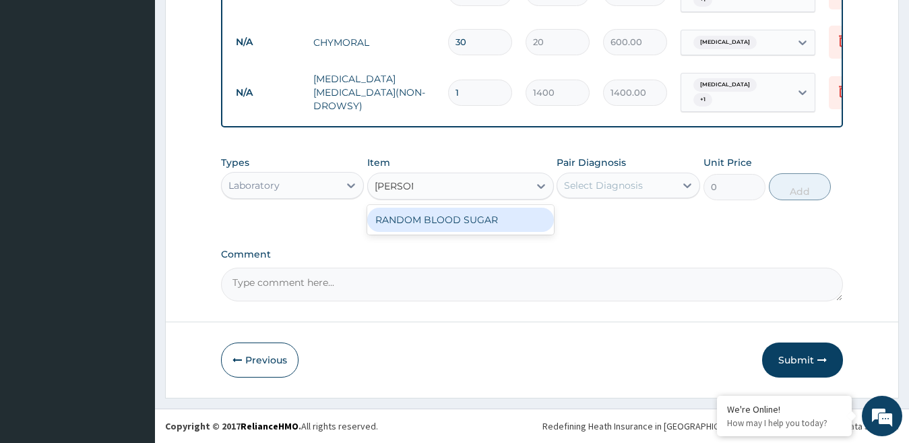
type input "RANDOM"
click at [453, 224] on div "RANDOM BLOOD SUGAR" at bounding box center [460, 220] width 187 height 24
type input "240"
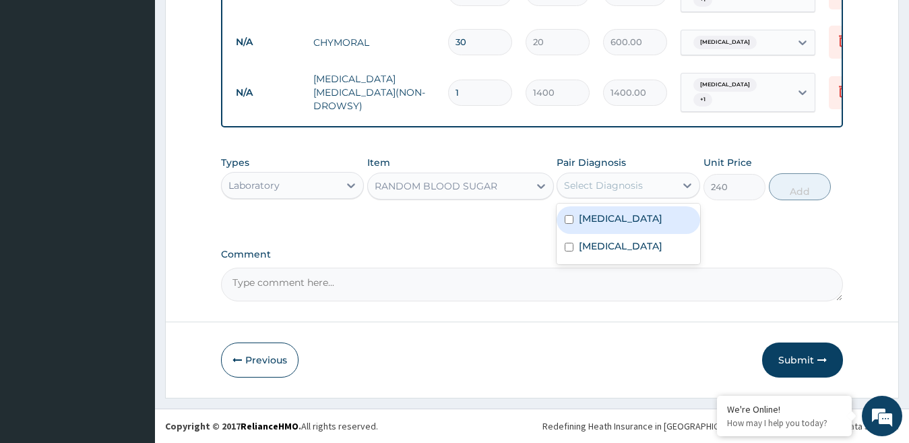
click at [633, 181] on div "Select Diagnosis" at bounding box center [603, 185] width 79 height 13
click at [578, 225] on div "Malaria" at bounding box center [629, 220] width 144 height 28
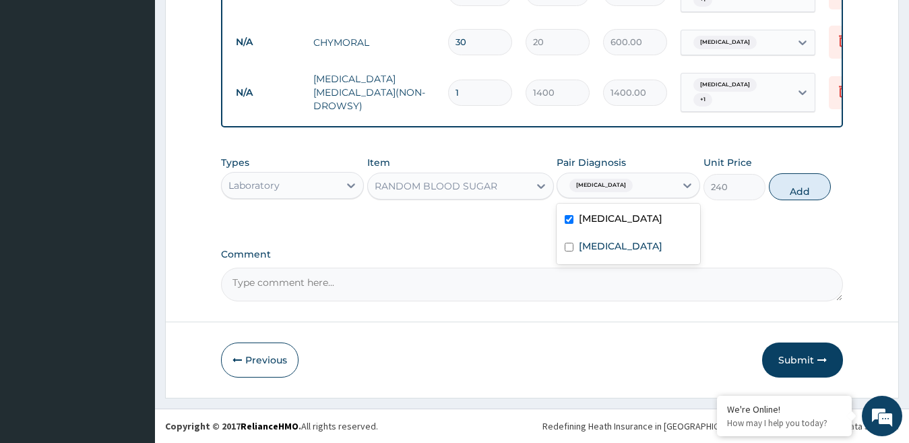
click at [578, 225] on div "Malaria" at bounding box center [629, 220] width 144 height 28
checkbox input "false"
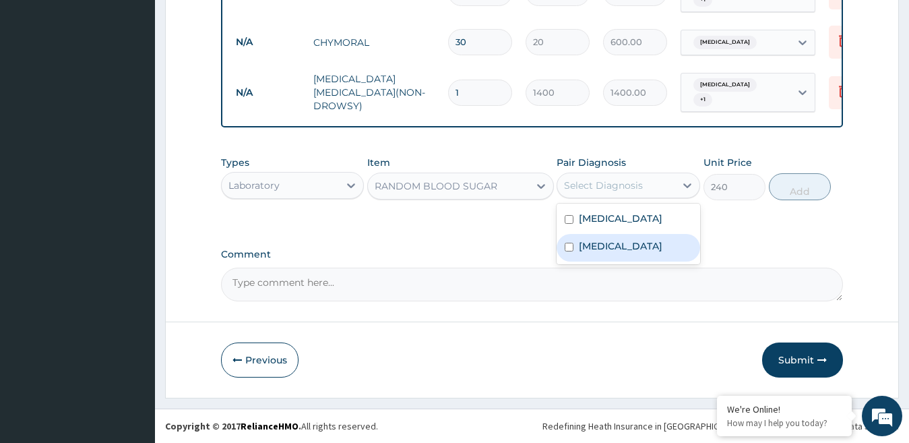
click at [572, 247] on div "Upper respiratory infection" at bounding box center [629, 248] width 144 height 28
checkbox input "true"
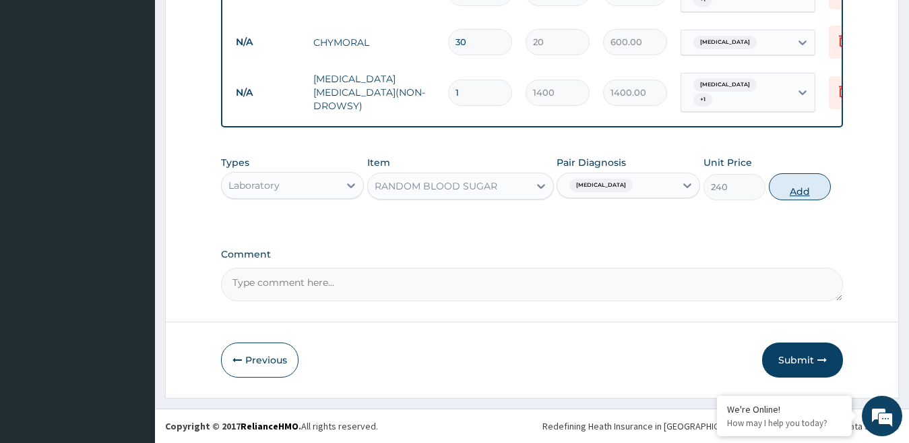
click at [813, 189] on button "Add" at bounding box center [800, 186] width 62 height 27
type input "0"
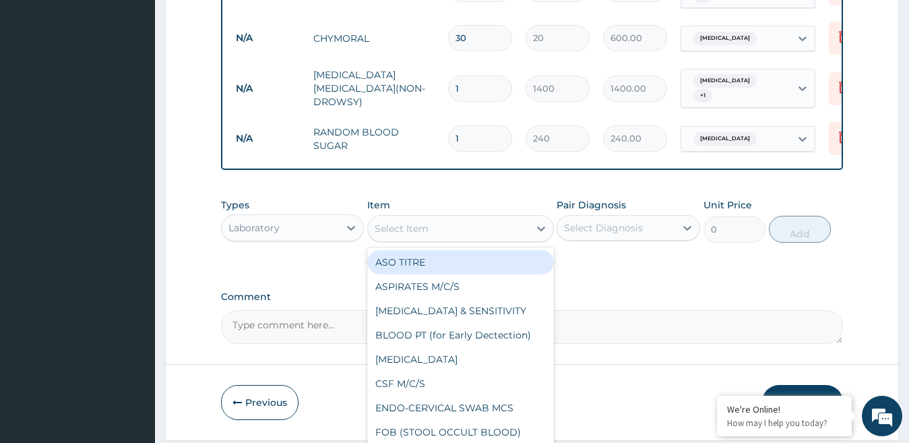
click at [421, 232] on div "Select Item" at bounding box center [402, 228] width 54 height 13
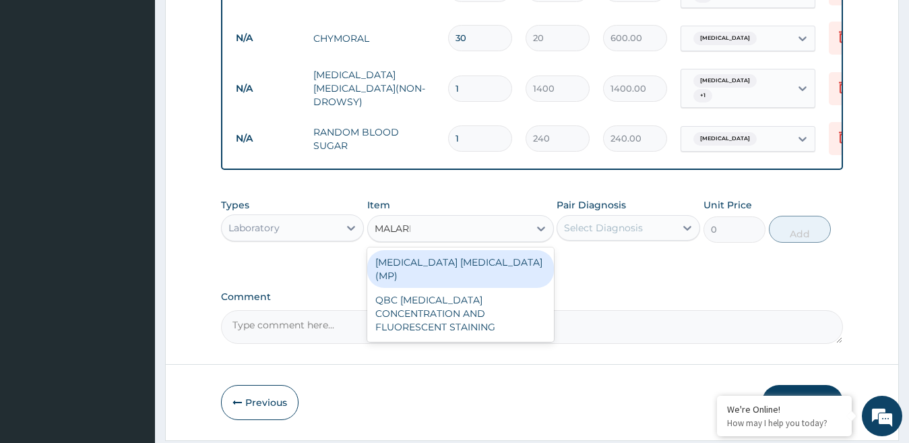
type input "MALARIA"
click at [476, 262] on div "MALARIA PARASITE (MP)" at bounding box center [460, 269] width 187 height 38
type input "560"
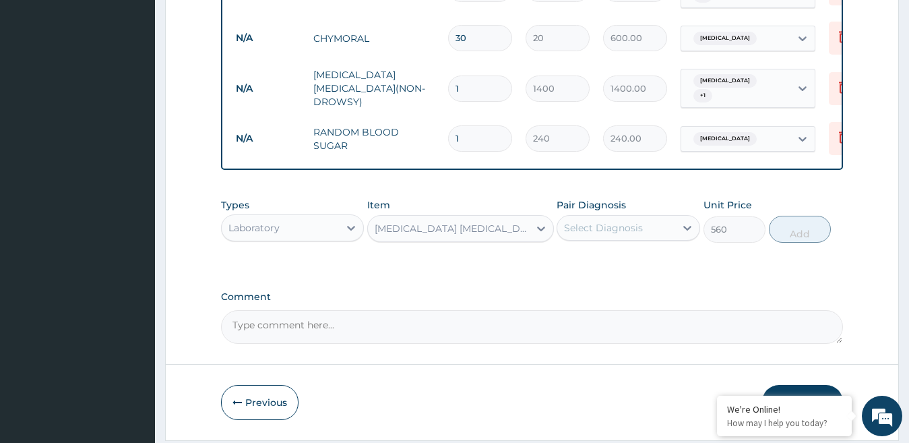
click at [671, 234] on div "Select Diagnosis" at bounding box center [616, 228] width 118 height 22
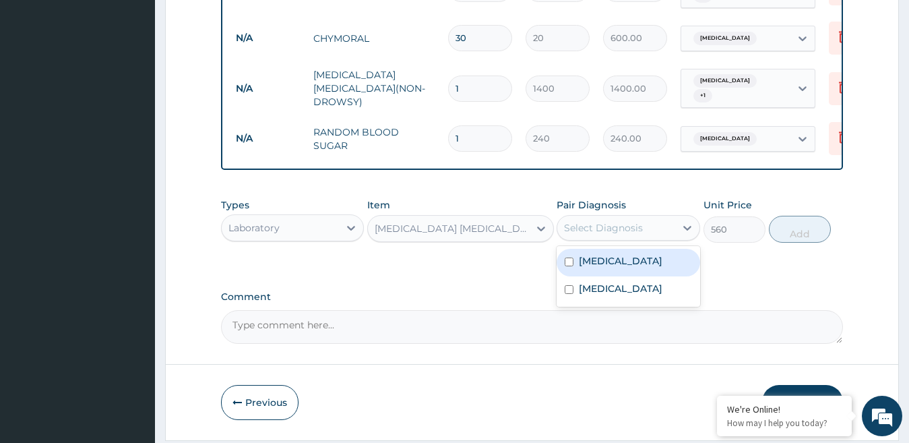
click at [608, 263] on label "Malaria" at bounding box center [621, 260] width 84 height 13
checkbox input "true"
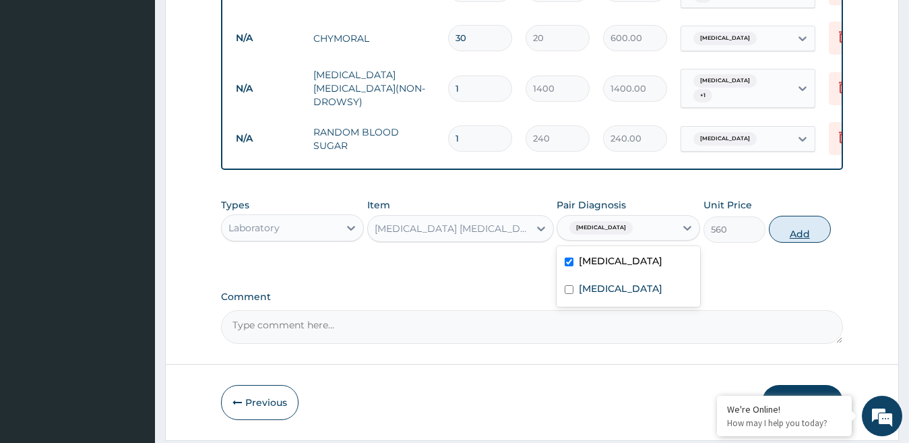
click at [798, 236] on button "Add" at bounding box center [800, 229] width 62 height 27
type input "0"
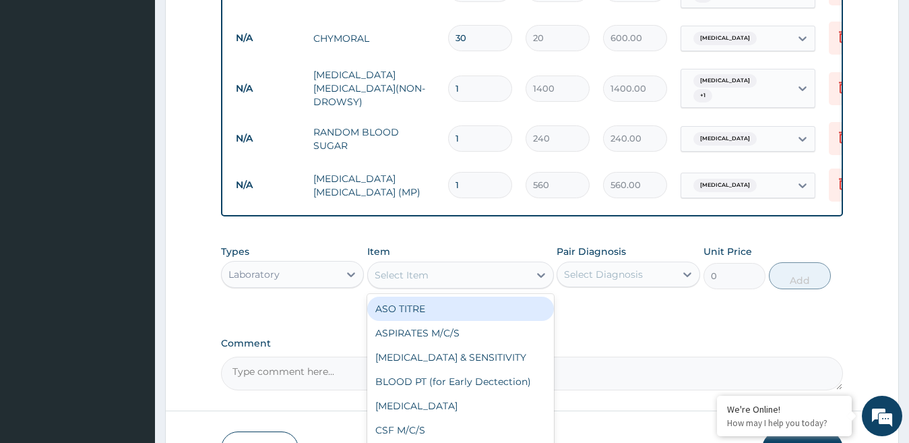
click at [396, 280] on div "Select Item" at bounding box center [402, 274] width 54 height 13
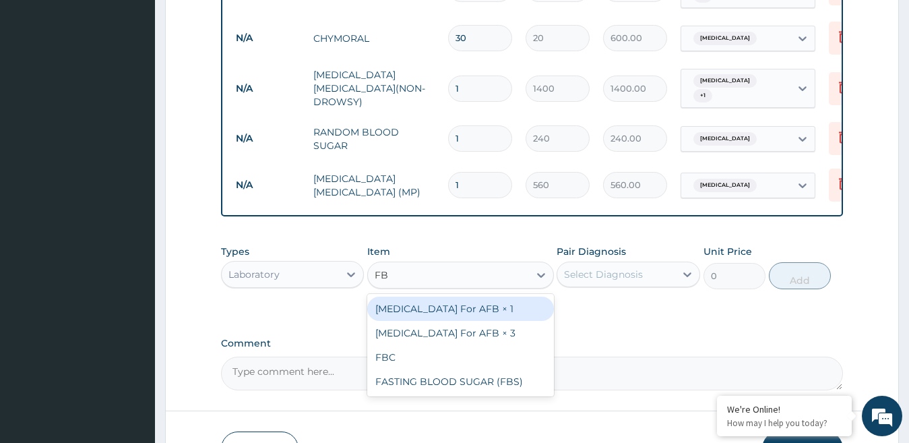
type input "FBC"
click at [440, 307] on div "FBC" at bounding box center [460, 308] width 187 height 24
type input "1600"
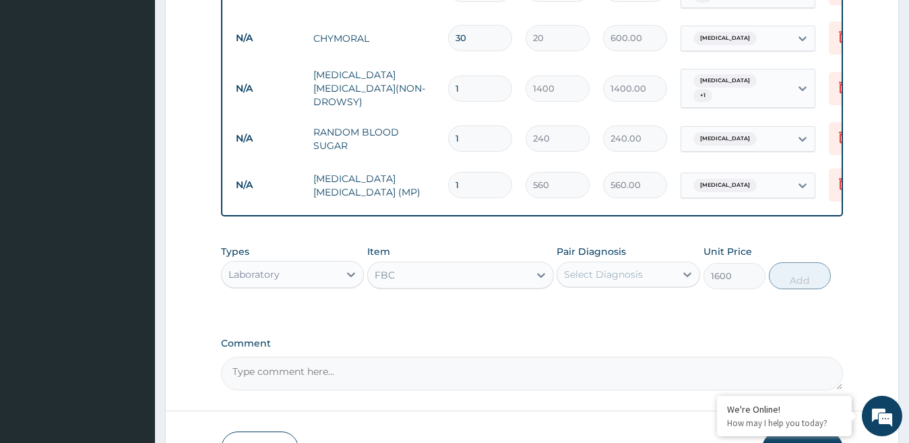
click at [635, 281] on div "Select Diagnosis" at bounding box center [603, 273] width 79 height 13
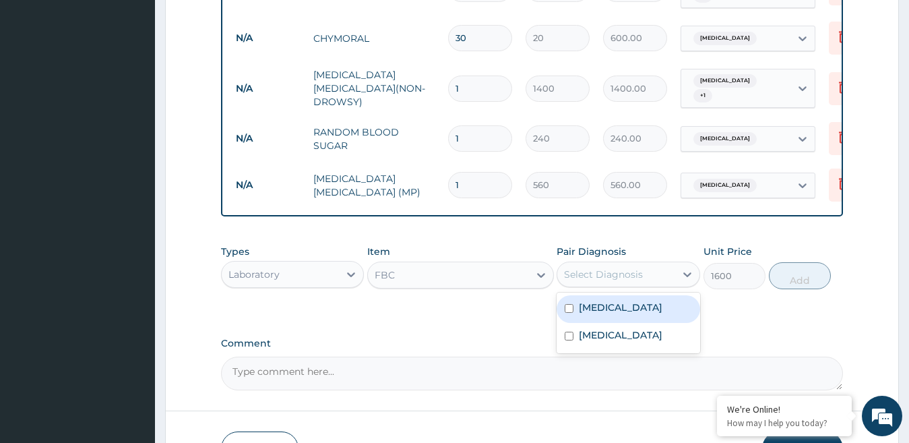
drag, startPoint x: 613, startPoint y: 317, endPoint x: 613, endPoint y: 327, distance: 10.8
click at [612, 314] on label "Malaria" at bounding box center [621, 306] width 84 height 13
checkbox input "true"
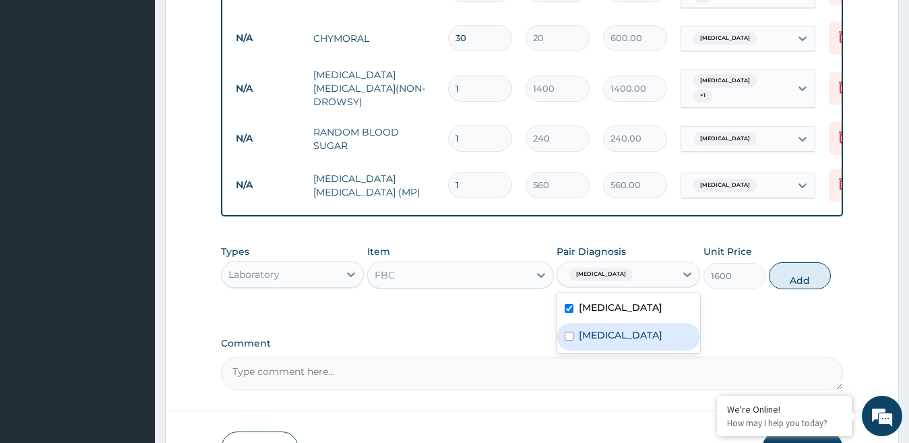
click at [612, 337] on label "Upper respiratory infection" at bounding box center [621, 334] width 84 height 13
checkbox input "true"
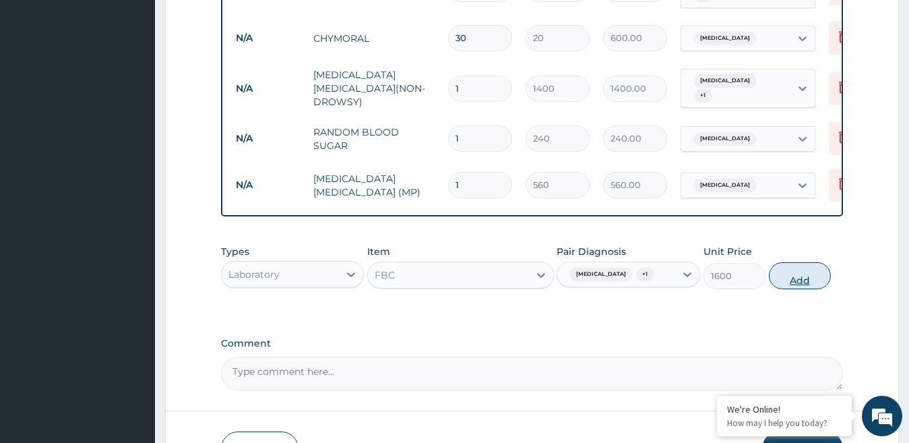
click at [804, 284] on button "Add" at bounding box center [800, 275] width 62 height 27
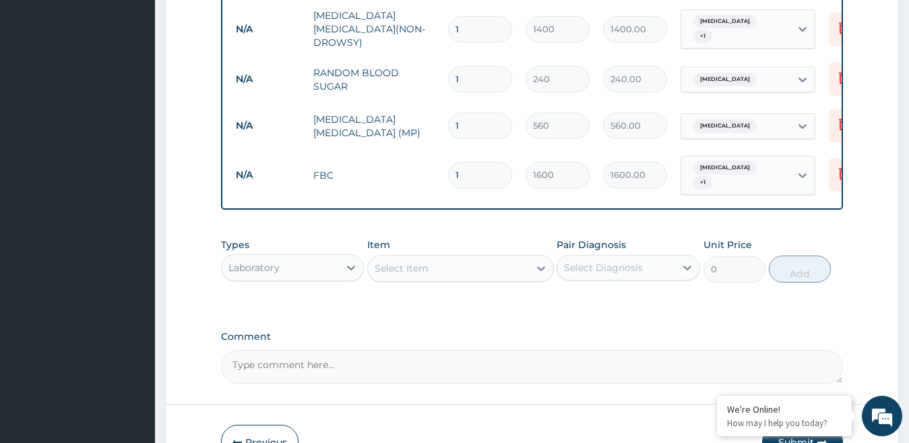
scroll to position [782, 0]
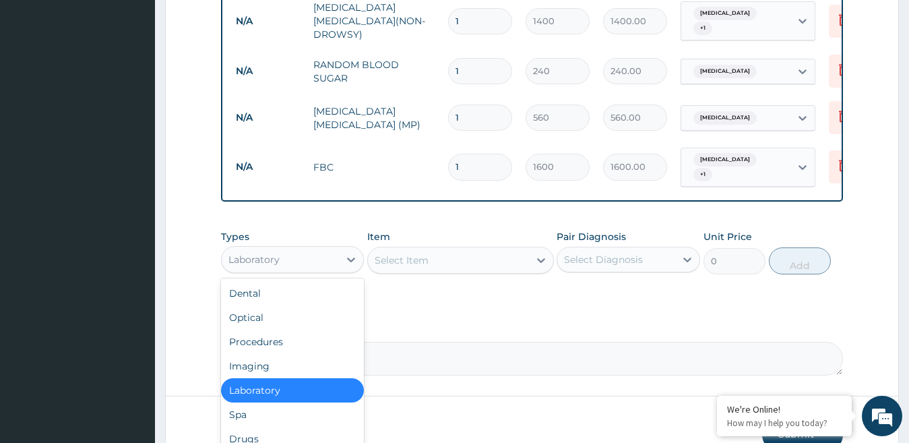
click at [309, 261] on div "Laboratory" at bounding box center [281, 260] width 118 height 22
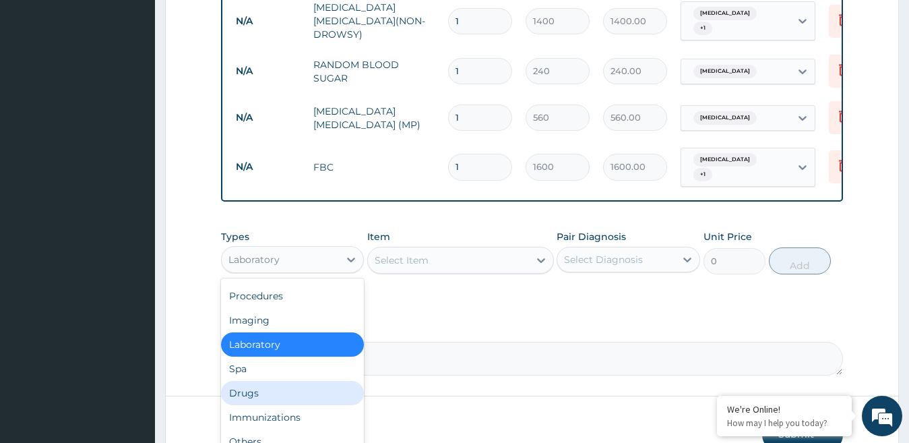
click at [255, 392] on div "Drugs" at bounding box center [293, 393] width 144 height 24
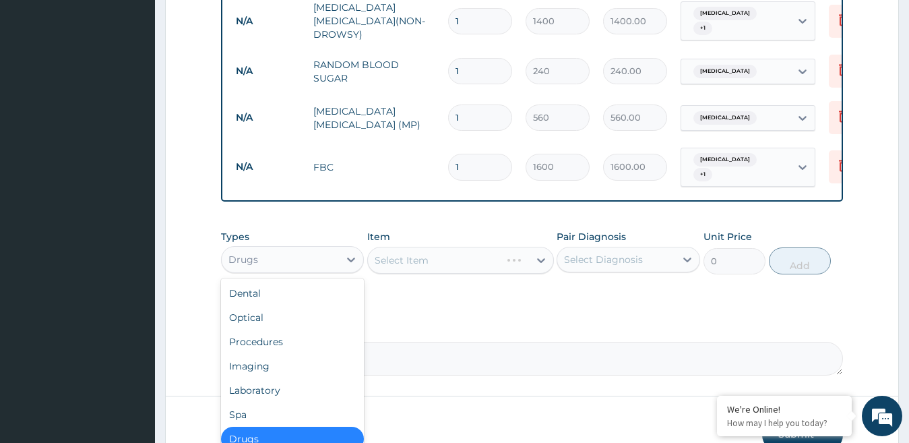
click at [308, 249] on div "Drugs" at bounding box center [281, 260] width 118 height 22
click at [265, 344] on div "Procedures" at bounding box center [293, 341] width 144 height 24
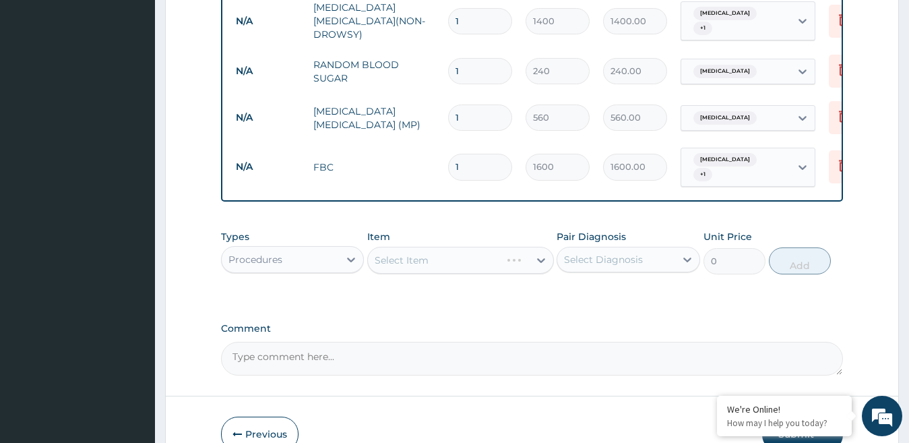
click at [453, 252] on div "Select Item" at bounding box center [460, 260] width 187 height 27
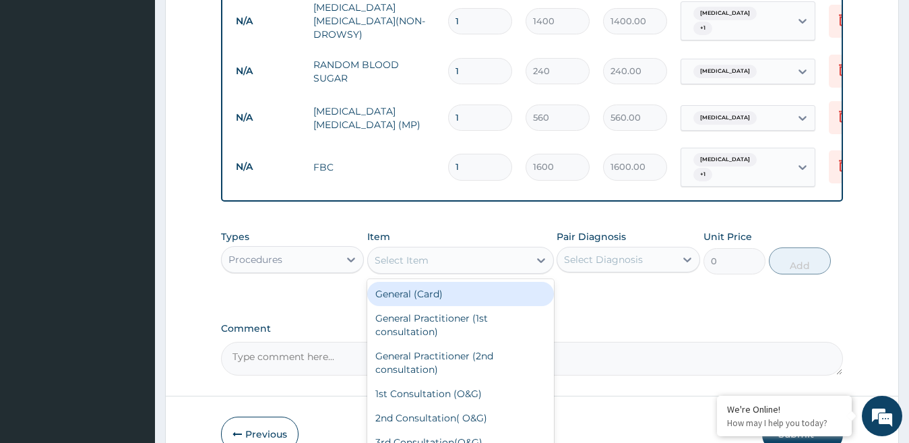
click at [453, 252] on div "Select Item" at bounding box center [448, 260] width 161 height 22
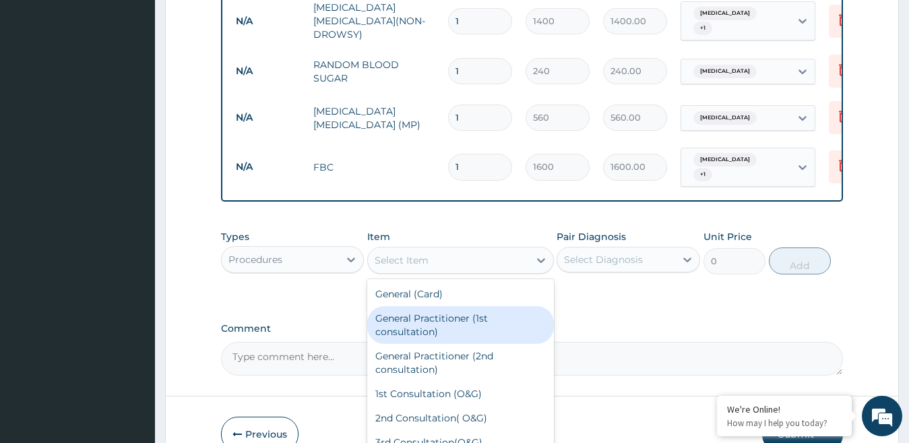
click at [429, 321] on div "General Practitioner (1st consultation)" at bounding box center [460, 325] width 187 height 38
type input "1500"
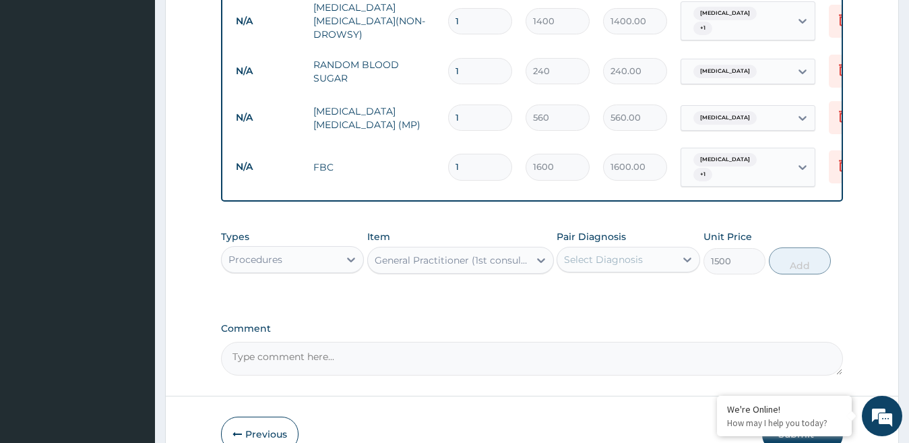
click at [601, 258] on div "Select Diagnosis" at bounding box center [603, 259] width 79 height 13
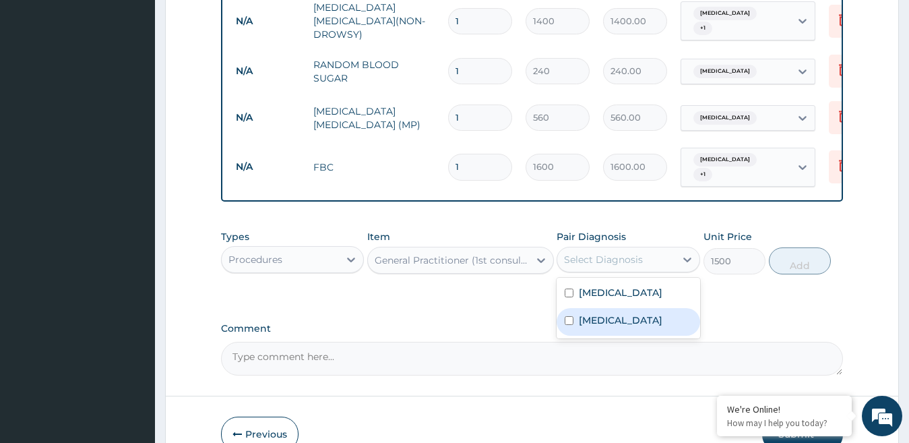
drag, startPoint x: 585, startPoint y: 320, endPoint x: 600, endPoint y: 305, distance: 21.0
click at [584, 319] on label "Upper respiratory infection" at bounding box center [621, 319] width 84 height 13
checkbox input "true"
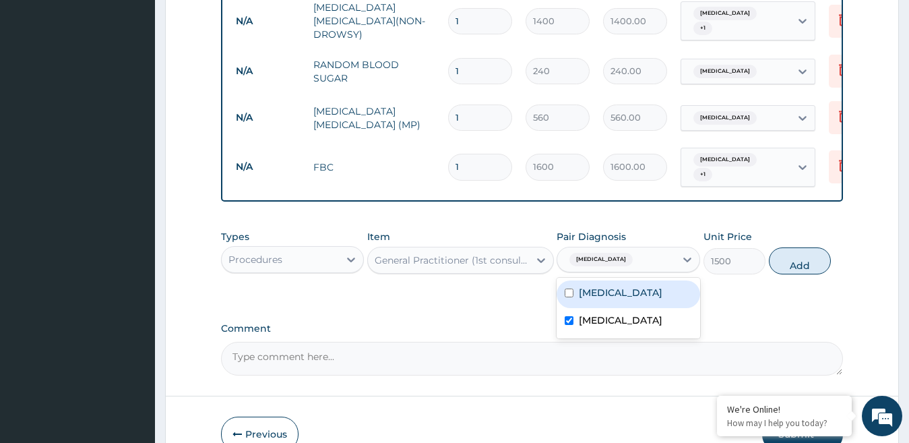
click at [602, 296] on label "Malaria" at bounding box center [621, 292] width 84 height 13
checkbox input "true"
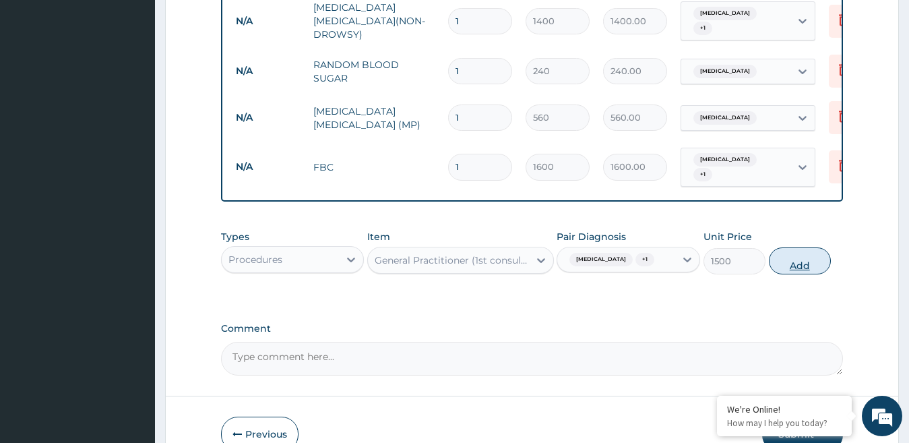
click at [808, 273] on button "Add" at bounding box center [800, 260] width 62 height 27
type input "0"
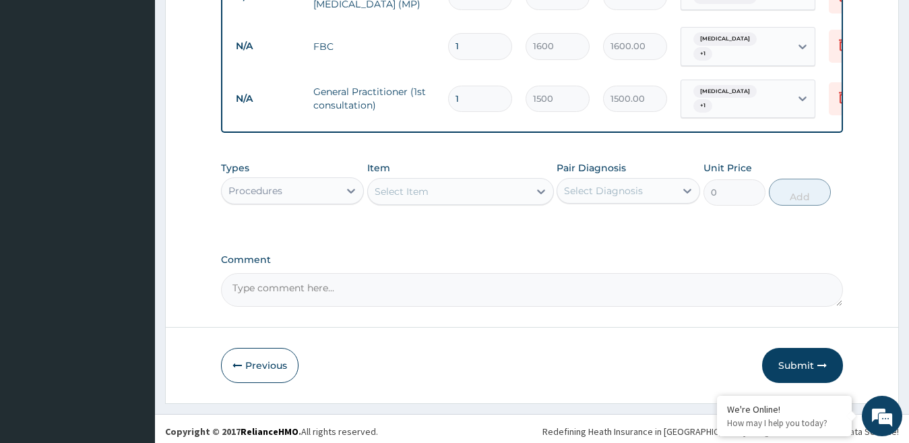
scroll to position [906, 0]
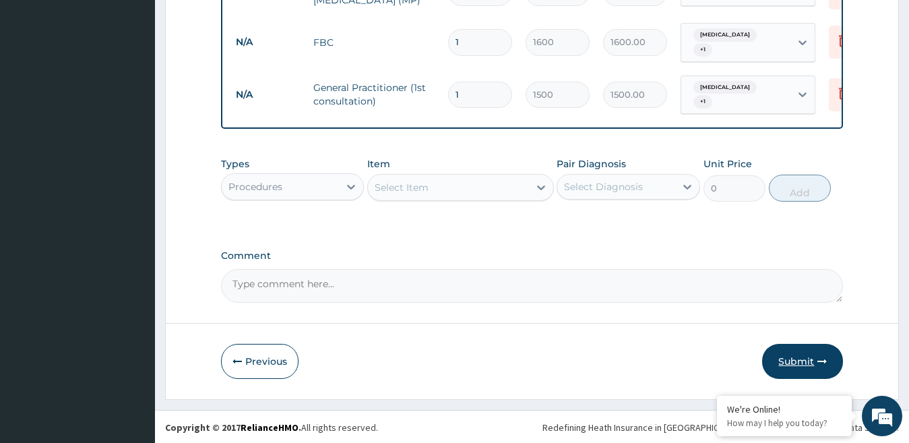
click at [815, 361] on button "Submit" at bounding box center [802, 361] width 81 height 35
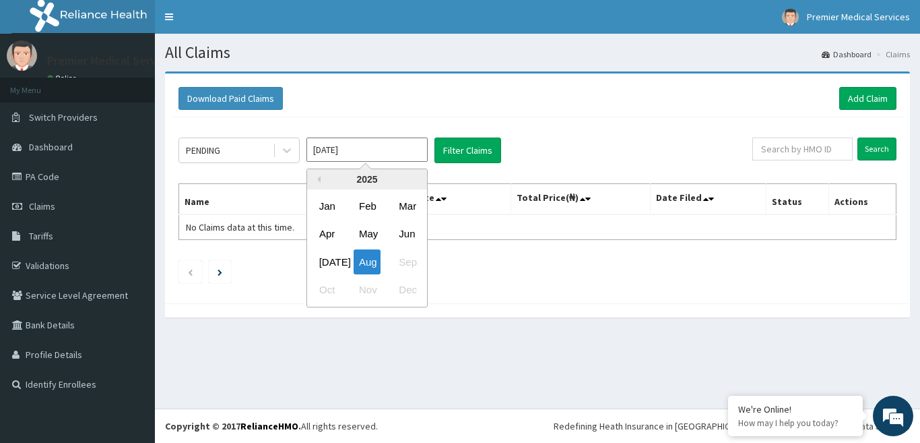
click at [354, 152] on input "[DATE]" at bounding box center [367, 149] width 121 height 24
click at [327, 261] on div "[DATE]" at bounding box center [327, 261] width 27 height 25
type input "[DATE]"
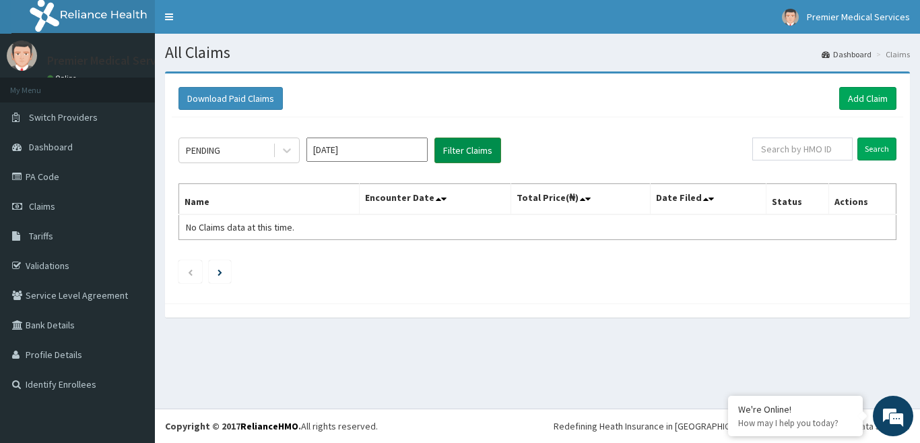
click at [474, 145] on button "Filter Claims" at bounding box center [468, 150] width 67 height 26
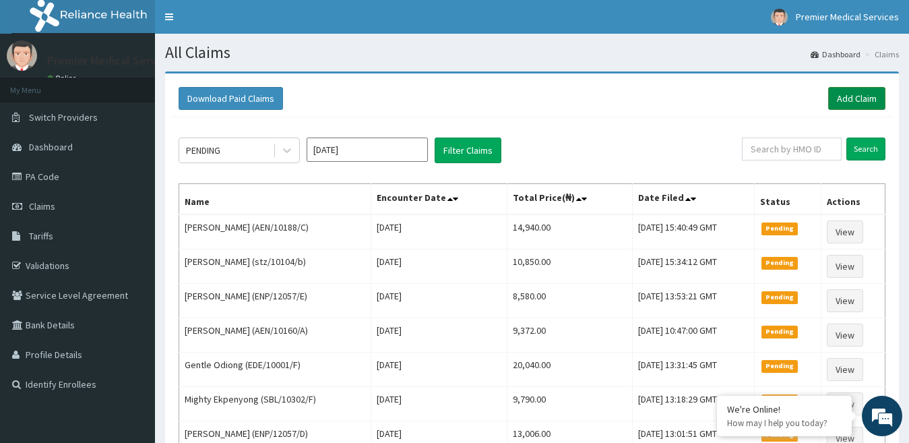
click at [859, 101] on link "Add Claim" at bounding box center [856, 98] width 57 height 23
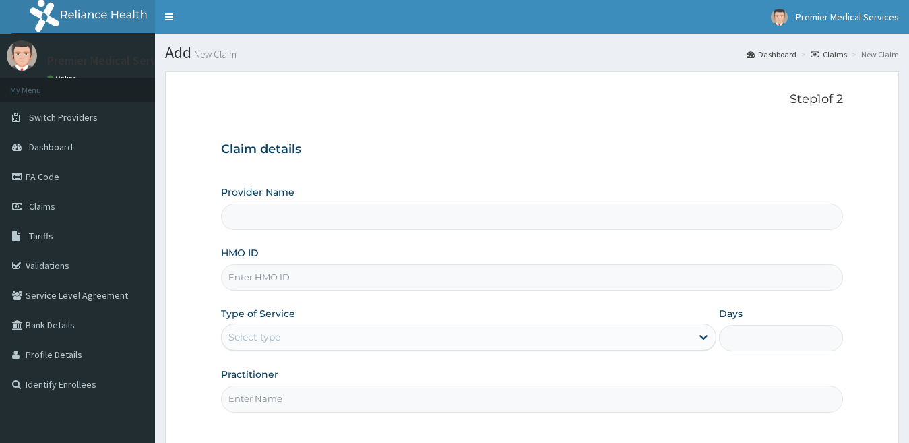
type input "premier medical services"
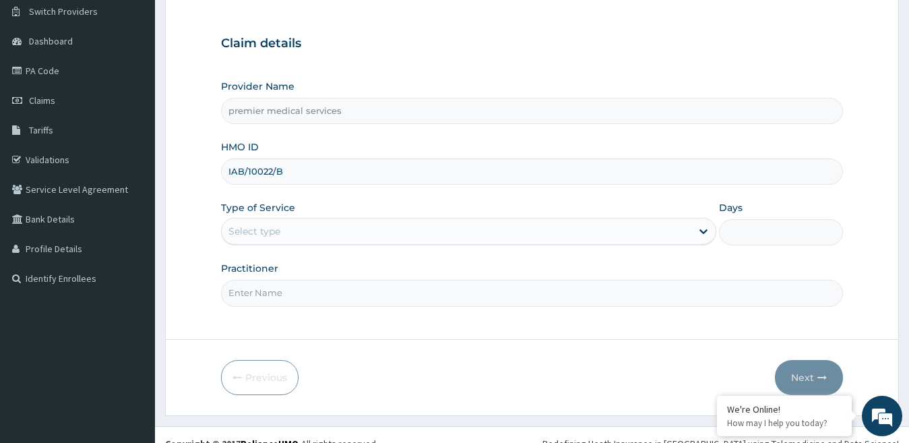
scroll to position [123, 0]
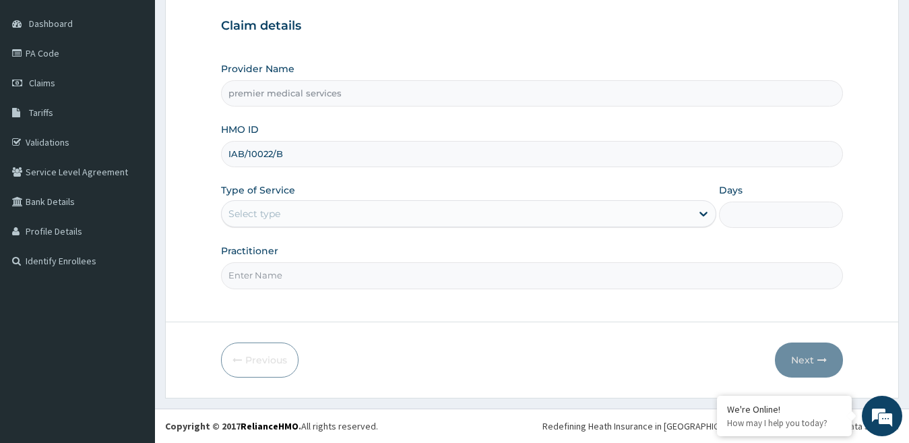
type input "IAB/10022/B"
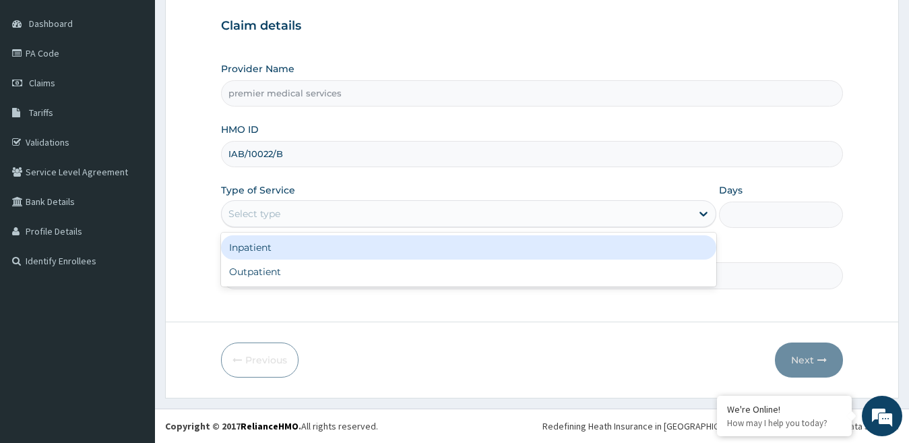
click at [355, 214] on div "Select type" at bounding box center [457, 214] width 470 height 22
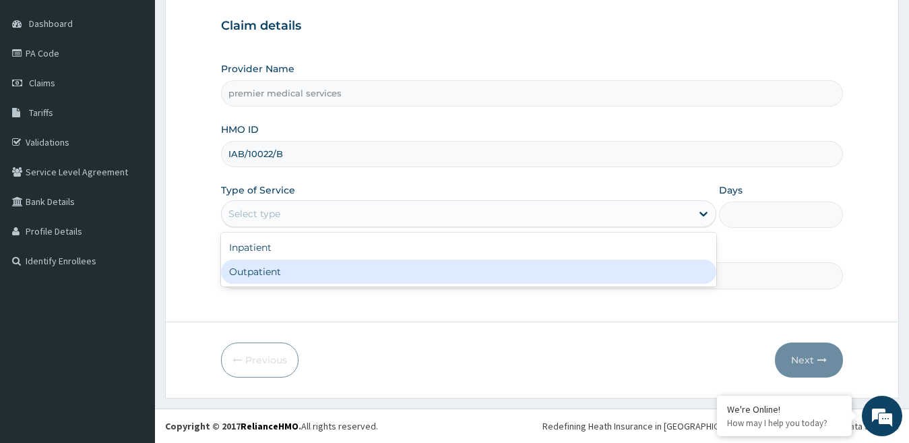
drag, startPoint x: 261, startPoint y: 267, endPoint x: 273, endPoint y: 266, distance: 11.5
click at [263, 267] on div "Outpatient" at bounding box center [469, 271] width 496 height 24
type input "1"
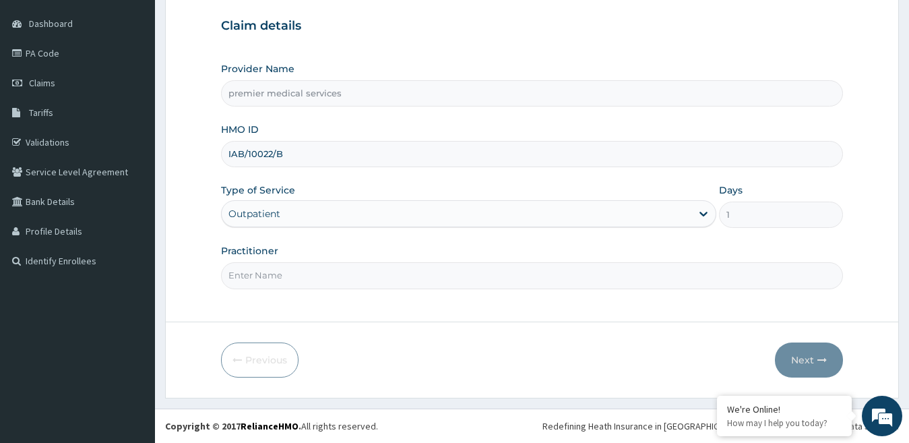
click at [296, 274] on input "Practitioner" at bounding box center [532, 275] width 623 height 26
type input "DOCTOR [PERSON_NAME]"
click at [814, 362] on button "Next" at bounding box center [809, 359] width 68 height 35
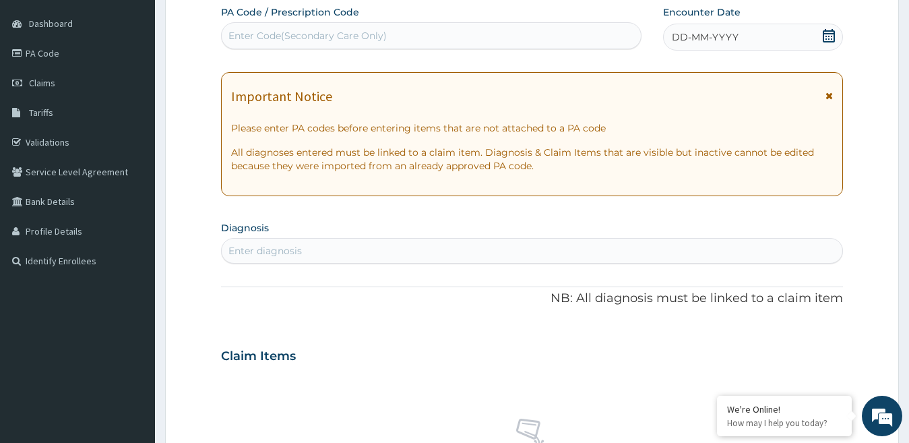
click at [825, 37] on icon at bounding box center [828, 35] width 13 height 13
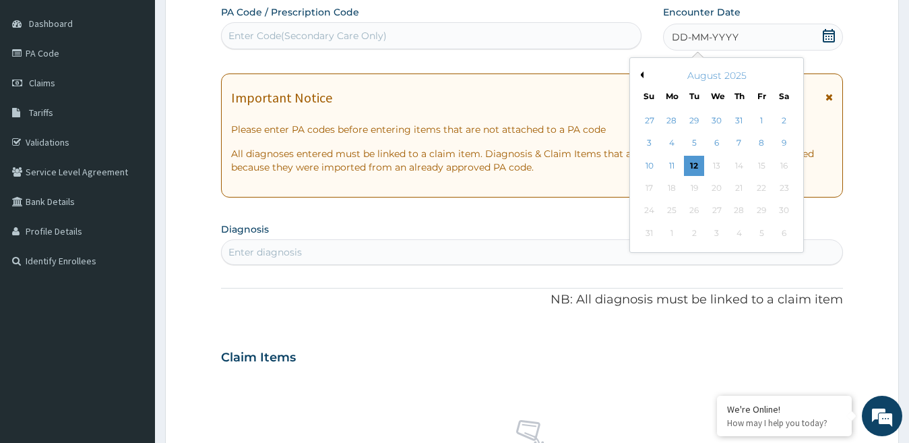
click at [640, 75] on button "Previous Month" at bounding box center [640, 74] width 7 height 7
click at [676, 166] on div "14" at bounding box center [672, 166] width 20 height 20
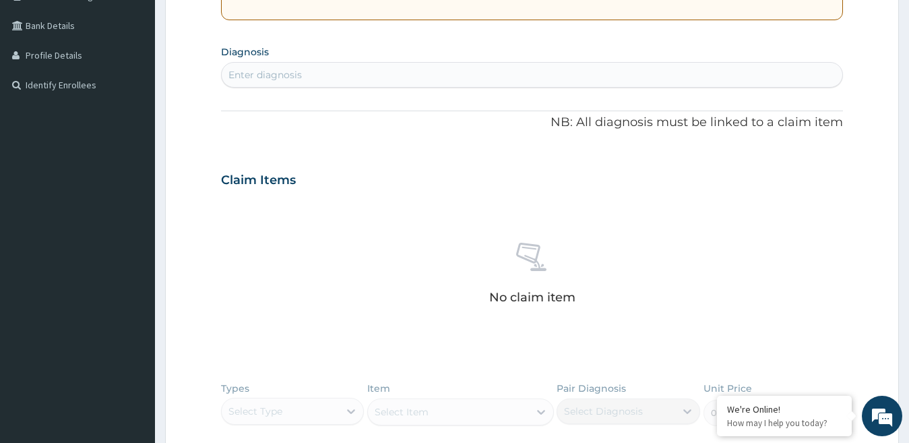
scroll to position [325, 0]
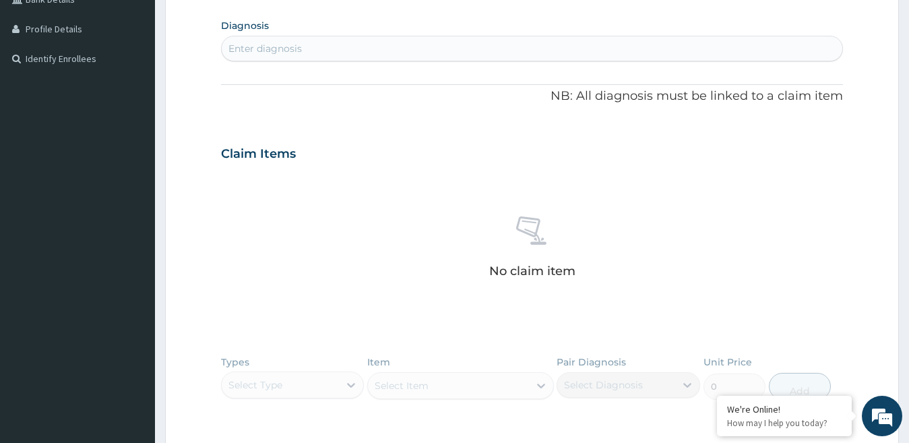
click at [393, 44] on div "Enter diagnosis" at bounding box center [532, 49] width 621 height 22
type input ","
type input "[MEDICAL_DATA]"
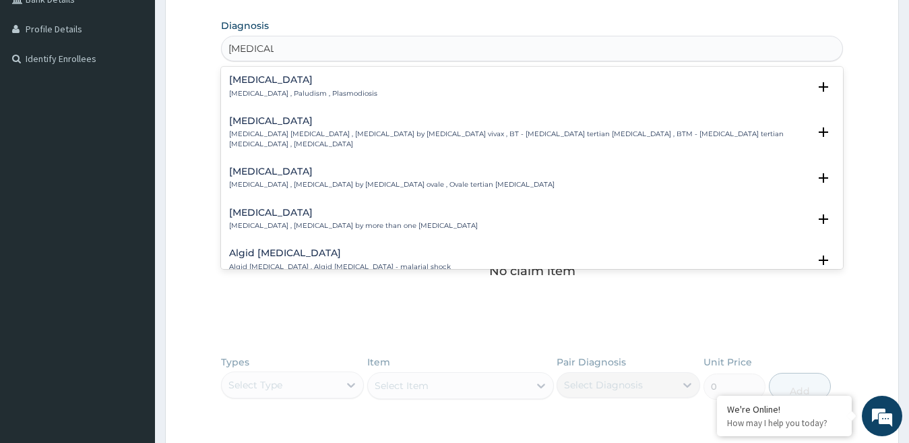
click at [367, 88] on div "[MEDICAL_DATA] [MEDICAL_DATA] , Paludism , Plasmodiosis" at bounding box center [532, 87] width 606 height 24
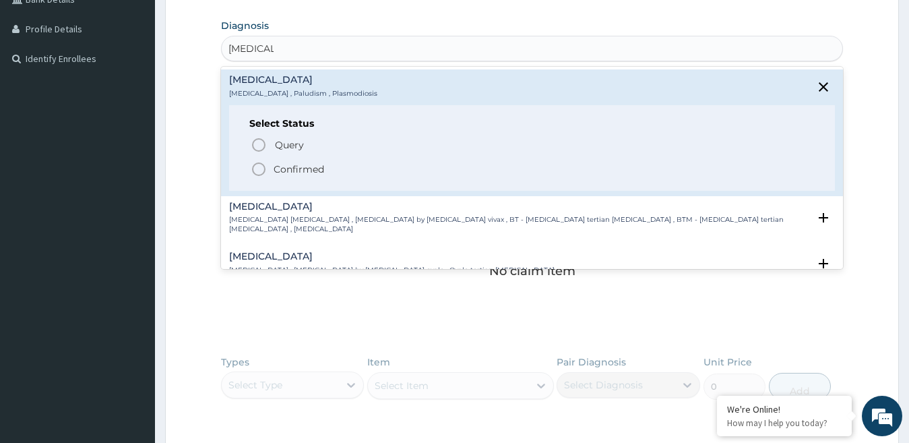
click at [258, 172] on icon "status option filled" at bounding box center [259, 169] width 16 height 16
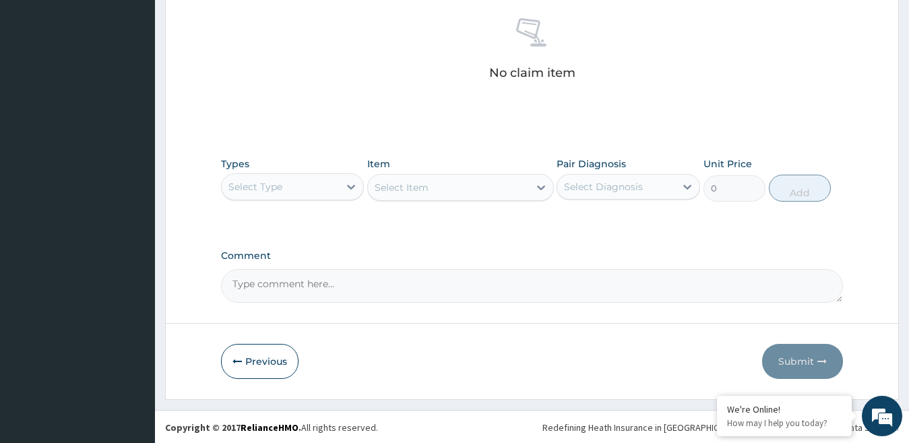
scroll to position [529, 0]
click at [318, 189] on div "Select Type" at bounding box center [281, 186] width 118 height 22
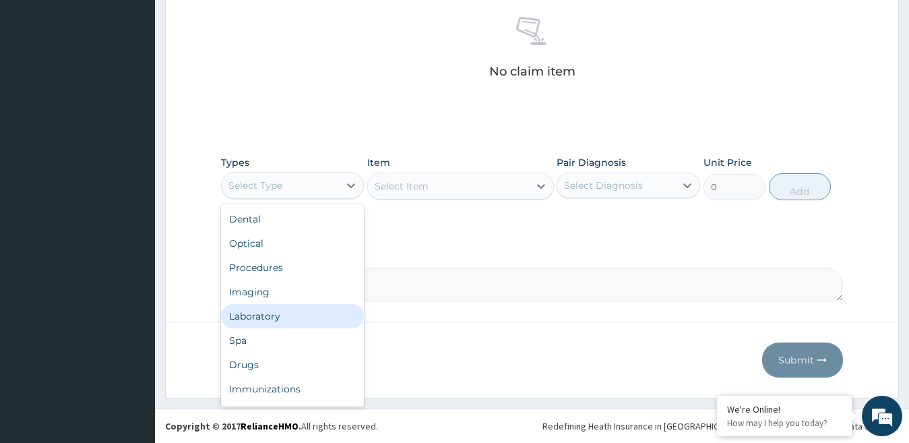
scroll to position [46, 0]
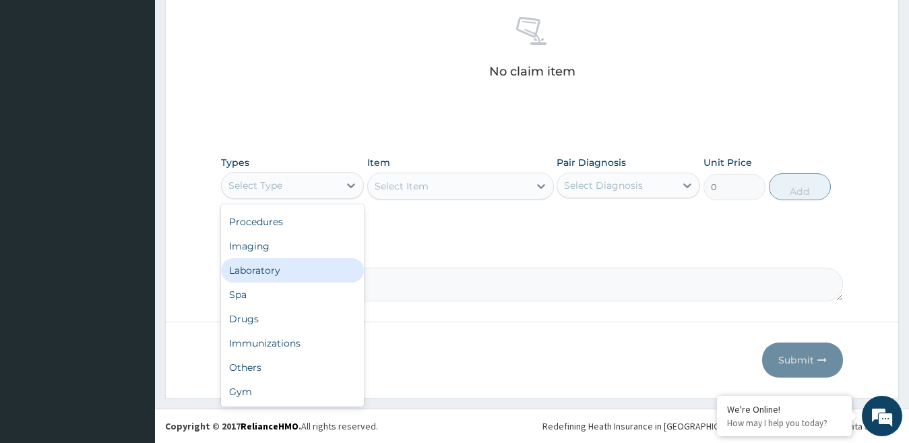
click at [277, 274] on div "Laboratory" at bounding box center [293, 270] width 144 height 24
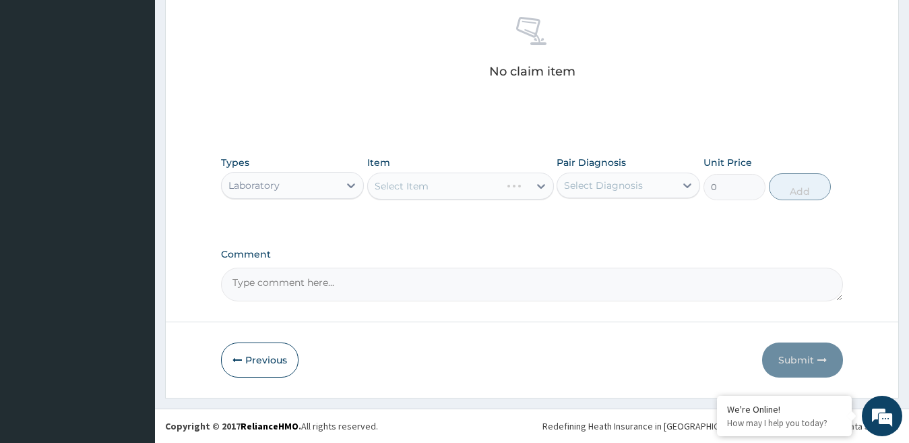
click at [435, 187] on div "Select Item" at bounding box center [460, 185] width 187 height 27
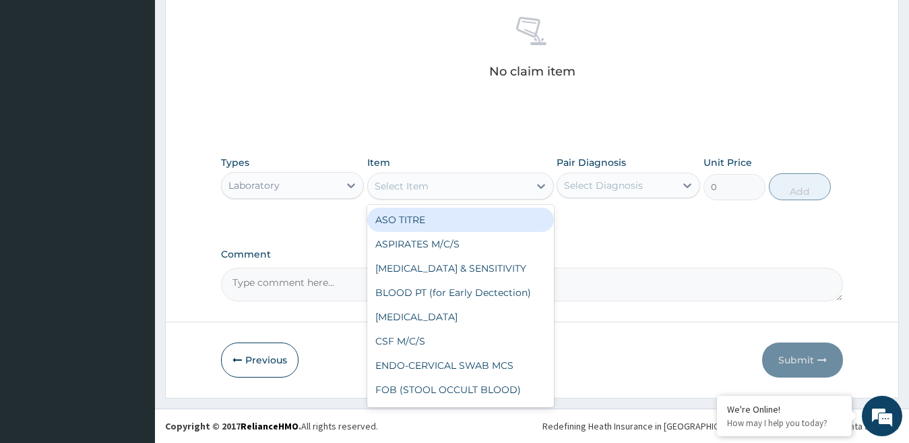
click at [435, 187] on div "Select Item" at bounding box center [448, 186] width 161 height 22
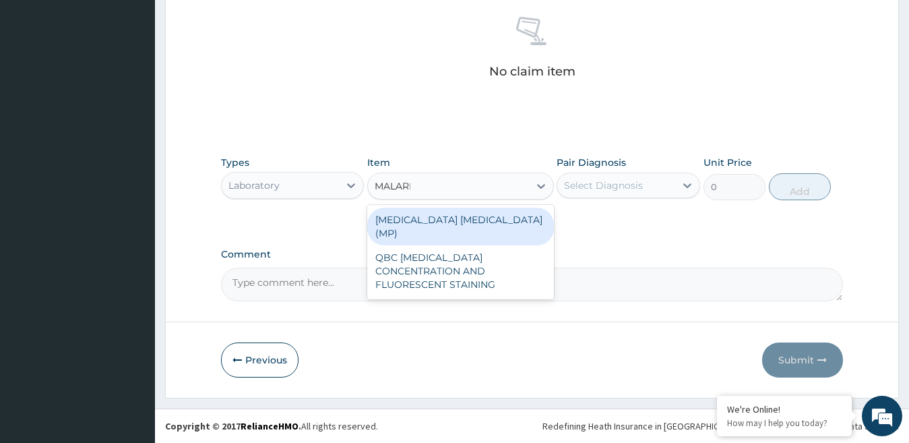
type input "[MEDICAL_DATA]"
click at [443, 218] on div "[MEDICAL_DATA] [MEDICAL_DATA] (MP)" at bounding box center [460, 227] width 187 height 38
type input "560"
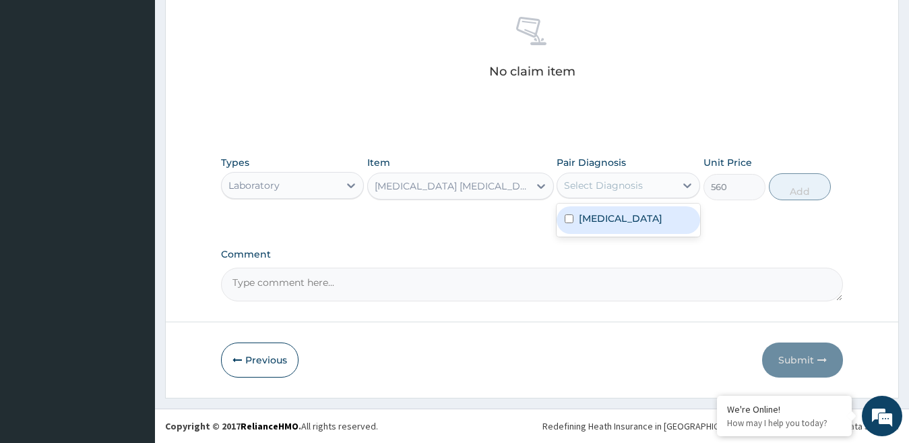
click at [613, 184] on div "Select Diagnosis" at bounding box center [603, 185] width 79 height 13
click at [606, 218] on label "Malaria" at bounding box center [621, 218] width 84 height 13
checkbox input "true"
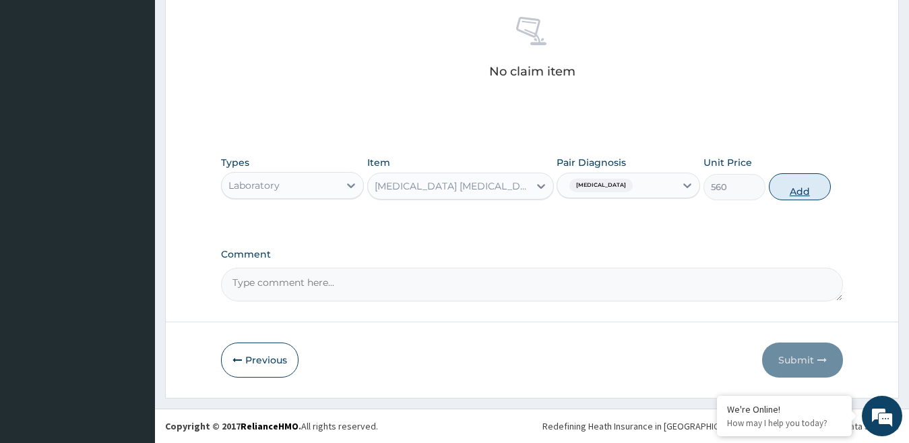
click at [783, 189] on button "Add" at bounding box center [800, 186] width 62 height 27
type input "0"
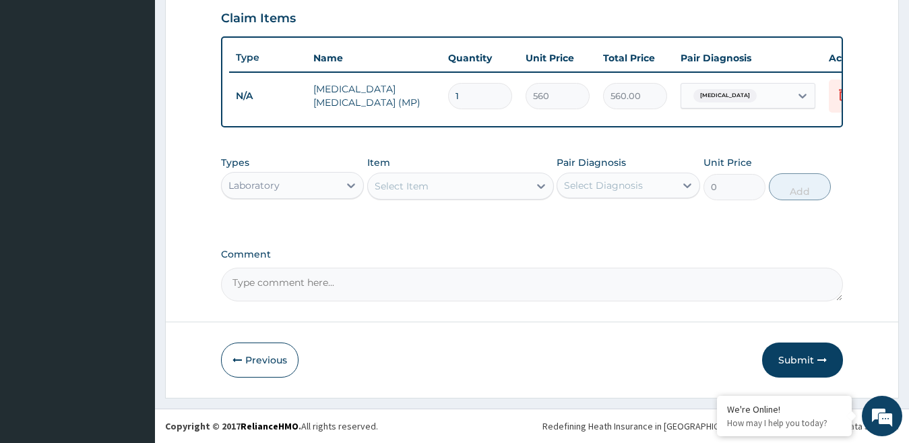
click at [419, 186] on div "Select Item" at bounding box center [402, 185] width 54 height 13
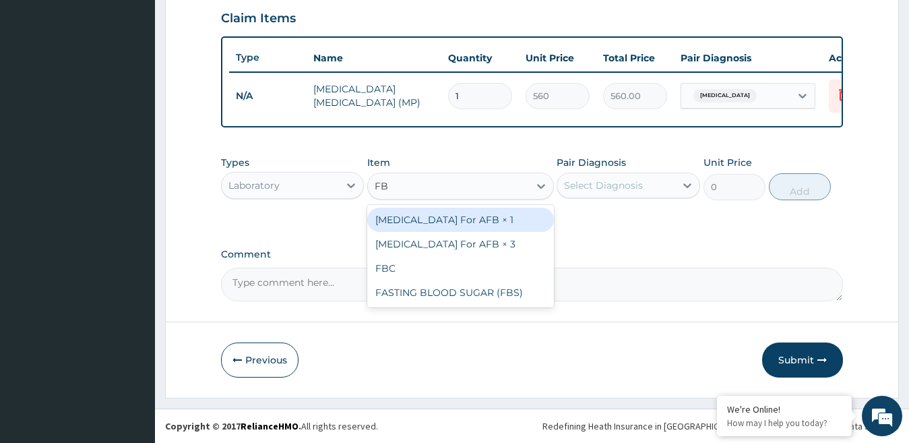
type input "FBC"
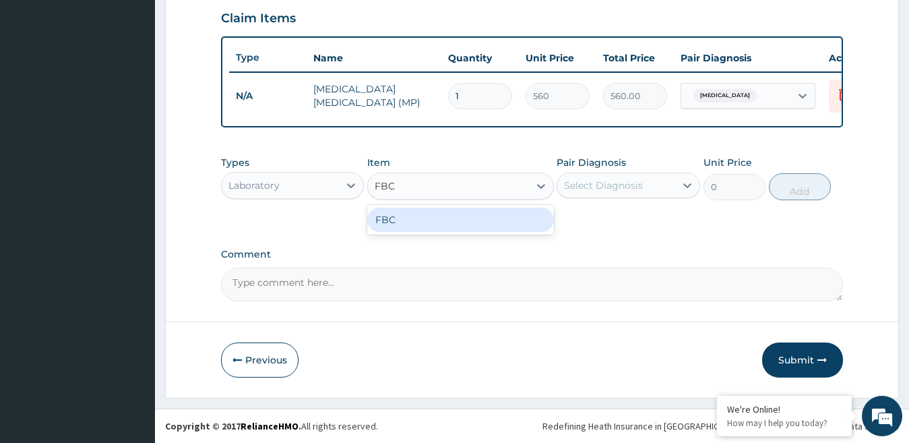
click at [430, 218] on div "FBC" at bounding box center [460, 220] width 187 height 24
type input "1600"
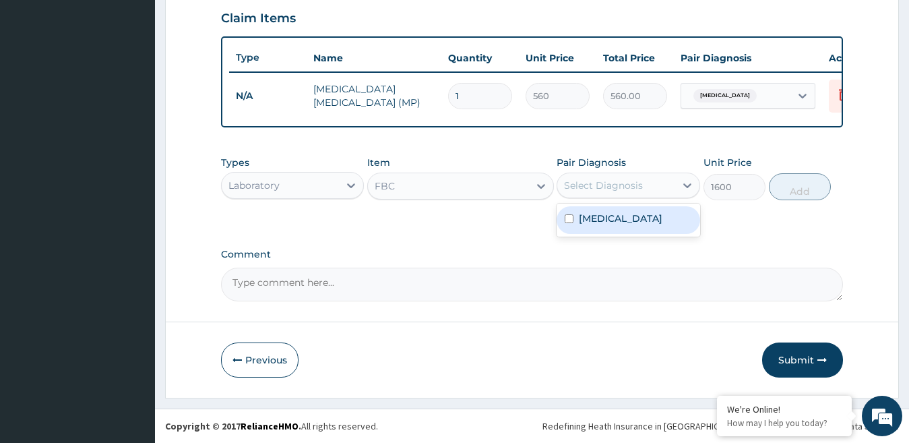
click at [639, 187] on div "Select Diagnosis" at bounding box center [603, 185] width 79 height 13
click at [610, 213] on label "Malaria" at bounding box center [621, 218] width 84 height 13
checkbox input "true"
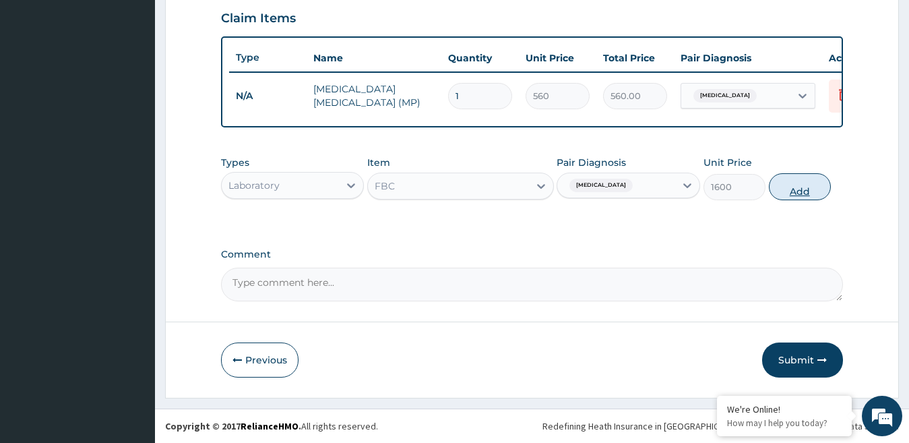
click at [786, 191] on button "Add" at bounding box center [800, 186] width 62 height 27
type input "0"
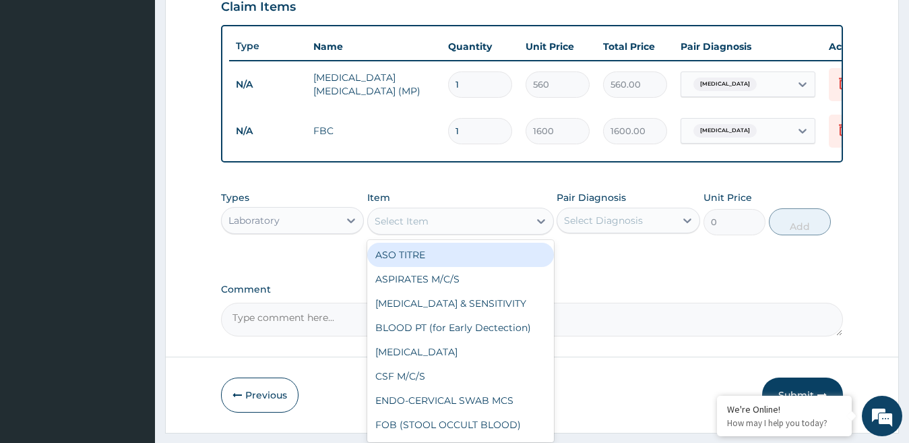
click at [402, 227] on div "Select Item" at bounding box center [402, 220] width 54 height 13
click at [325, 231] on div "Laboratory" at bounding box center [281, 221] width 118 height 22
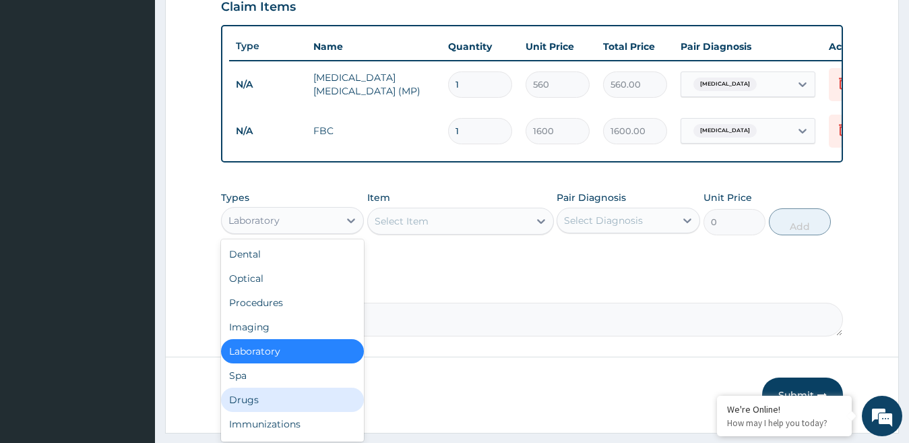
click at [255, 409] on div "Drugs" at bounding box center [293, 399] width 144 height 24
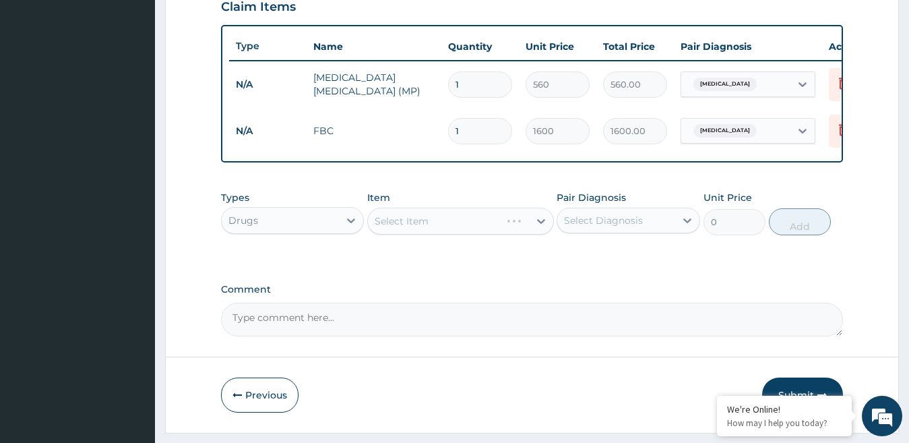
click at [421, 234] on div "Select Item" at bounding box center [460, 221] width 187 height 27
click at [406, 230] on div "Select Item" at bounding box center [460, 221] width 187 height 27
click at [435, 230] on div "Select Item" at bounding box center [448, 221] width 161 height 22
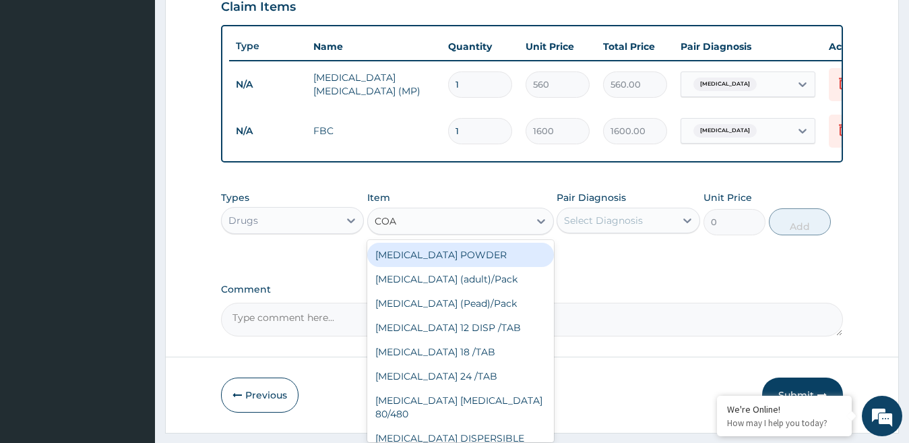
type input "COAR"
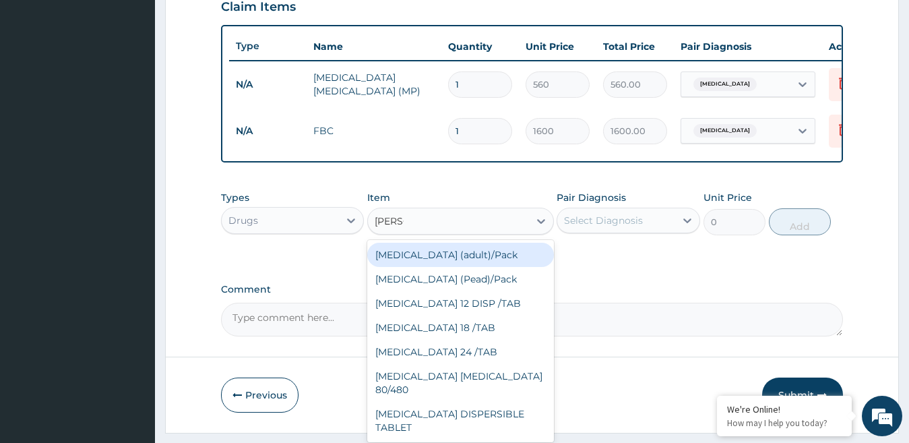
click at [467, 267] on div "Coartem (adult)/Pack" at bounding box center [460, 255] width 187 height 24
type input "360"
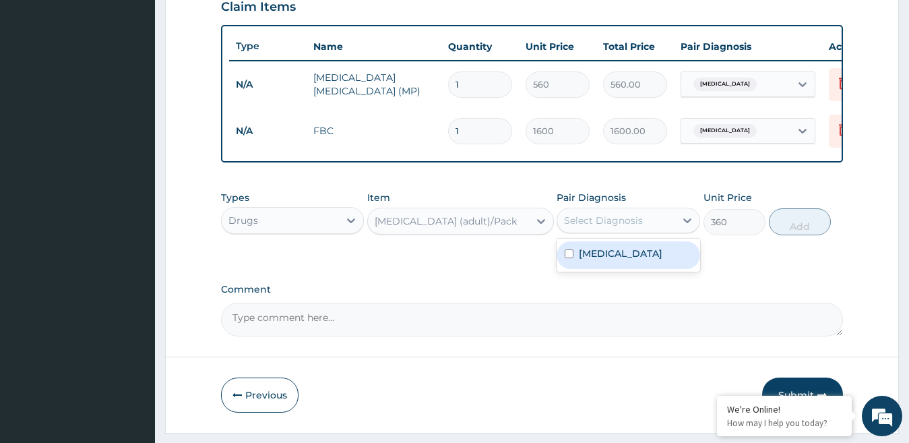
click at [614, 227] on div "Select Diagnosis" at bounding box center [603, 220] width 79 height 13
drag, startPoint x: 573, startPoint y: 269, endPoint x: 627, endPoint y: 255, distance: 55.7
click at [575, 269] on div "Malaria" at bounding box center [629, 255] width 144 height 28
checkbox input "true"
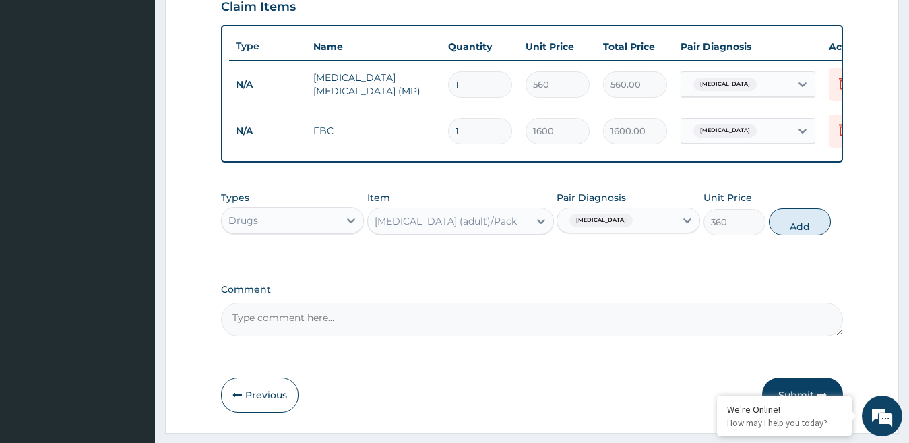
click at [783, 235] on button "Add" at bounding box center [800, 221] width 62 height 27
type input "0"
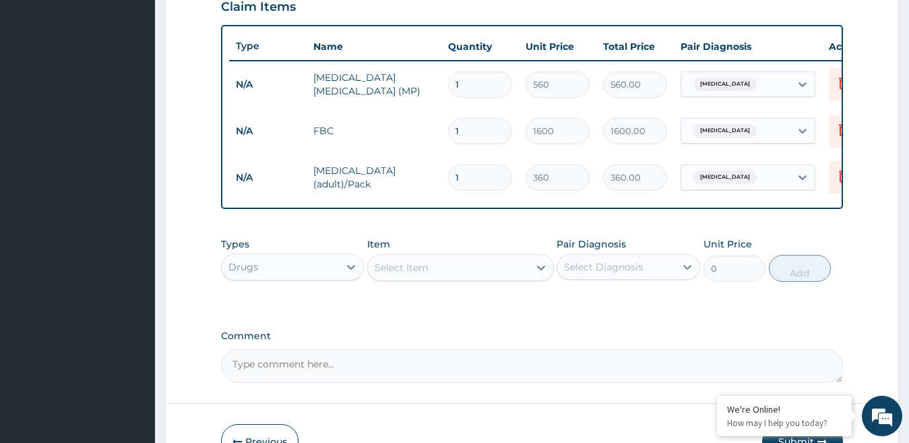
click at [492, 180] on input "1" at bounding box center [480, 177] width 64 height 26
type input "0.00"
type input "9"
type input "3240.00"
type input "9"
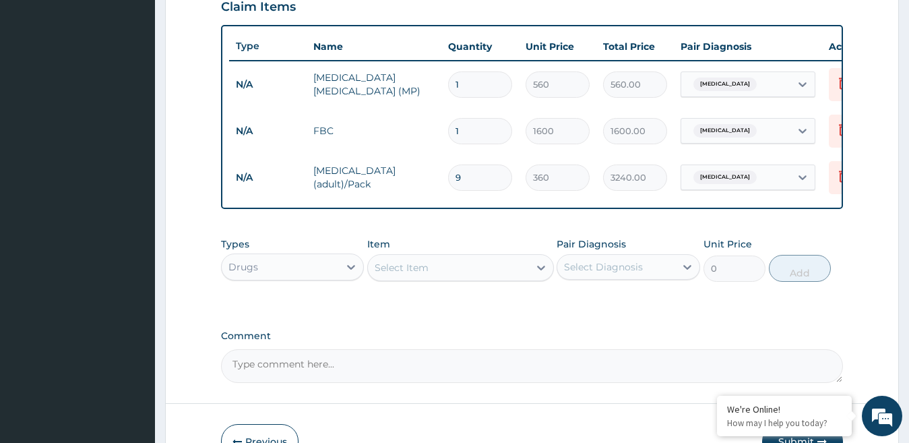
click at [402, 274] on div "Select Item" at bounding box center [402, 267] width 54 height 13
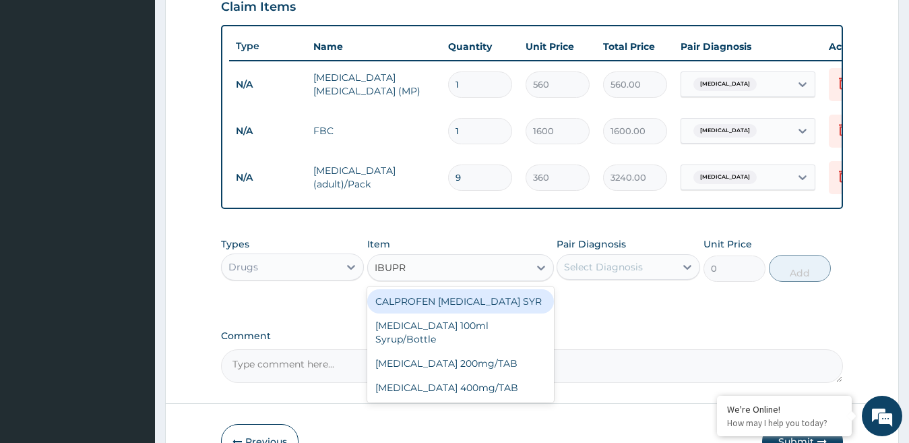
type input "IBUPRO"
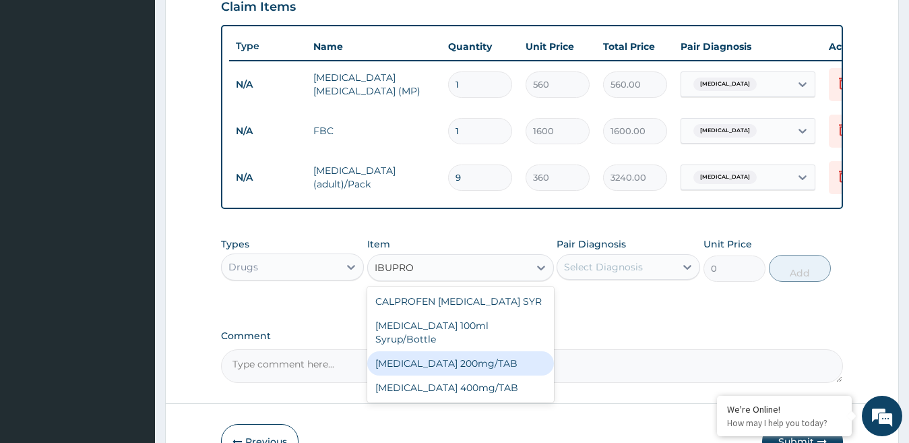
click at [464, 360] on div "IBUPROFEN 200mg/TAB" at bounding box center [460, 363] width 187 height 24
type input "80"
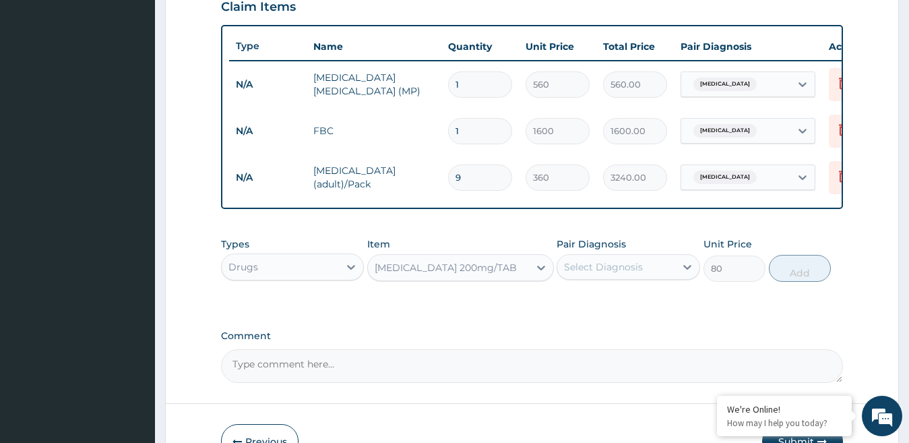
click at [612, 274] on div "Select Diagnosis" at bounding box center [603, 266] width 79 height 13
click at [580, 305] on label "Malaria" at bounding box center [621, 299] width 84 height 13
checkbox input "true"
click at [798, 282] on button "Add" at bounding box center [800, 268] width 62 height 27
type input "0"
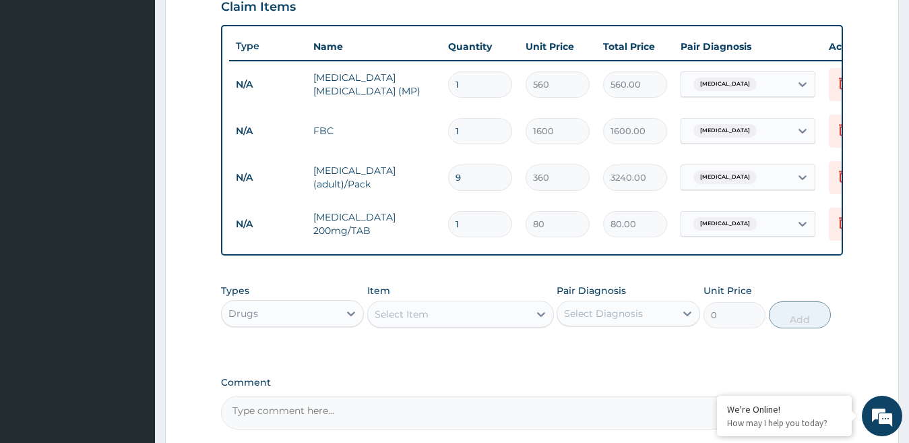
click at [472, 227] on input "1" at bounding box center [480, 224] width 64 height 26
type input "0.00"
type input "2"
type input "160.00"
type input "21"
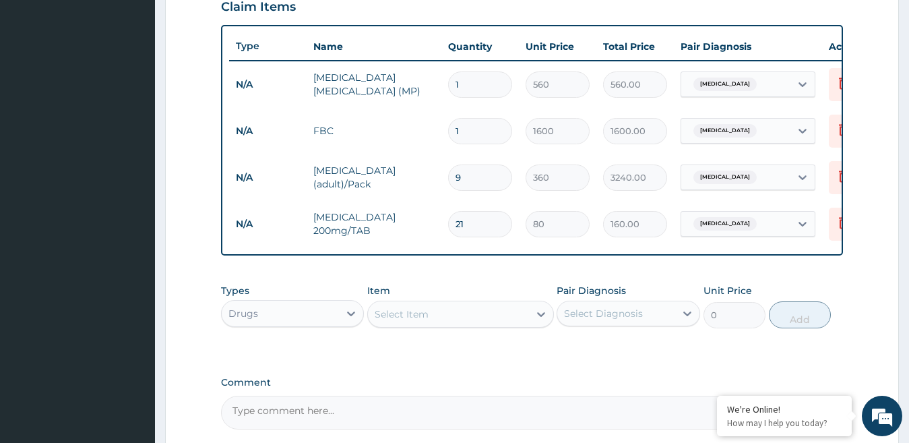
type input "1680.00"
type input "21"
click at [459, 321] on div "Select Item" at bounding box center [448, 314] width 161 height 22
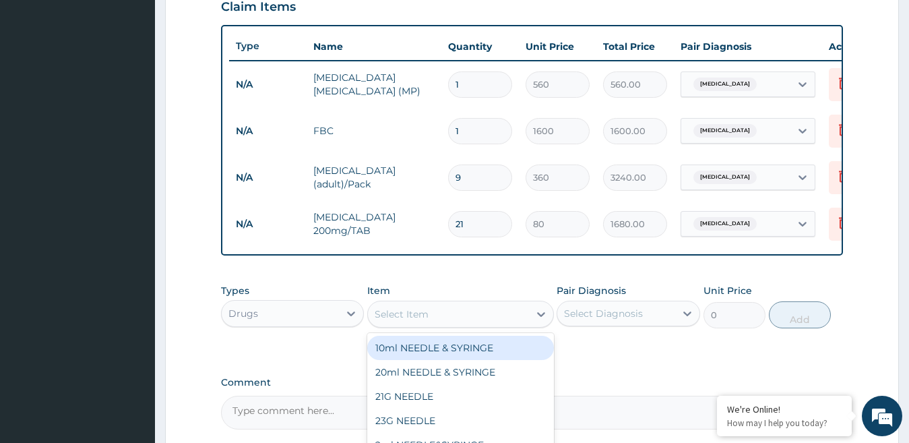
click at [304, 324] on div "Drugs" at bounding box center [281, 314] width 118 height 22
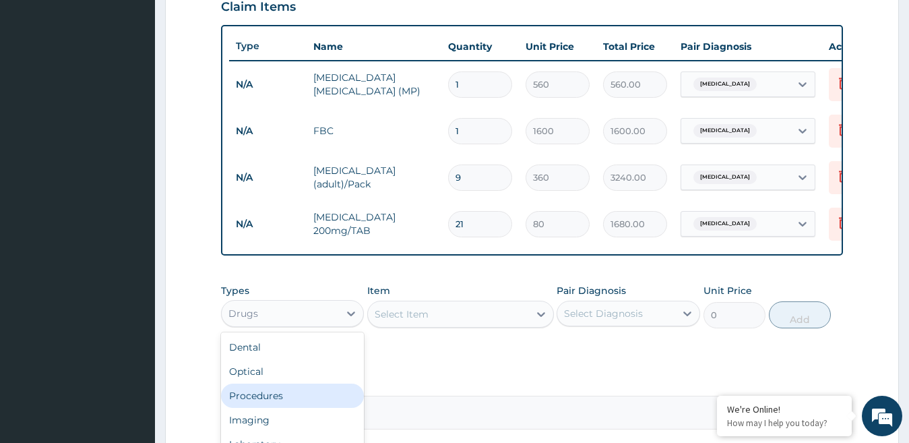
drag, startPoint x: 278, startPoint y: 406, endPoint x: 286, endPoint y: 399, distance: 10.0
click at [278, 406] on div "Procedures" at bounding box center [293, 395] width 144 height 24
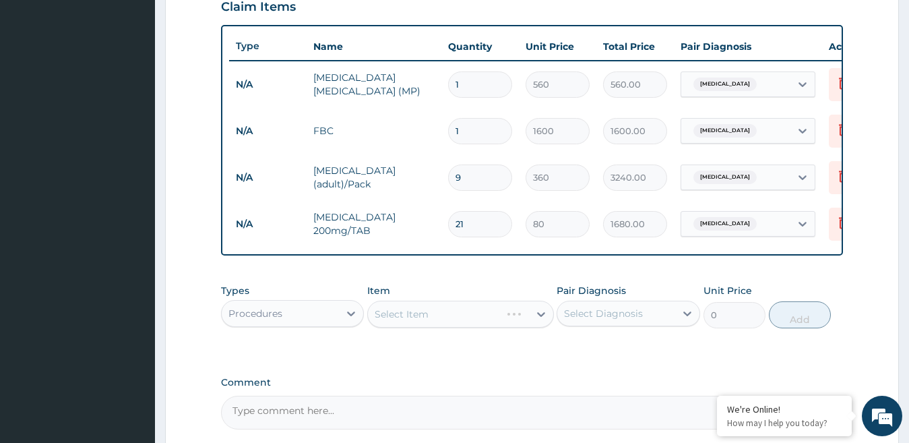
click at [437, 311] on div "Select Item" at bounding box center [460, 313] width 187 height 27
click at [428, 326] on div "Select Item" at bounding box center [460, 313] width 187 height 27
click at [427, 321] on div "Select Item" at bounding box center [402, 313] width 54 height 13
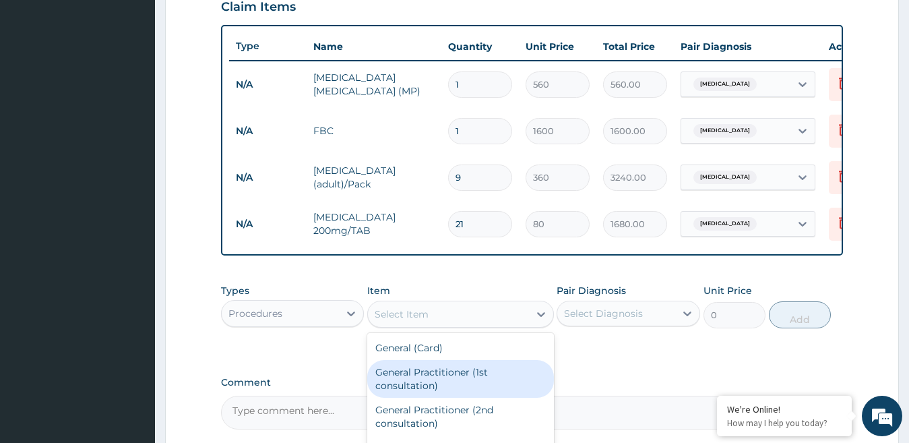
click at [416, 385] on div "General Practitioner (1st consultation)" at bounding box center [460, 379] width 187 height 38
type input "1500"
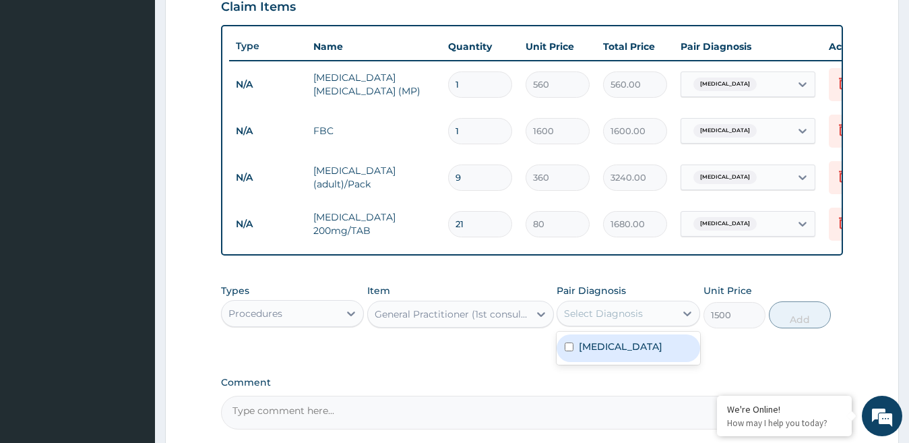
click at [651, 321] on div "Select Diagnosis" at bounding box center [616, 314] width 118 height 22
drag, startPoint x: 613, startPoint y: 356, endPoint x: 664, endPoint y: 342, distance: 53.1
click at [614, 356] on div "Malaria" at bounding box center [629, 348] width 144 height 28
checkbox input "true"
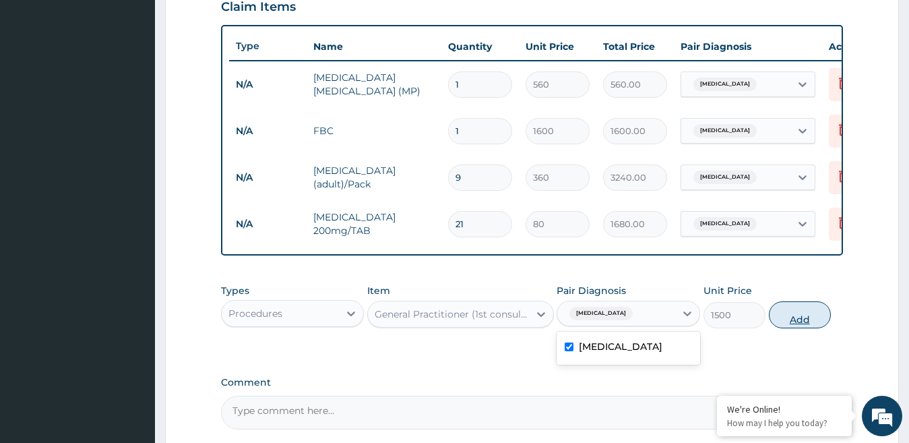
click at [800, 328] on button "Add" at bounding box center [800, 314] width 62 height 27
type input "0"
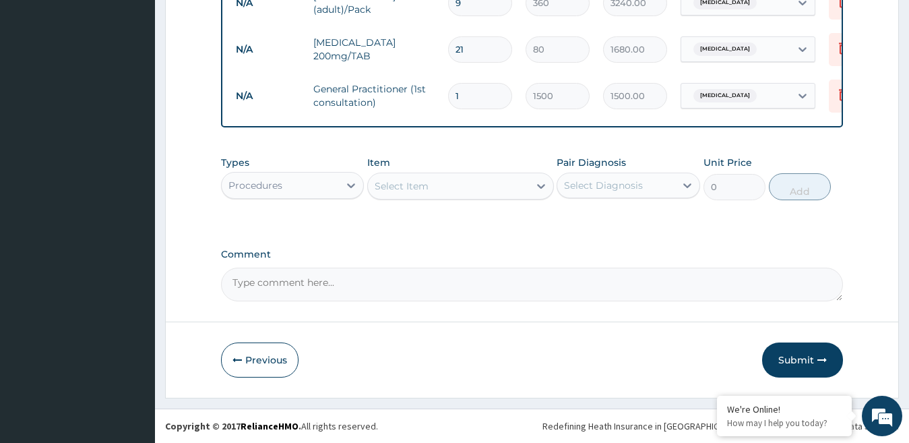
scroll to position [662, 0]
click at [804, 359] on button "Submit" at bounding box center [802, 359] width 81 height 35
